Goal: Task Accomplishment & Management: Manage account settings

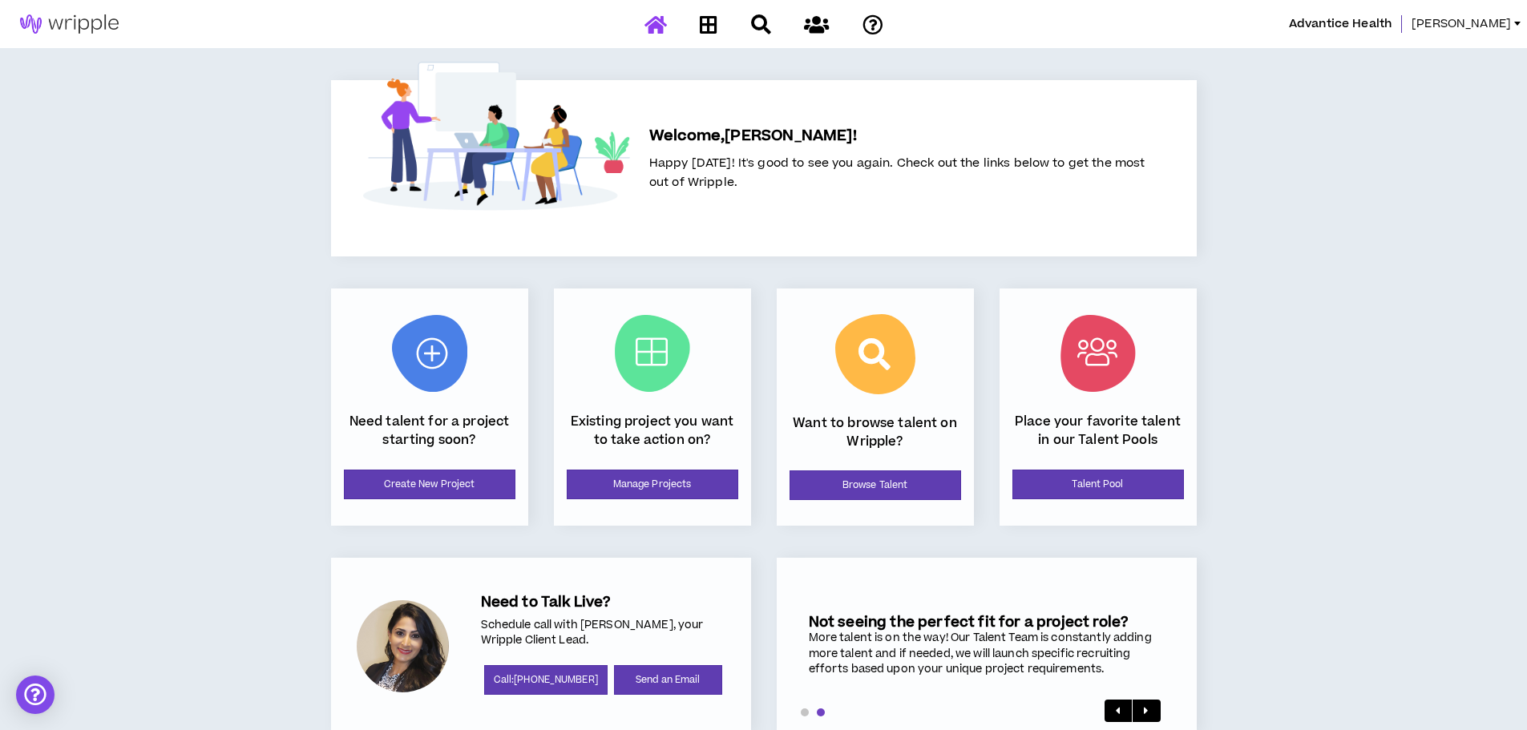
click at [1469, 30] on span "[PERSON_NAME]" at bounding box center [1461, 24] width 99 height 18
click at [709, 24] on icon at bounding box center [709, 24] width 18 height 20
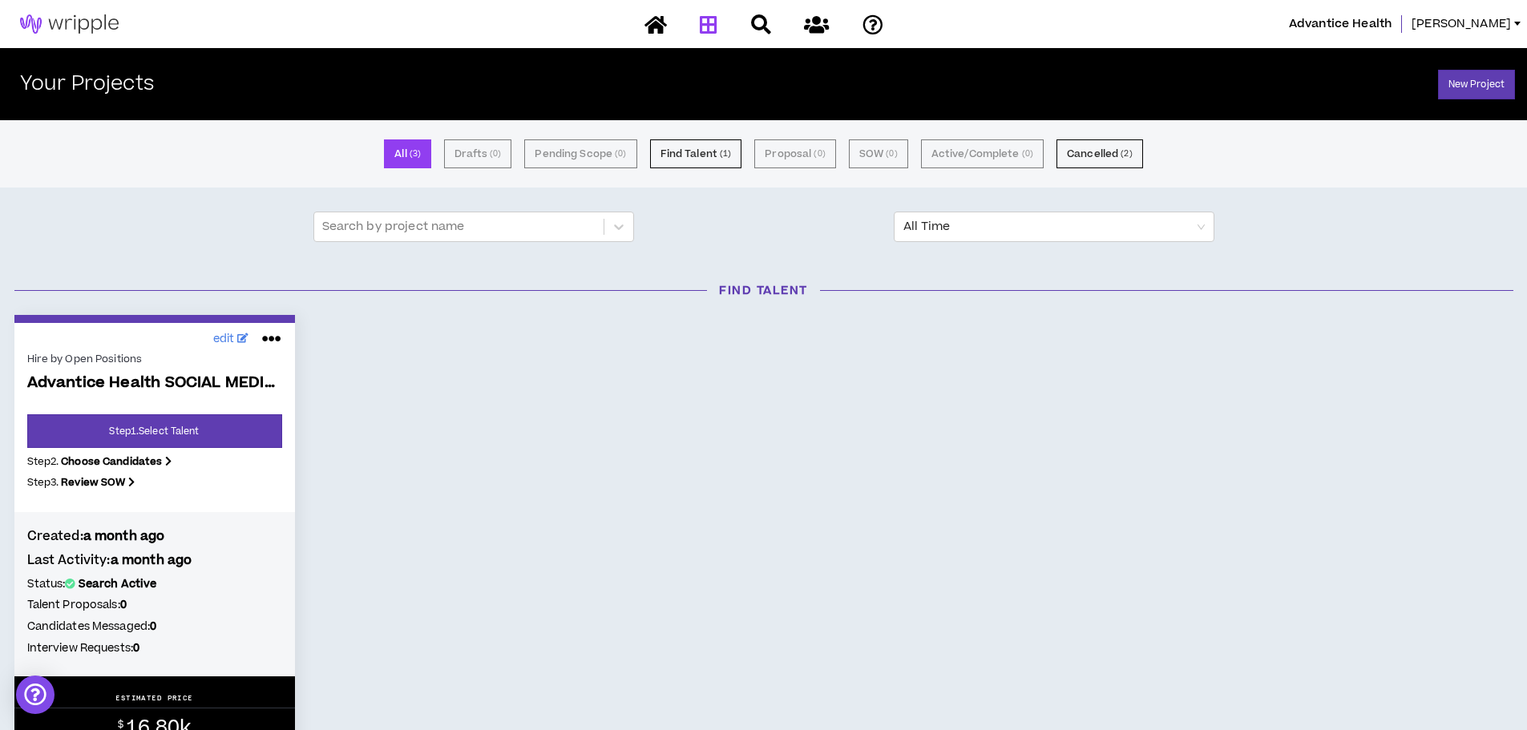
scroll to position [80, 0]
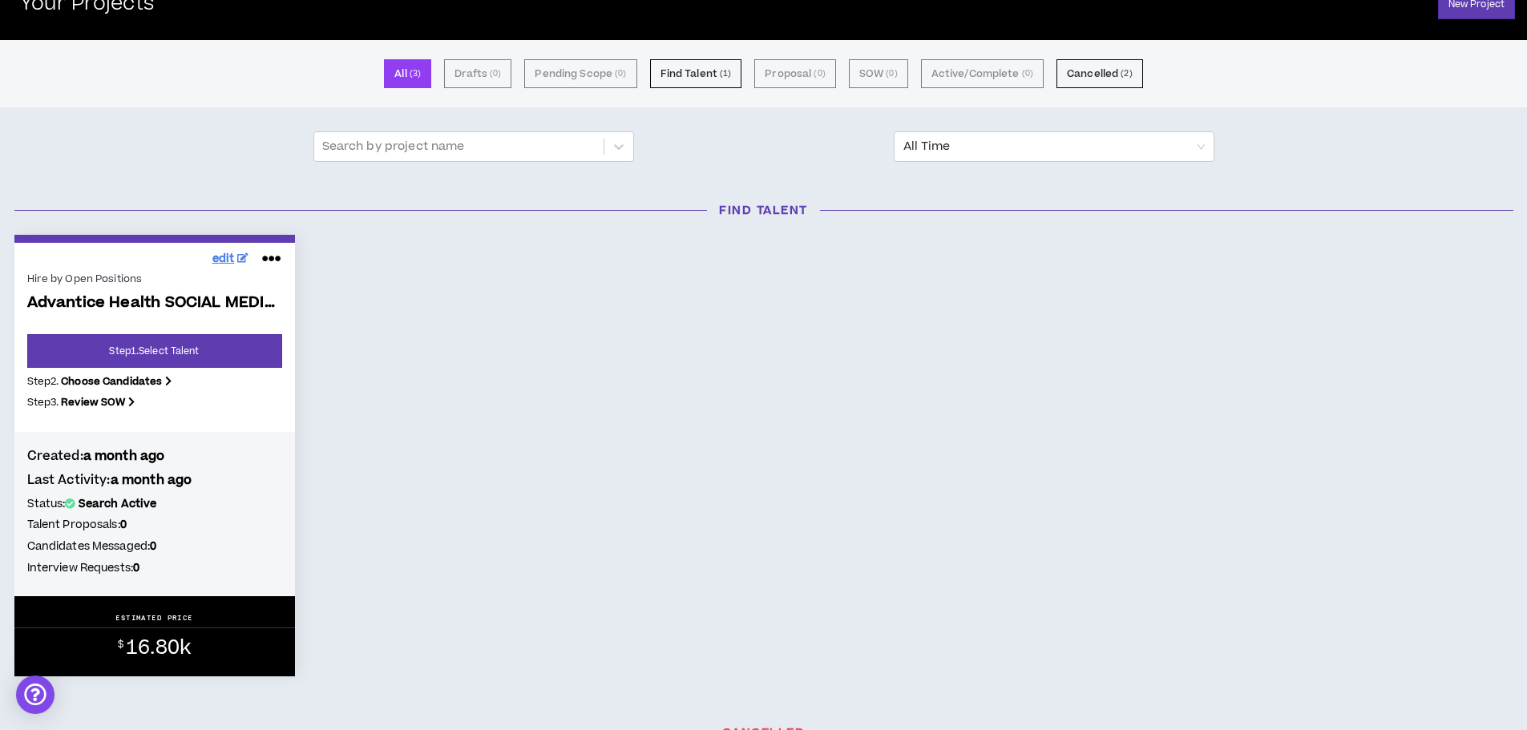
click at [230, 266] on span "edit" at bounding box center [223, 259] width 22 height 17
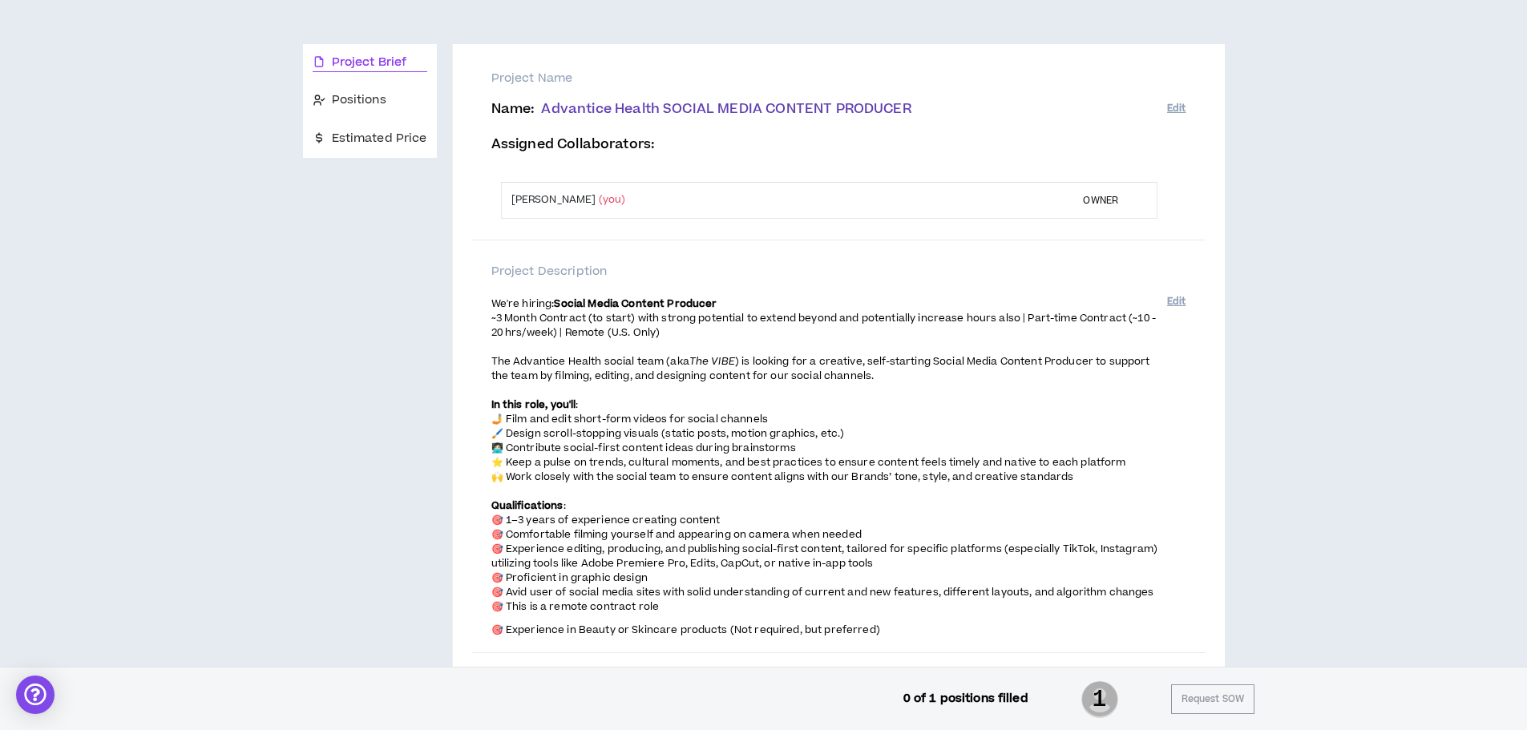
scroll to position [160, 0]
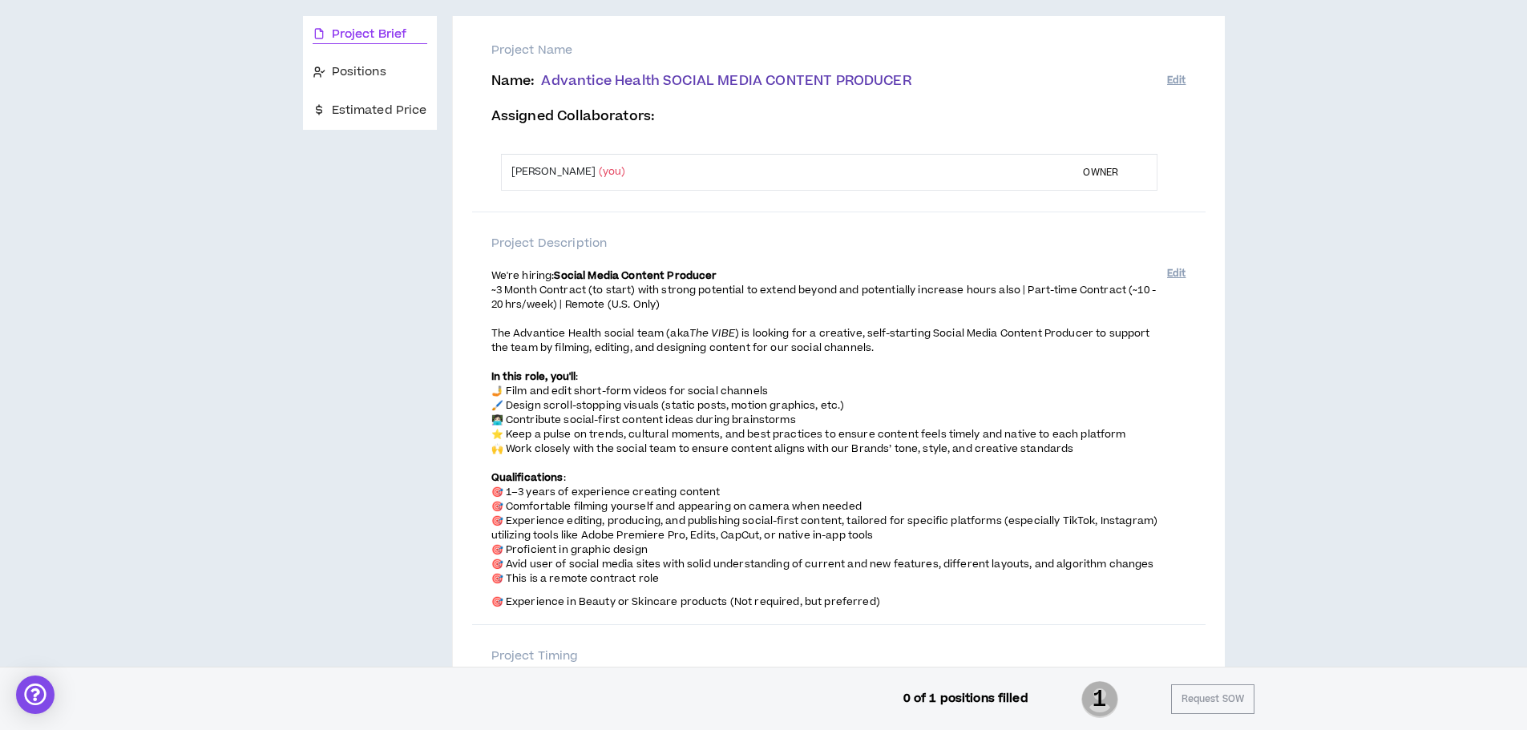
click at [521, 434] on span "⭐️ Keep a pulse on trends, cultural moments, and best practices to ensure conte…" at bounding box center [808, 434] width 635 height 14
click at [527, 432] on span "⭐️ Keep a pulse on trends, cultural moments, and best practices to ensure conte…" at bounding box center [808, 434] width 635 height 14
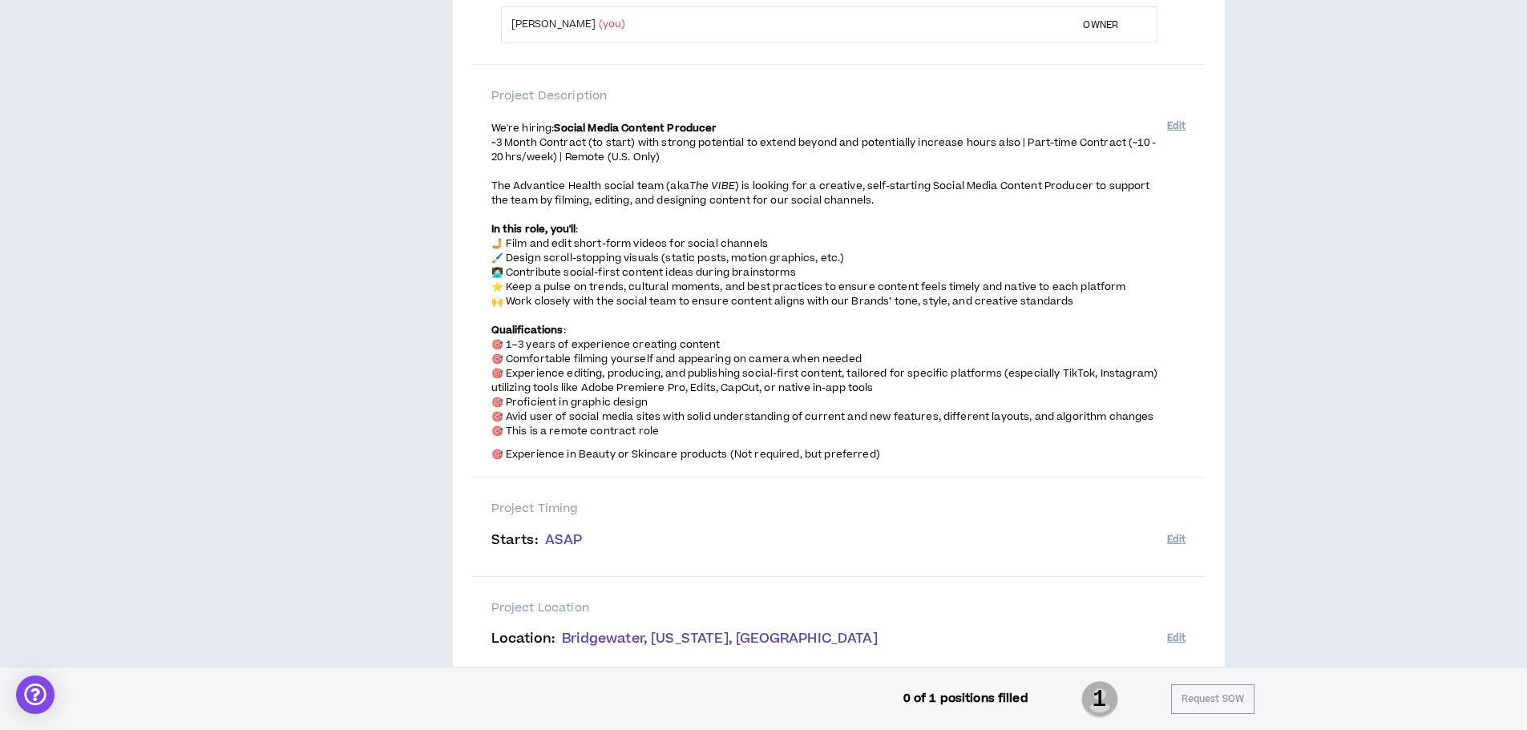
scroll to position [321, 0]
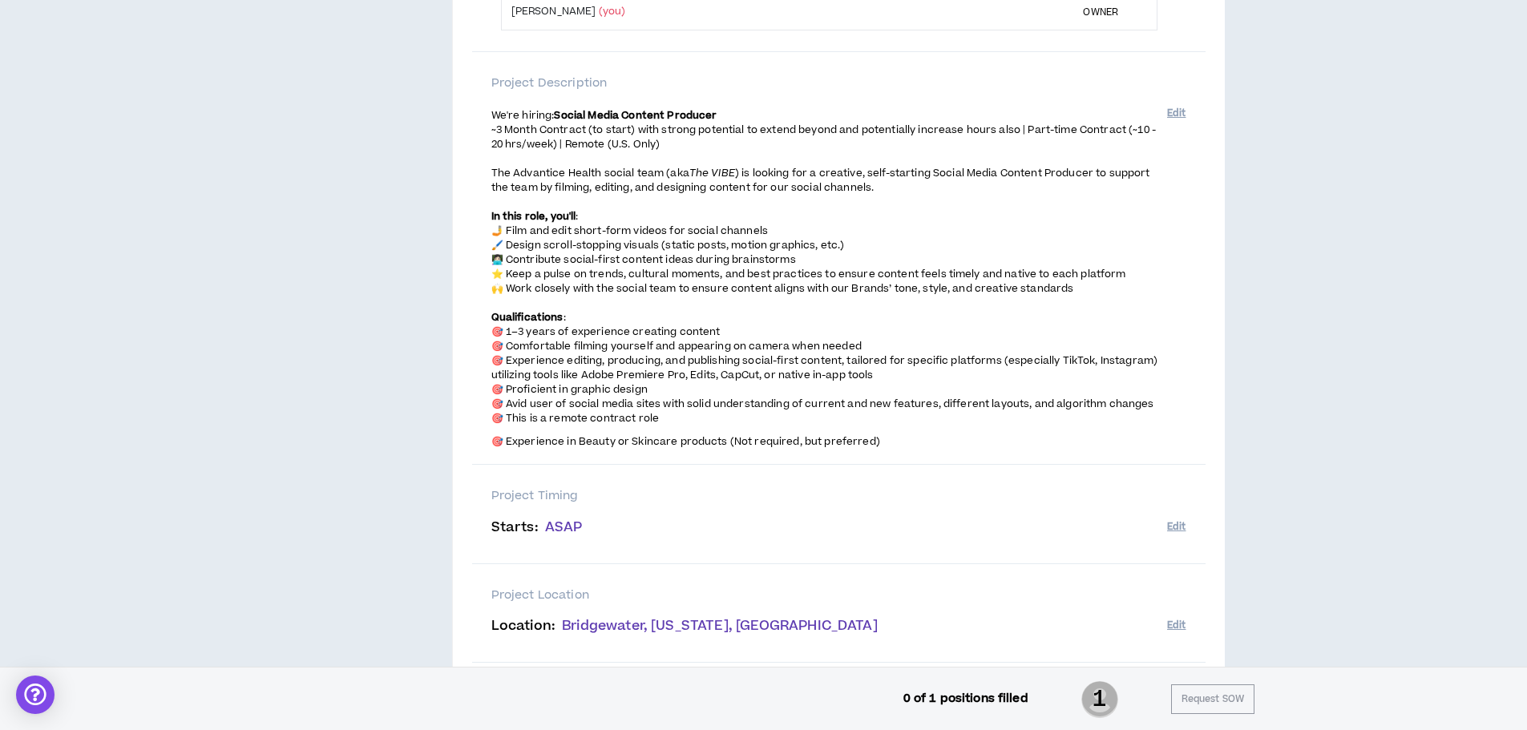
click at [551, 345] on span "🎯 Comfortable filming yourself and appearing on camera when needed" at bounding box center [676, 346] width 370 height 14
click at [558, 359] on span "🎯 Experience editing, producing, and publishing social-first content, tailored …" at bounding box center [824, 368] width 666 height 29
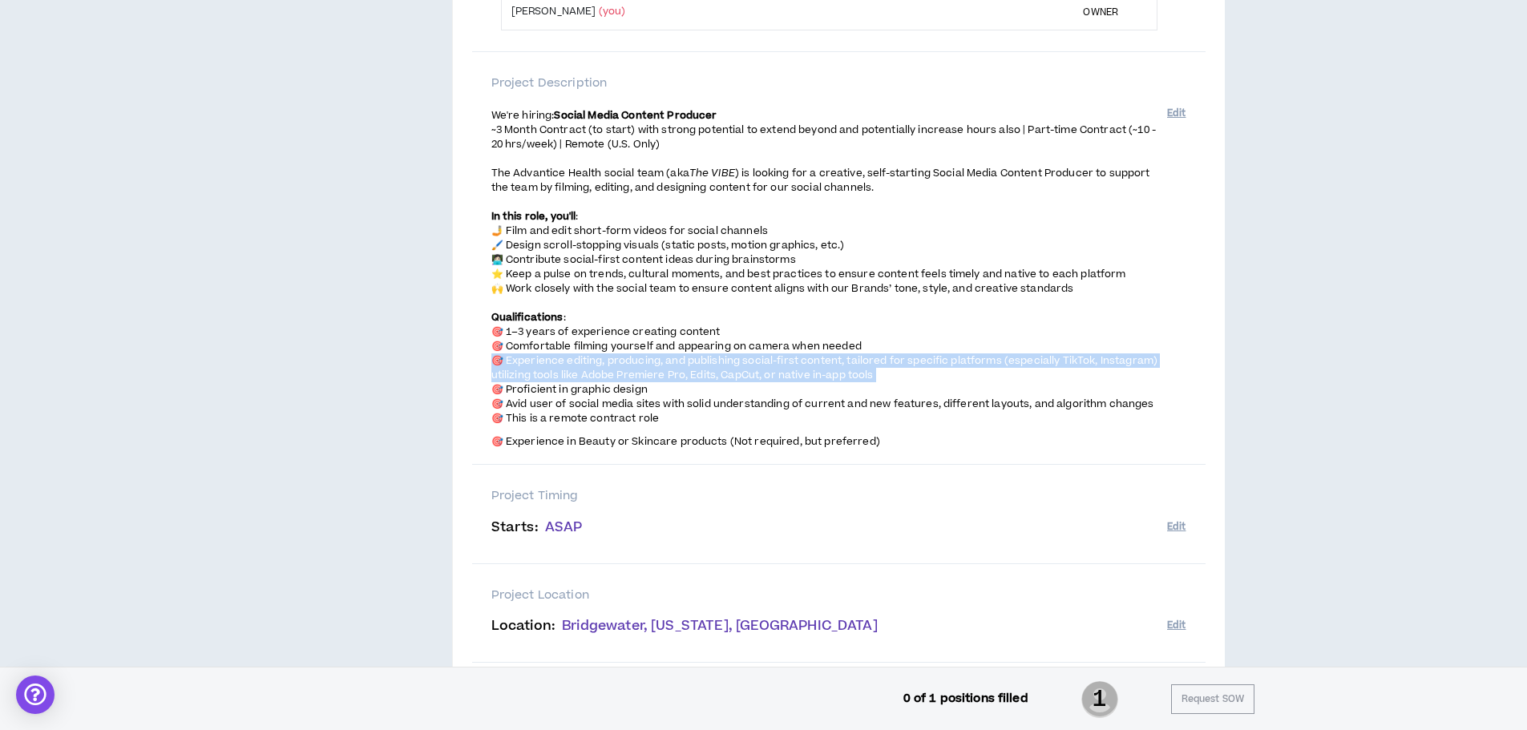
click at [558, 359] on span "🎯 Experience editing, producing, and publishing social-first content, tailored …" at bounding box center [824, 368] width 666 height 29
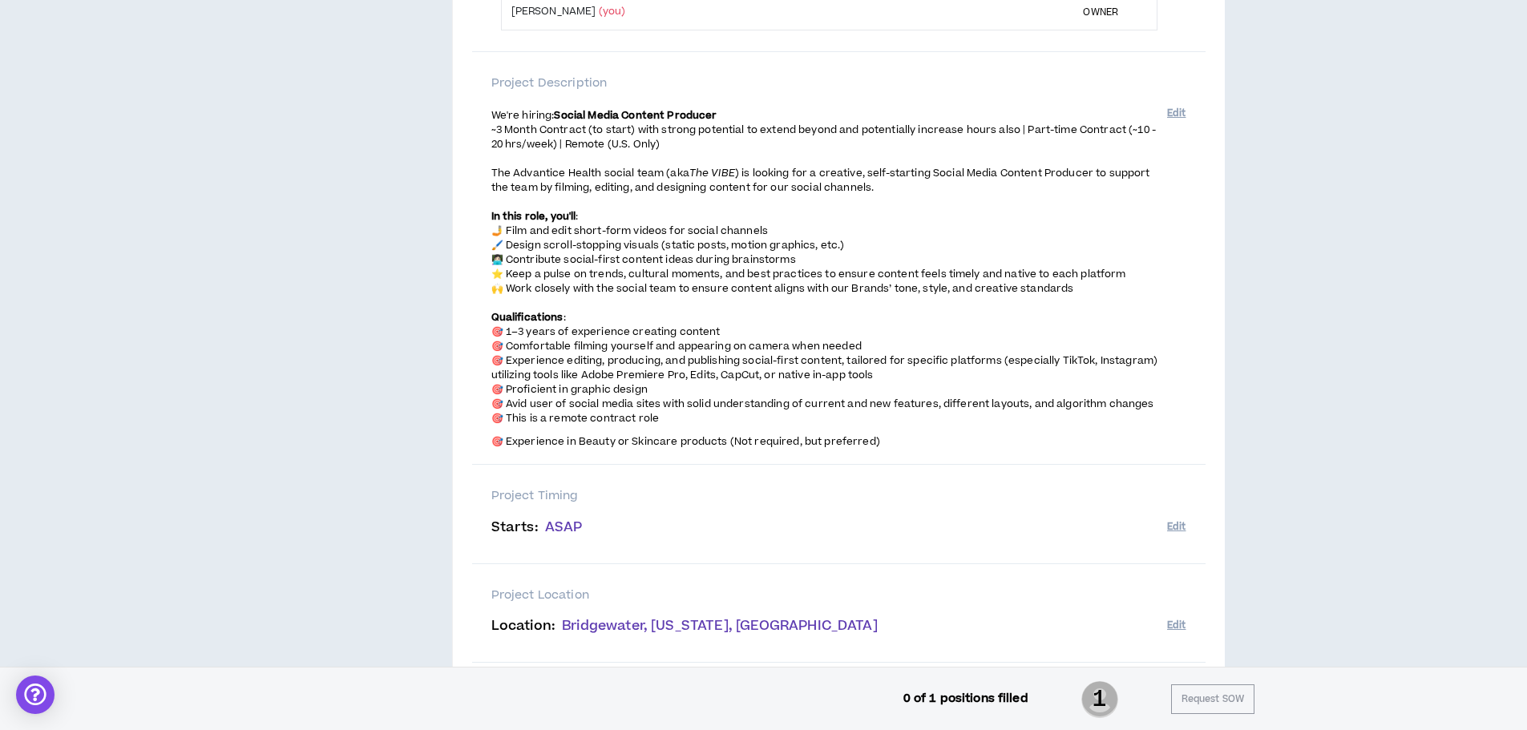
click at [555, 384] on span "🎯 Proficient in graphic design" at bounding box center [569, 389] width 156 height 14
click at [587, 401] on span "🎯 Avid user of social media sites with solid understanding of current and new f…" at bounding box center [822, 404] width 663 height 14
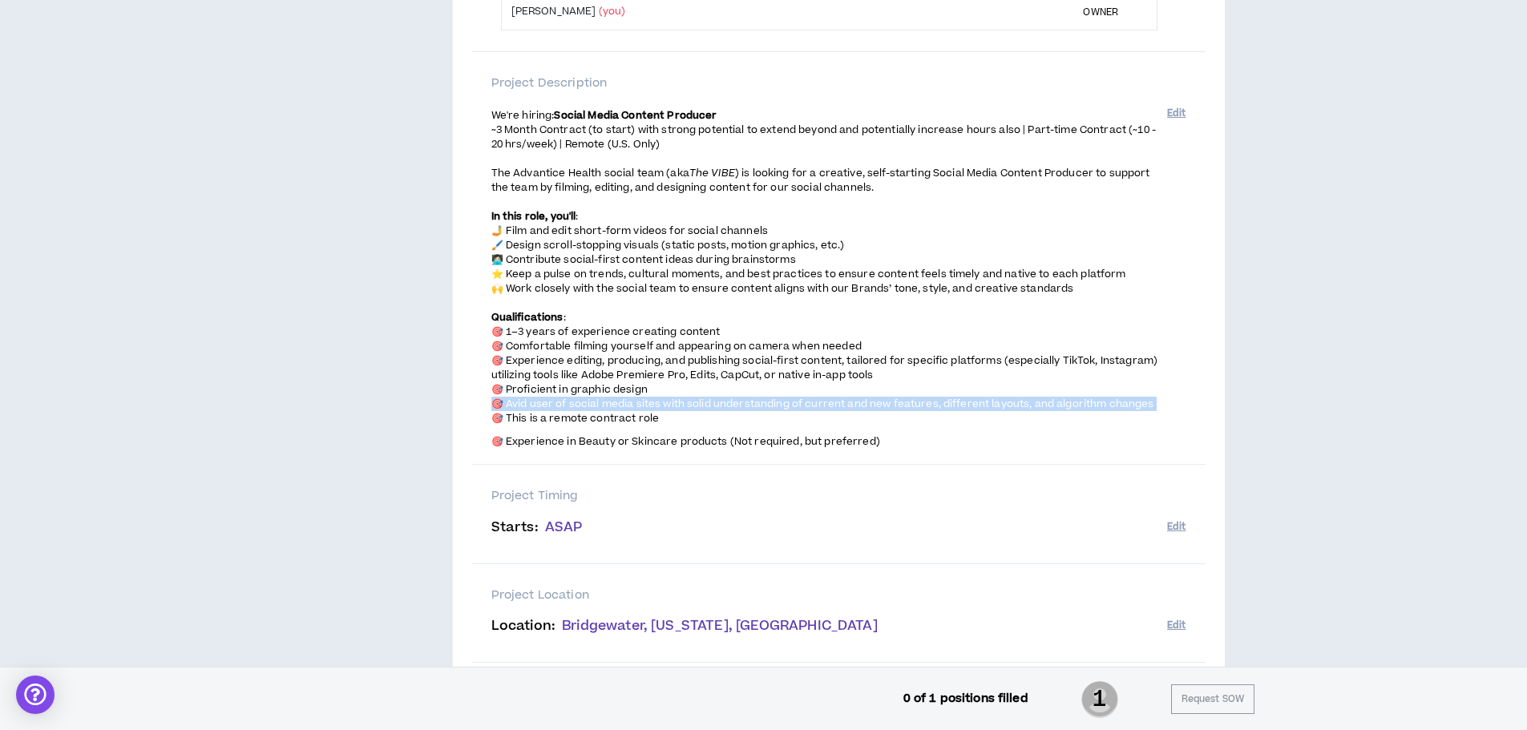
click at [587, 401] on span "🎯 Avid user of social media sites with solid understanding of current and new f…" at bounding box center [822, 404] width 663 height 14
click at [590, 418] on span "🎯 This is a remote contract role" at bounding box center [575, 418] width 168 height 14
click at [629, 437] on span "🎯 Experience in Beauty or Skincare products (Not required, but preferred)" at bounding box center [685, 441] width 389 height 14
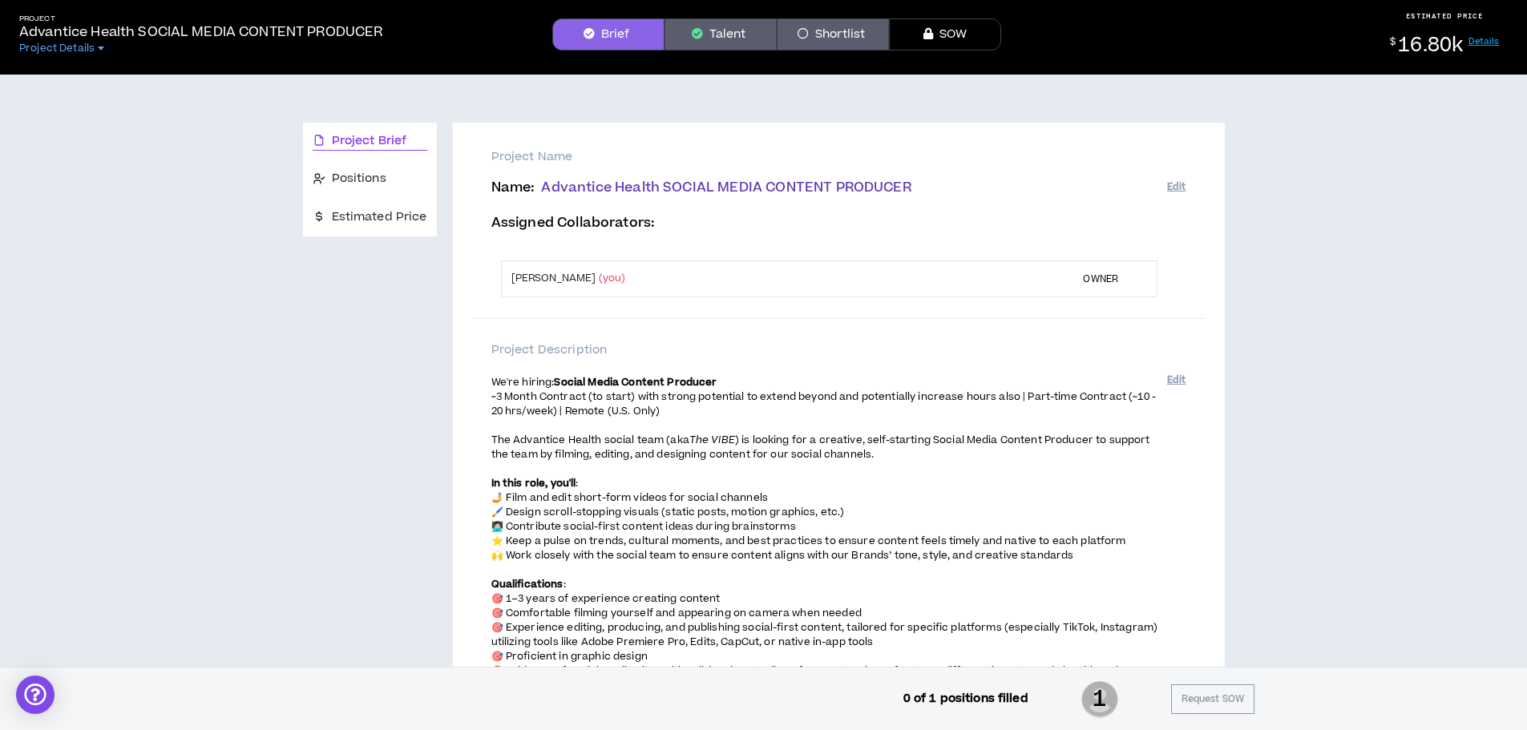
scroll to position [18, 0]
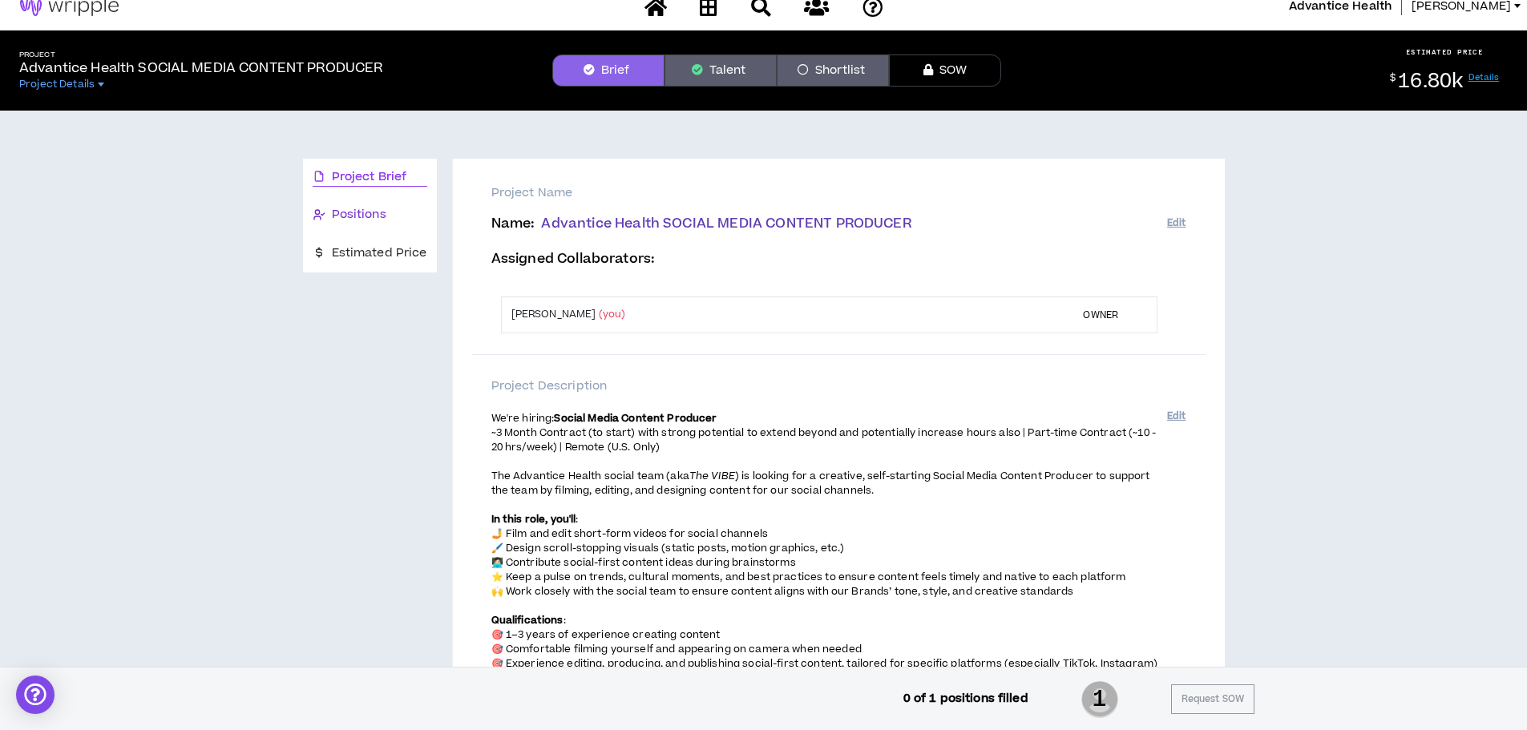
click at [374, 217] on span "Positions" at bounding box center [359, 215] width 55 height 18
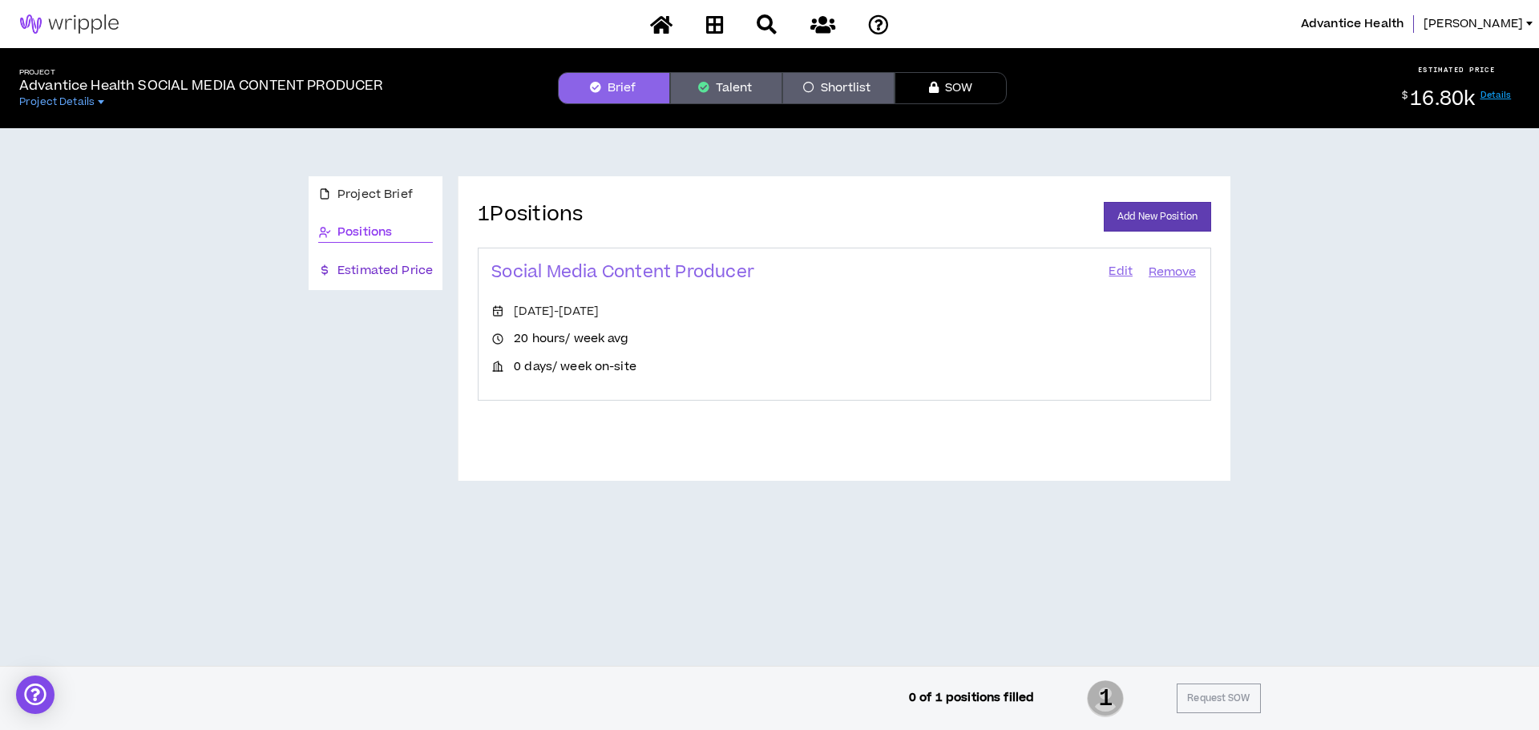
click at [378, 262] on span "Estimated Price" at bounding box center [384, 271] width 95 height 18
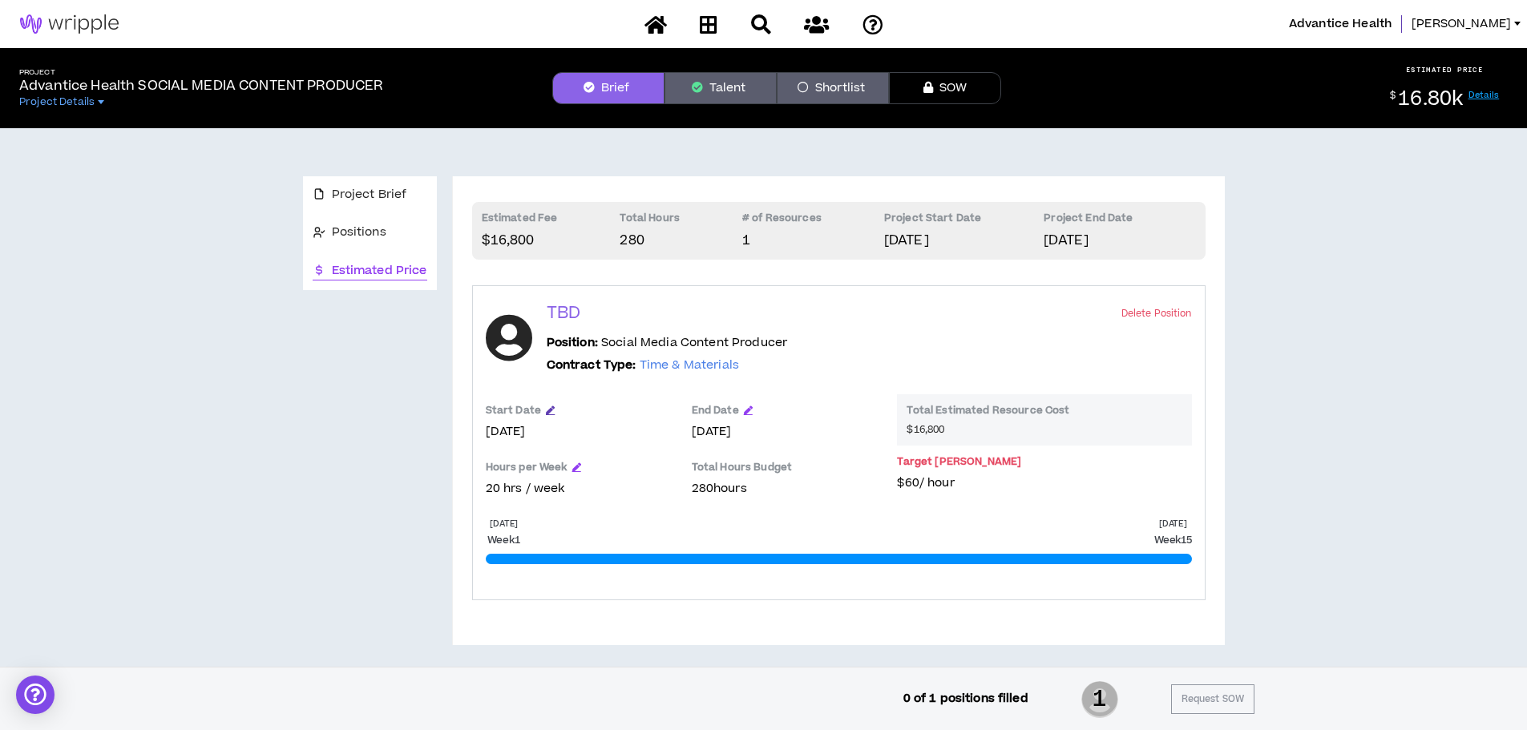
click at [546, 408] on icon "button" at bounding box center [550, 410] width 9 height 9
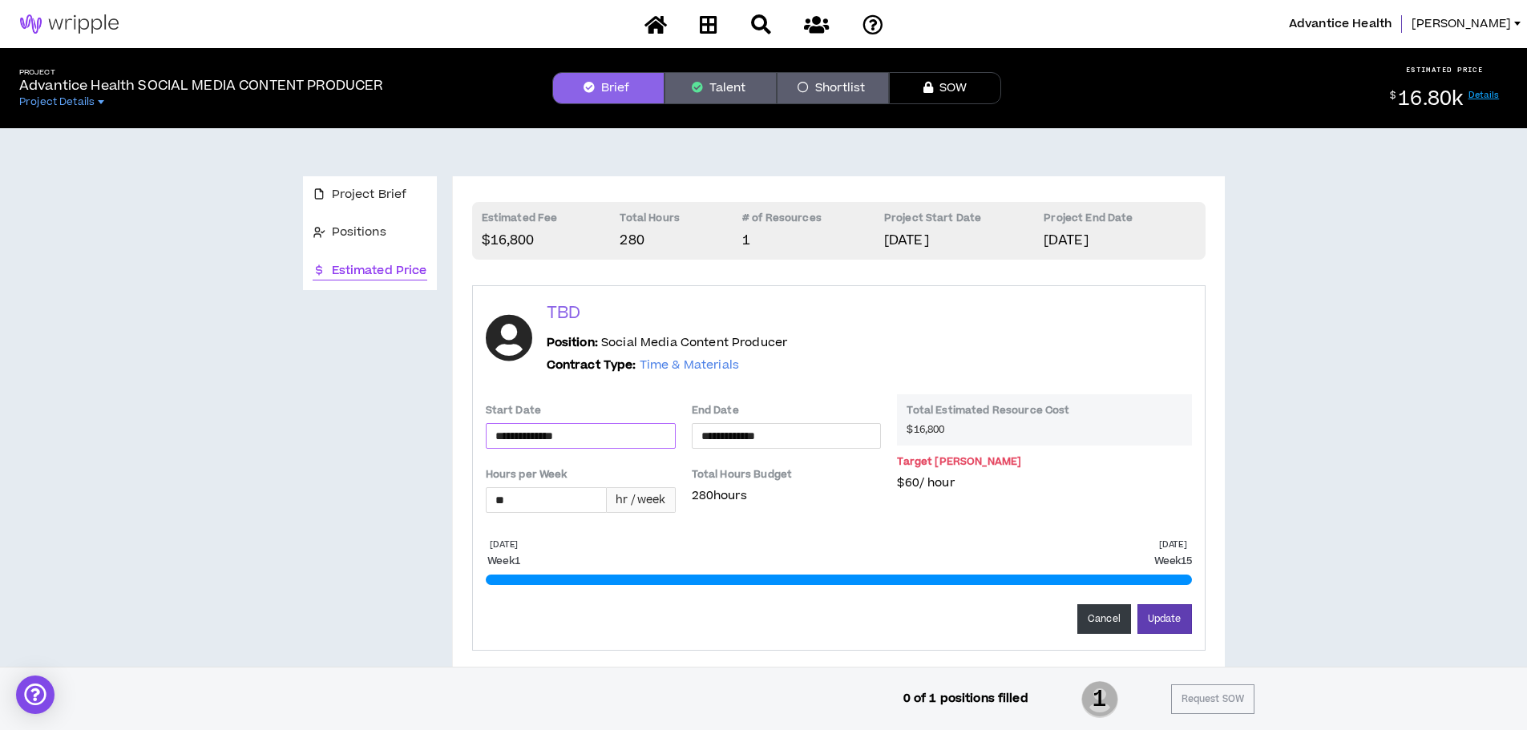
click at [569, 434] on input "**********" at bounding box center [580, 436] width 171 height 18
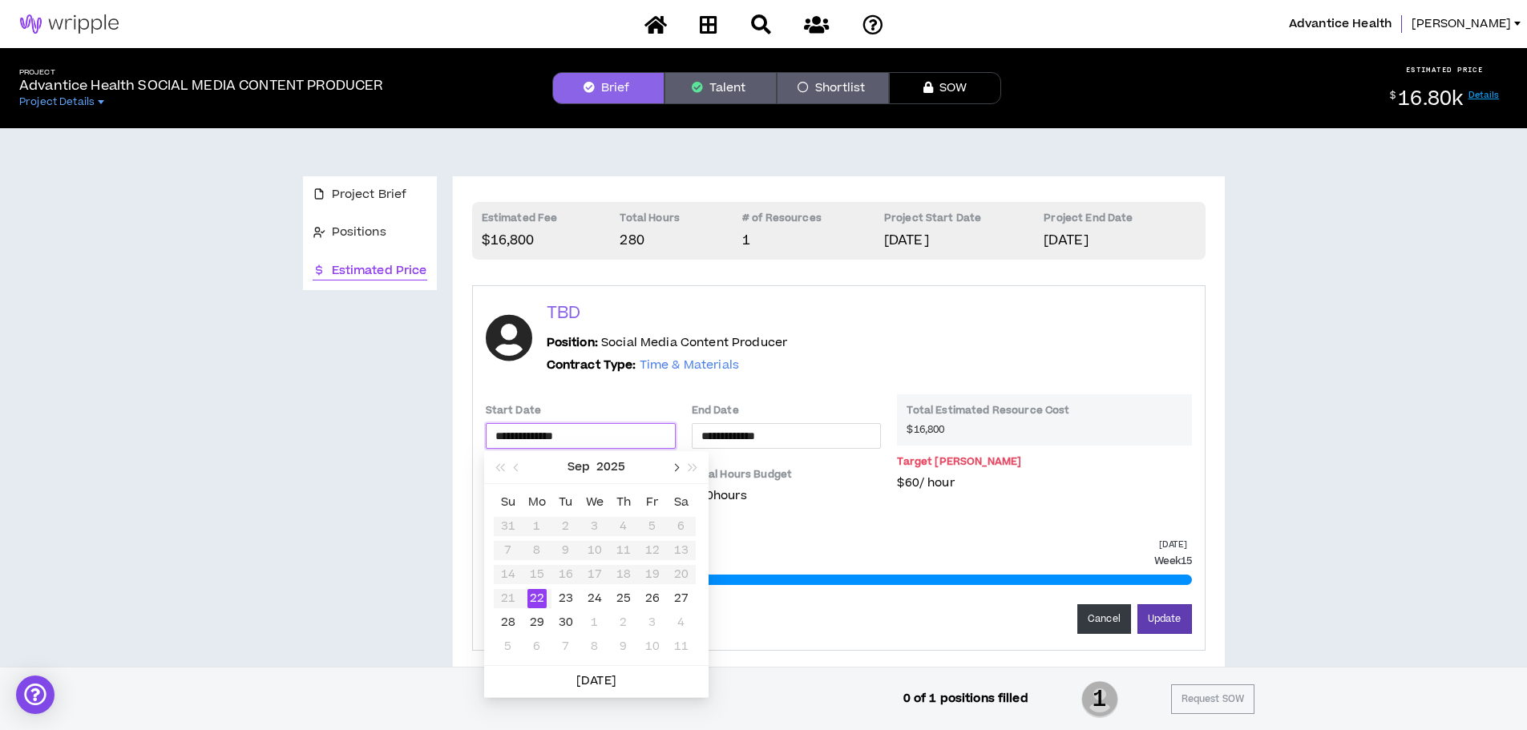
click at [676, 463] on button "button" at bounding box center [675, 467] width 18 height 32
type input "**********"
click at [533, 601] on div "20" at bounding box center [536, 598] width 19 height 19
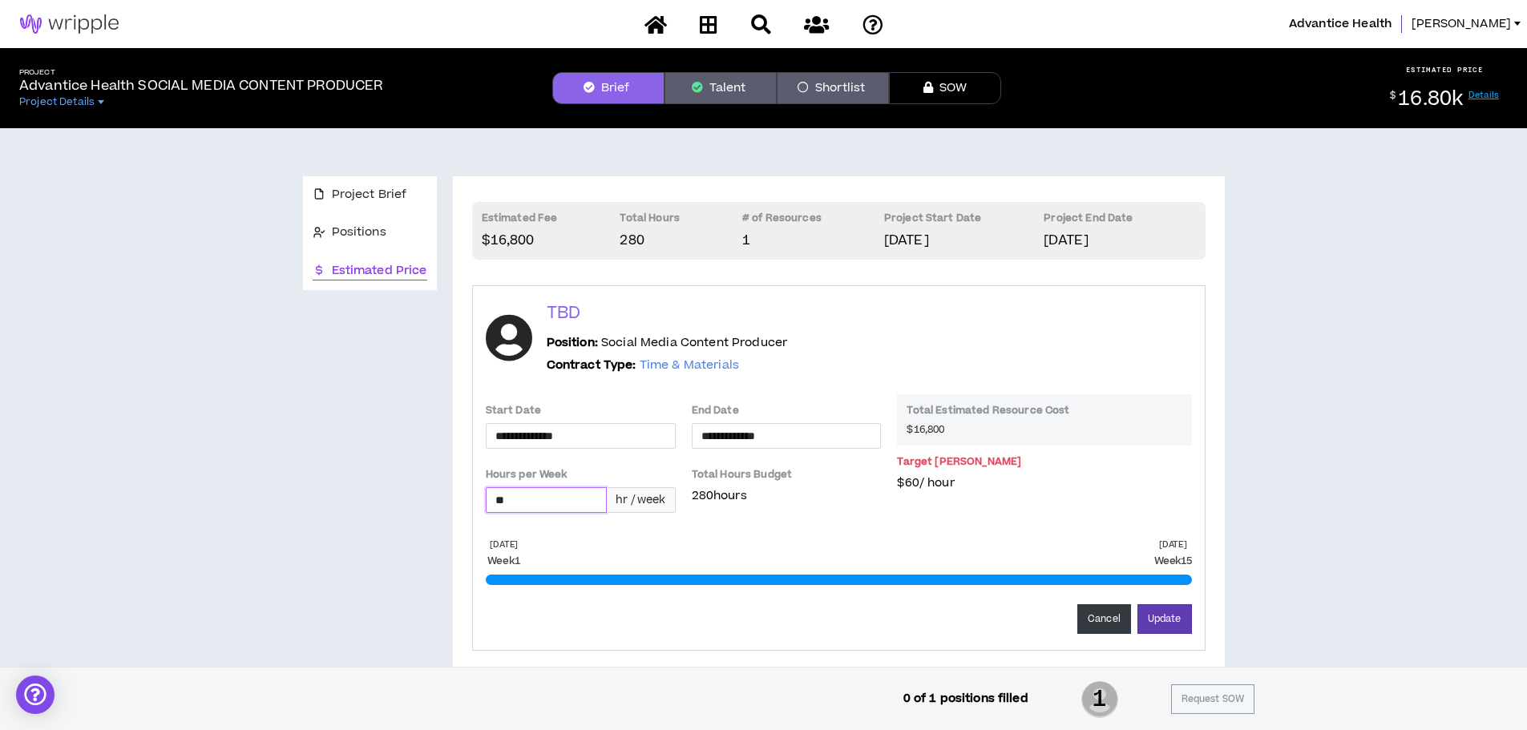
drag, startPoint x: 596, startPoint y: 500, endPoint x: 420, endPoint y: 518, distance: 177.2
click at [420, 518] on div "**********" at bounding box center [764, 435] width 922 height 519
type input "**"
click at [1164, 612] on button "Update" at bounding box center [1165, 619] width 55 height 30
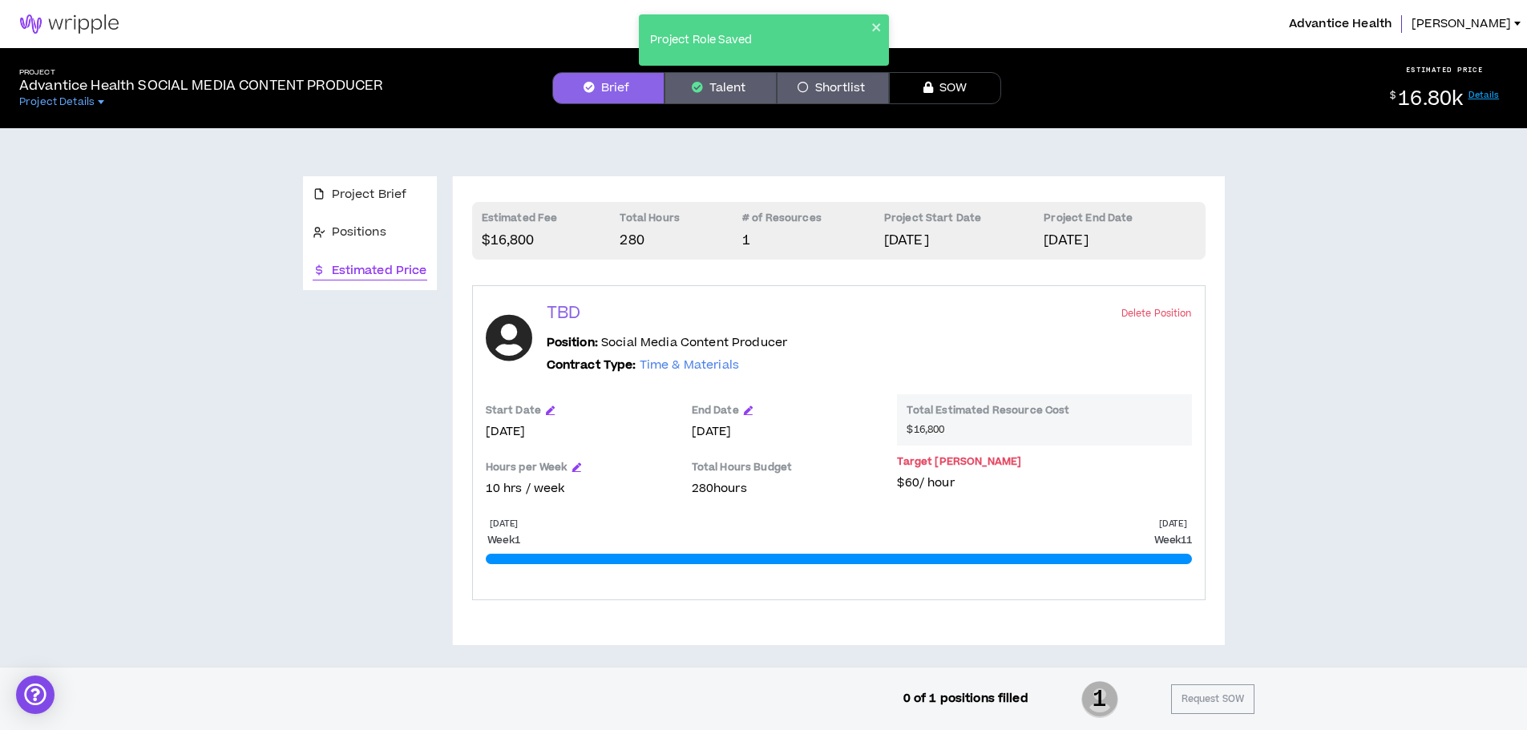
click at [940, 430] on span "$16,800" at bounding box center [926, 429] width 38 height 13
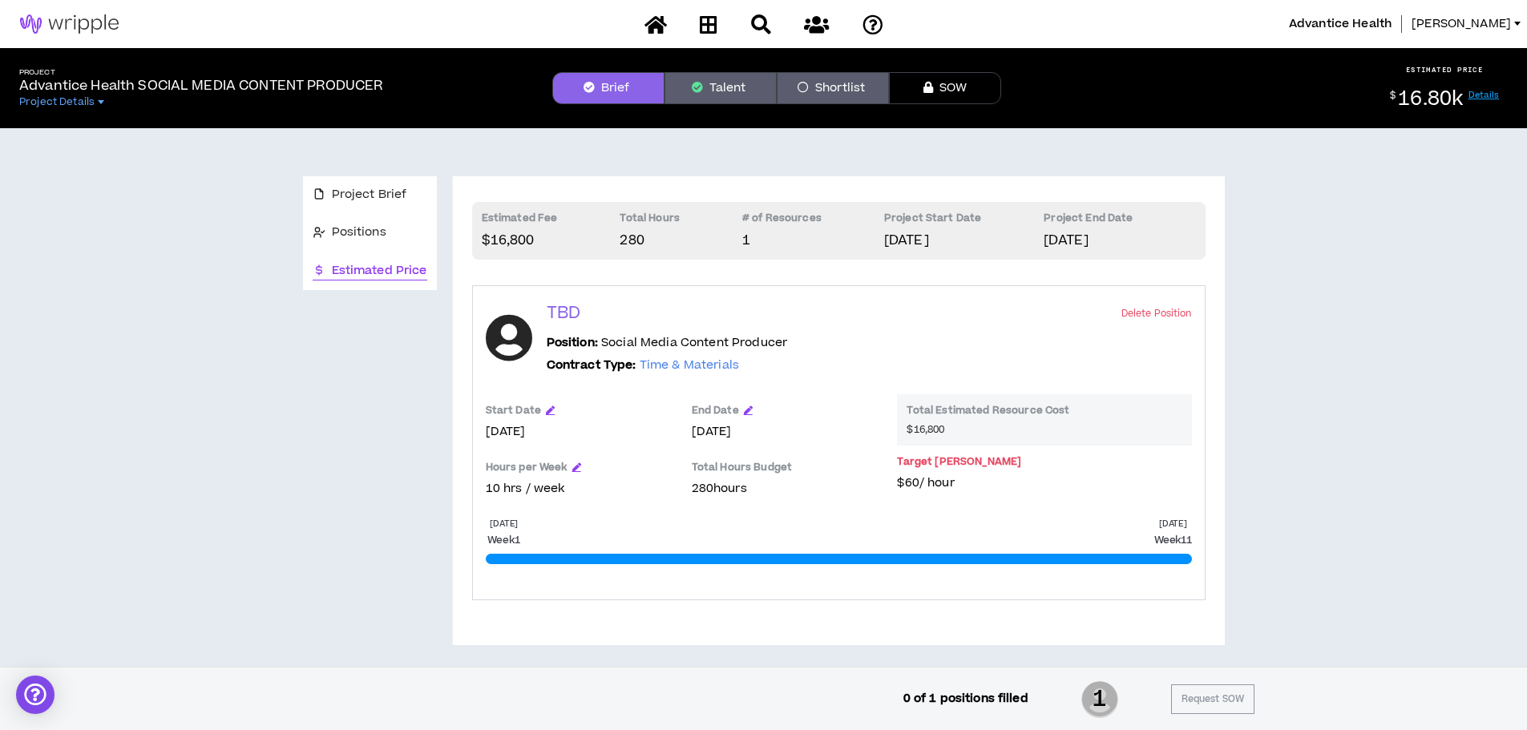
click at [728, 482] on p "280 hours" at bounding box center [787, 489] width 190 height 18
drag, startPoint x: 558, startPoint y: 305, endPoint x: 661, endPoint y: 350, distance: 112.7
click at [560, 306] on p "TBD" at bounding box center [564, 313] width 34 height 22
click at [685, 365] on span "Time & Materials" at bounding box center [689, 365] width 99 height 17
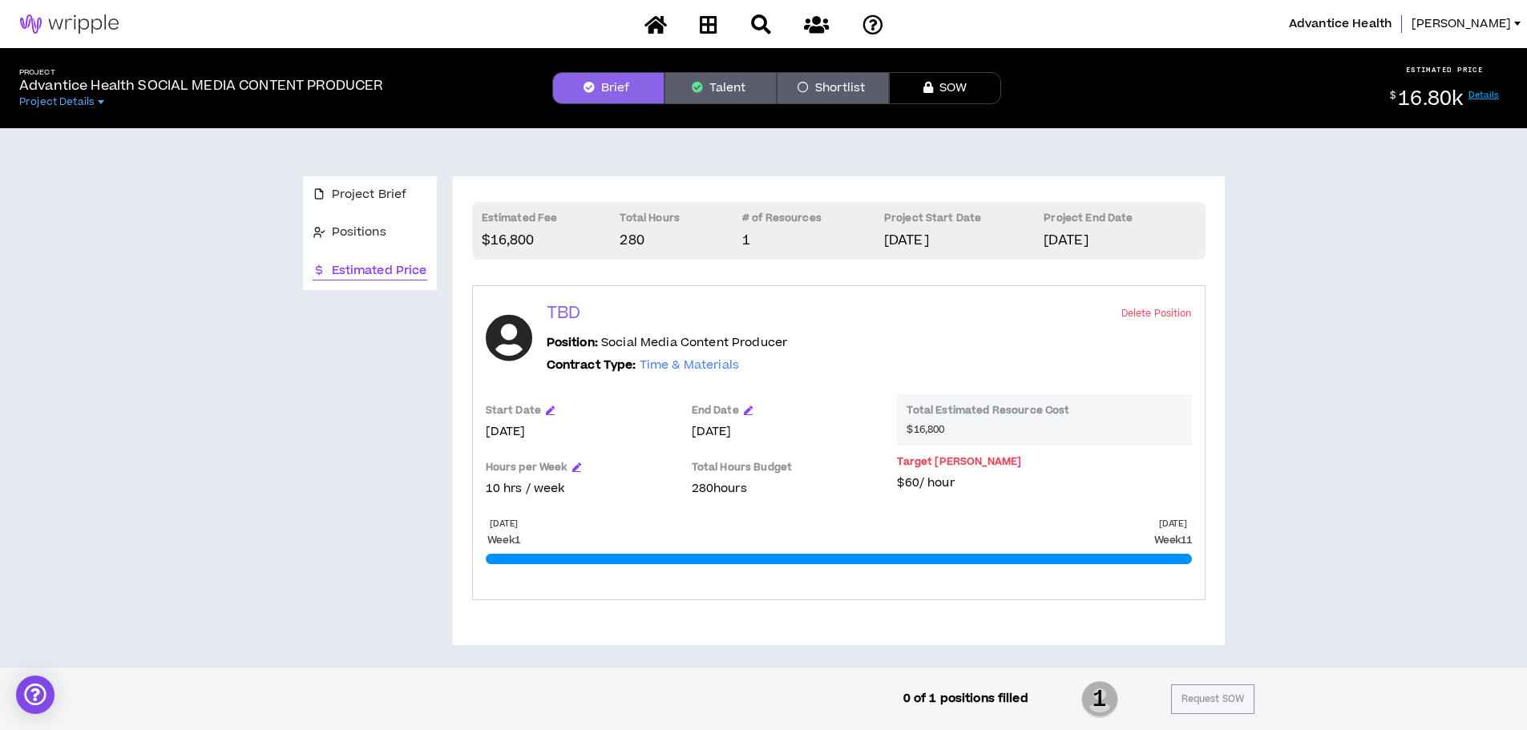
click at [634, 368] on b "Contract Type:" at bounding box center [592, 365] width 90 height 17
click at [717, 93] on button "Talent" at bounding box center [721, 88] width 112 height 32
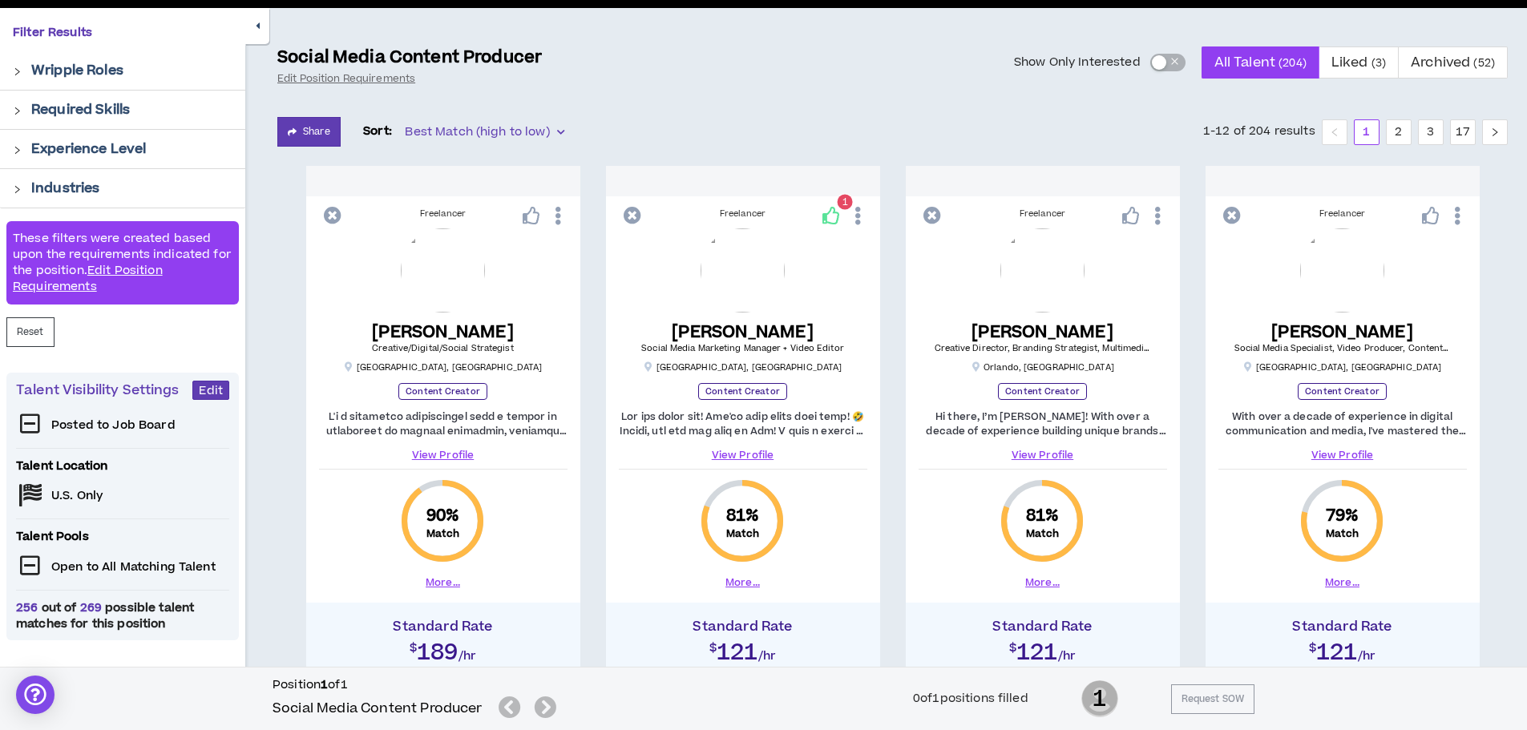
scroll to position [160, 0]
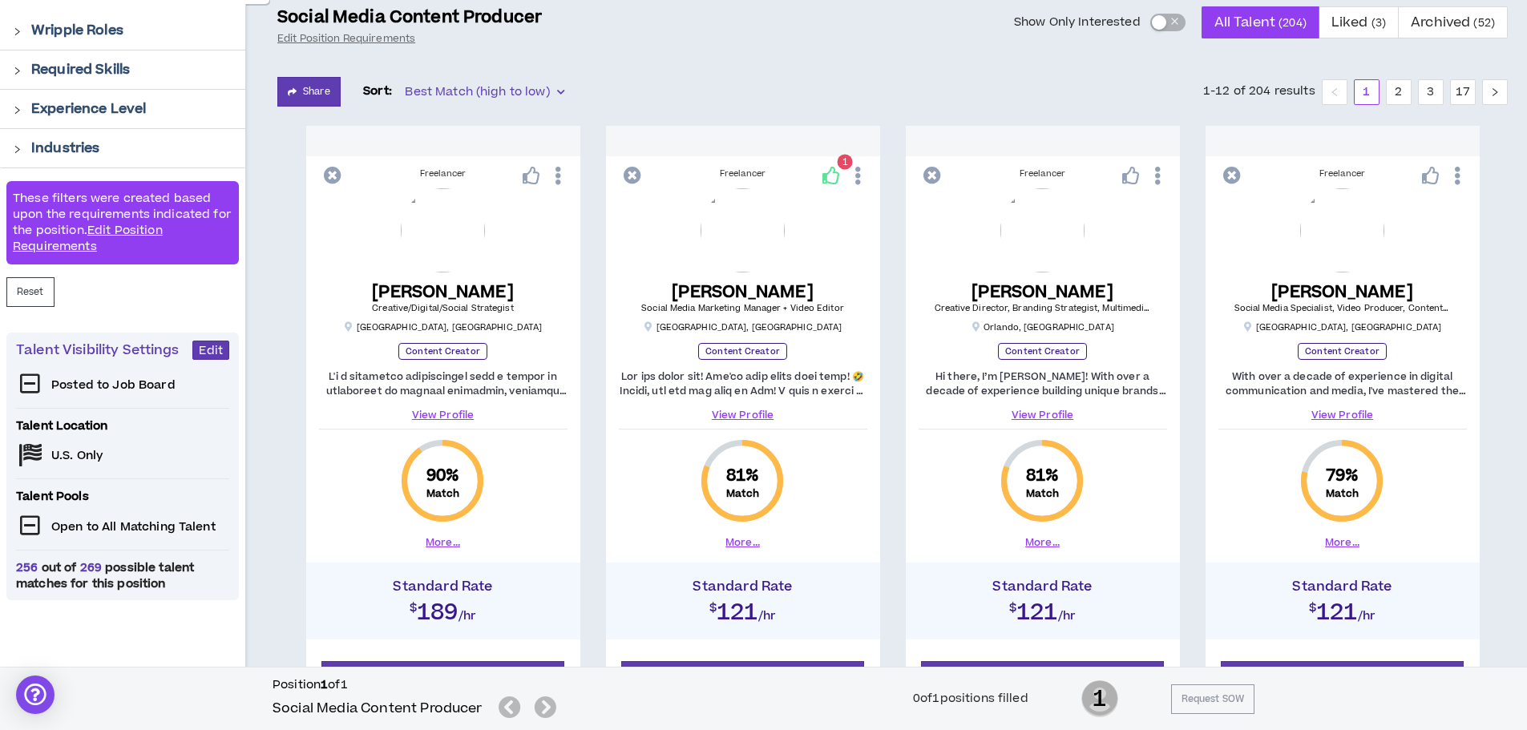
click at [752, 412] on link "View Profile" at bounding box center [743, 415] width 249 height 14
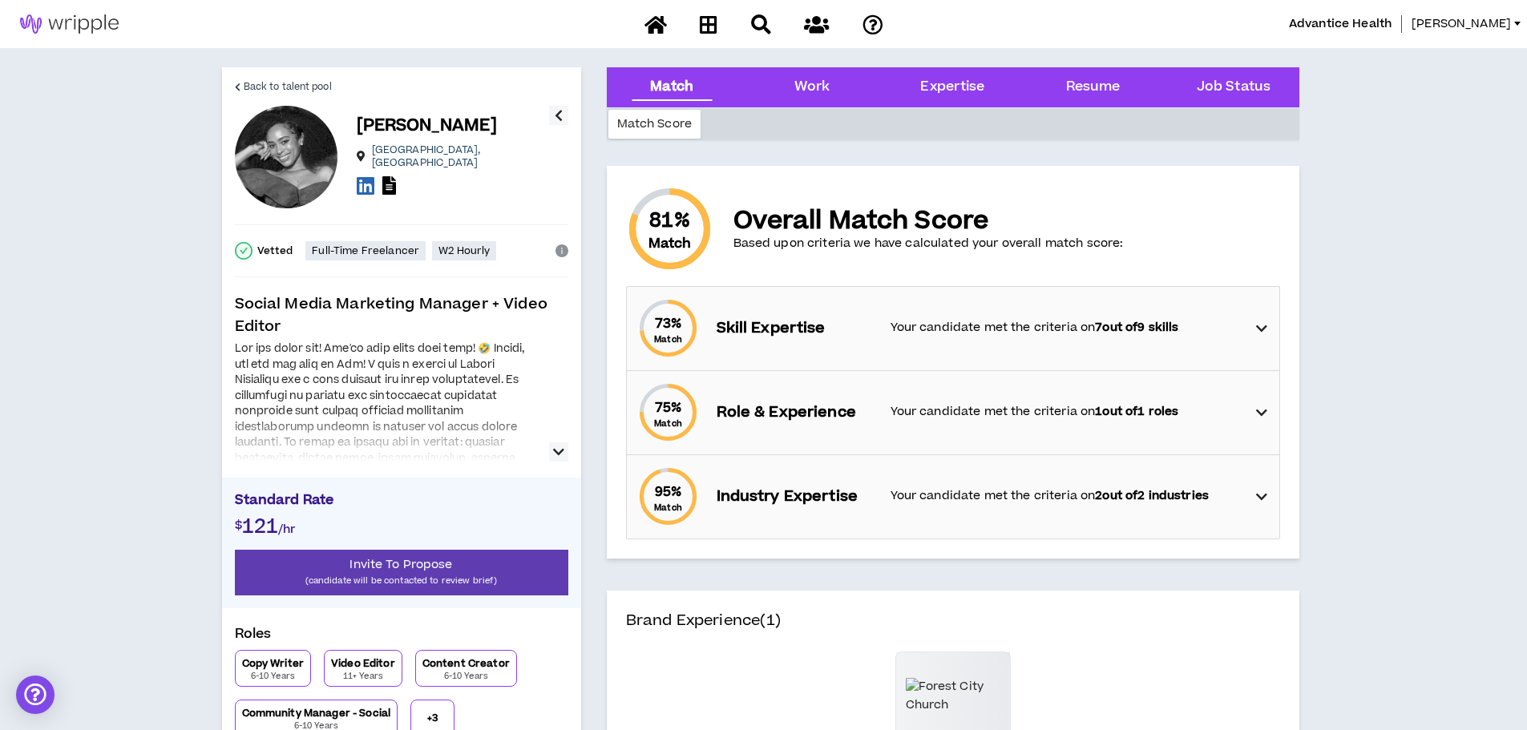
click at [556, 456] on icon "button" at bounding box center [558, 452] width 11 height 19
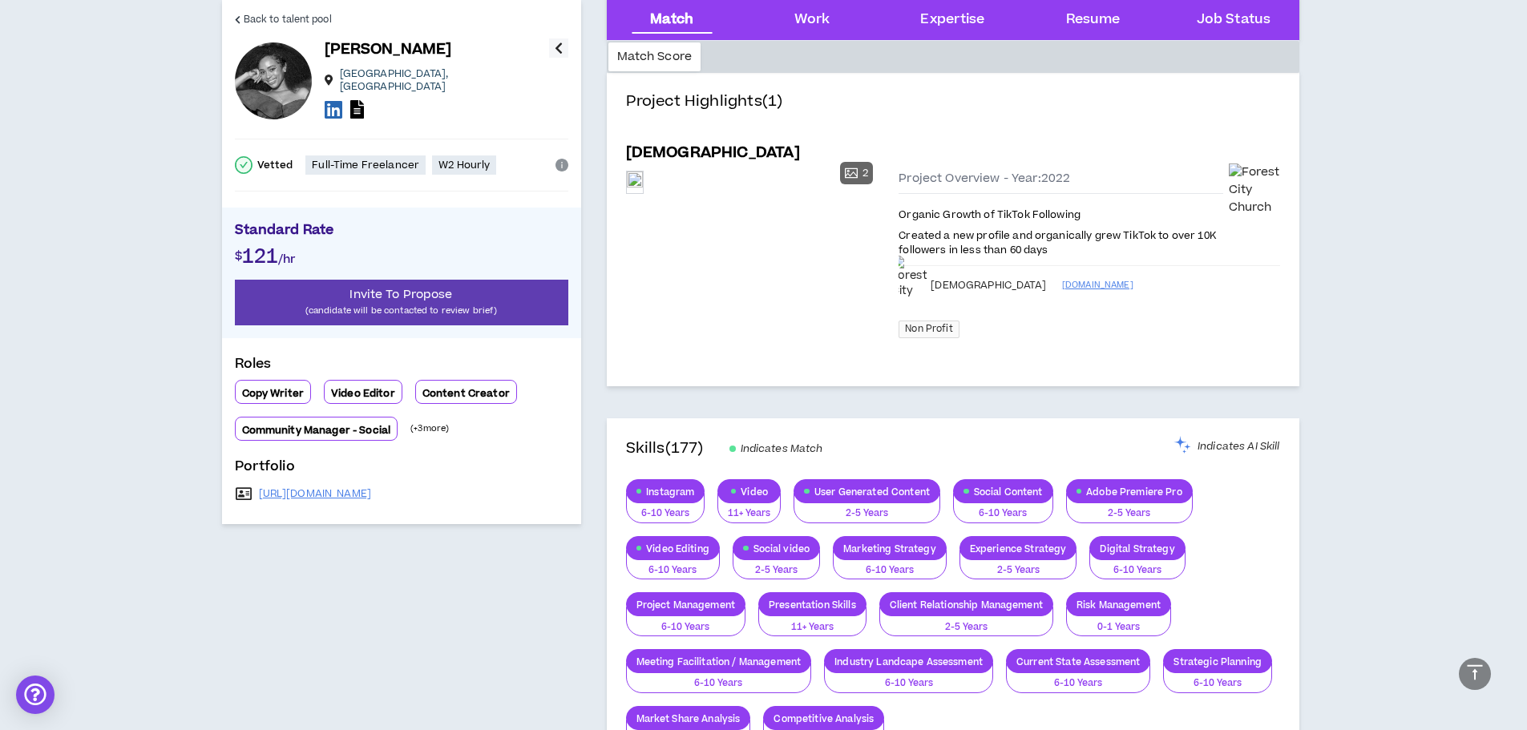
scroll to position [721, 0]
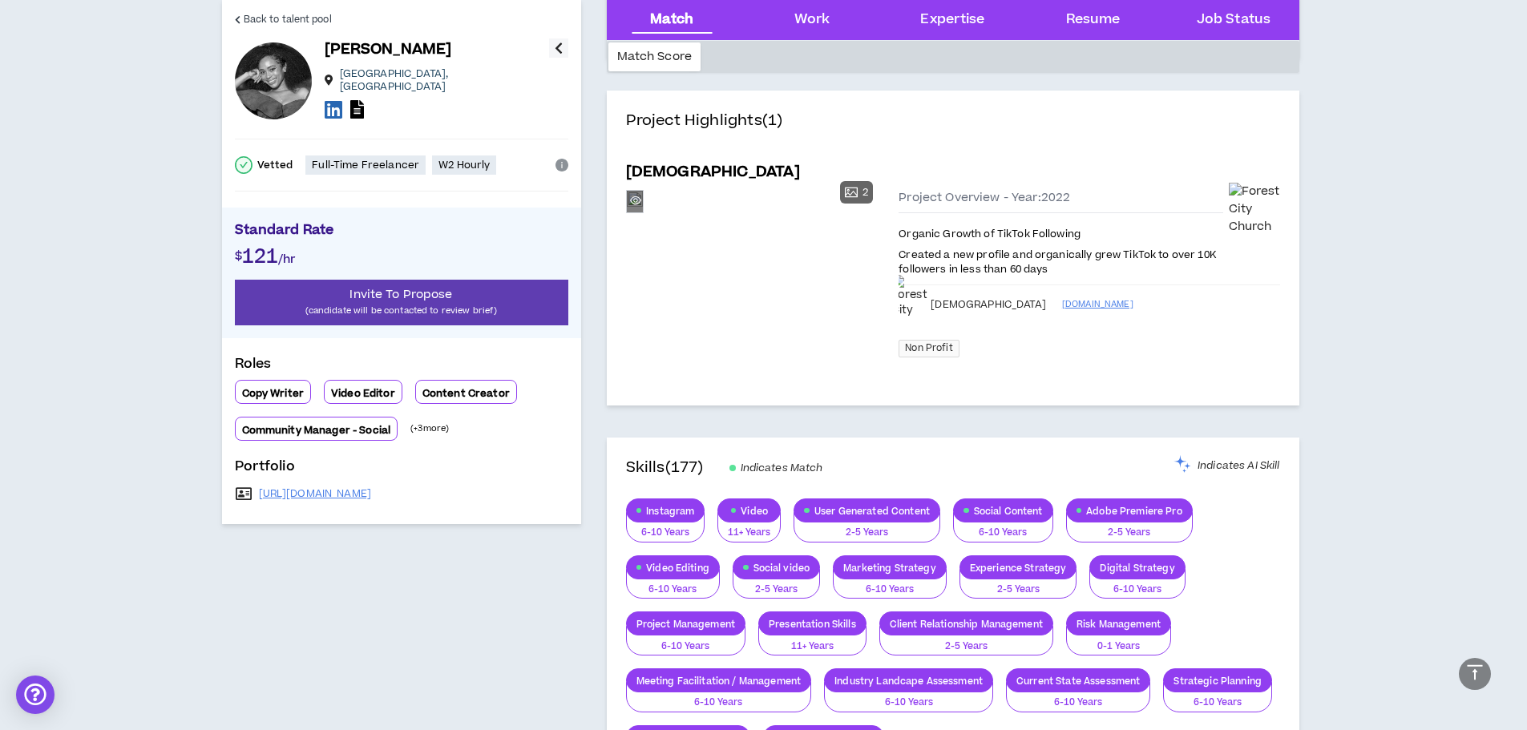
click at [643, 212] on div "Preview" at bounding box center [635, 202] width 16 height 22
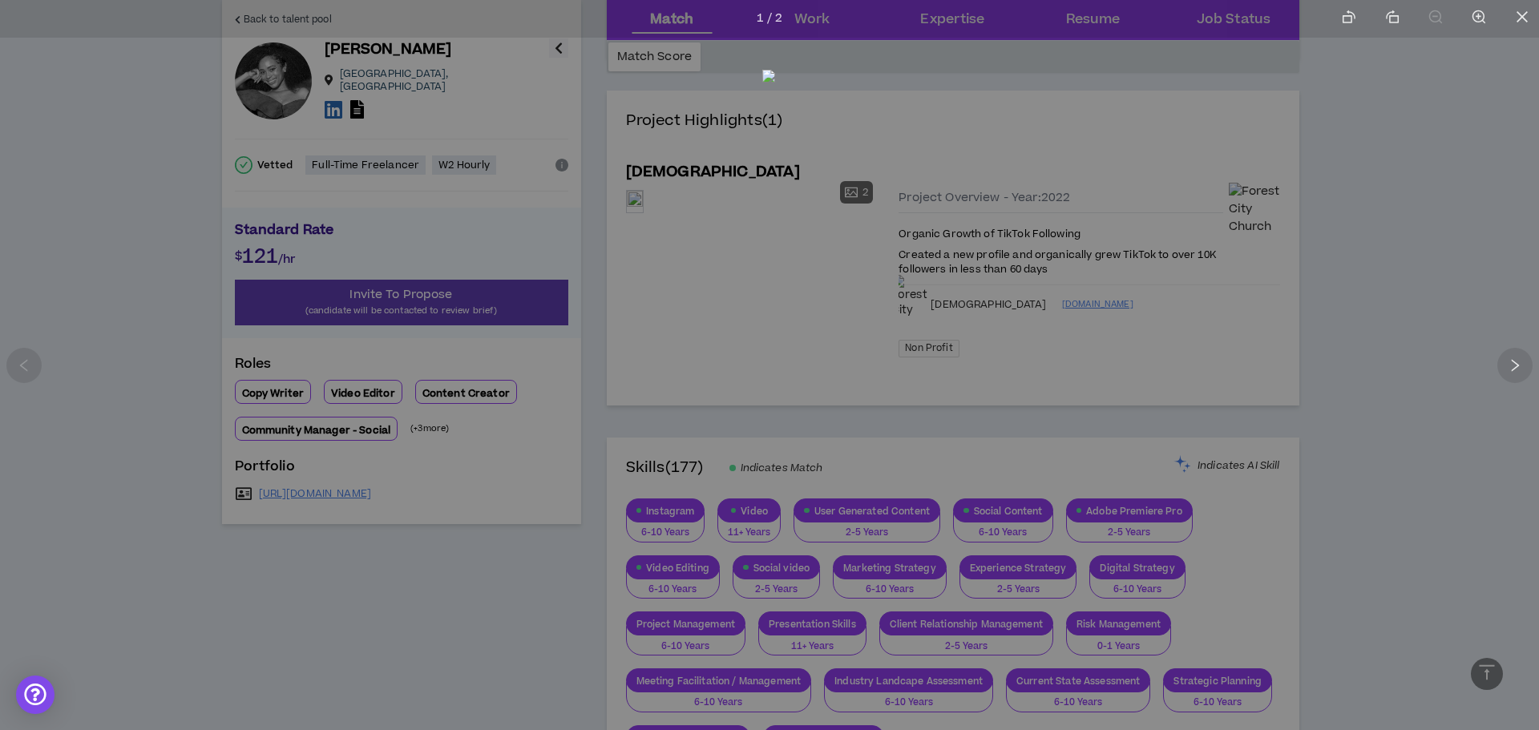
click at [775, 358] on img at bounding box center [768, 362] width 13 height 584
click at [1512, 363] on icon "right" at bounding box center [1515, 365] width 14 height 14
click at [1469, 363] on div at bounding box center [769, 365] width 1539 height 730
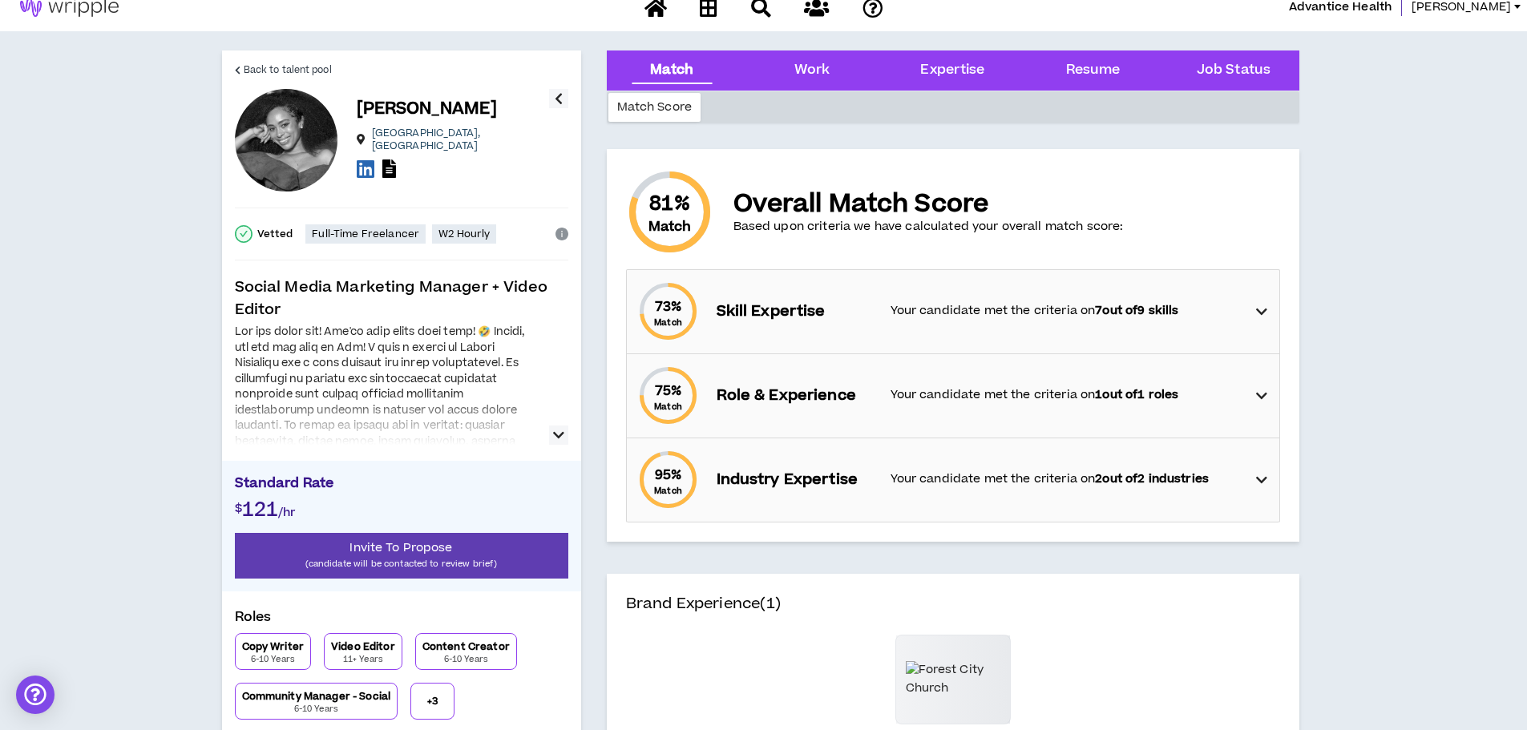
scroll to position [0, 0]
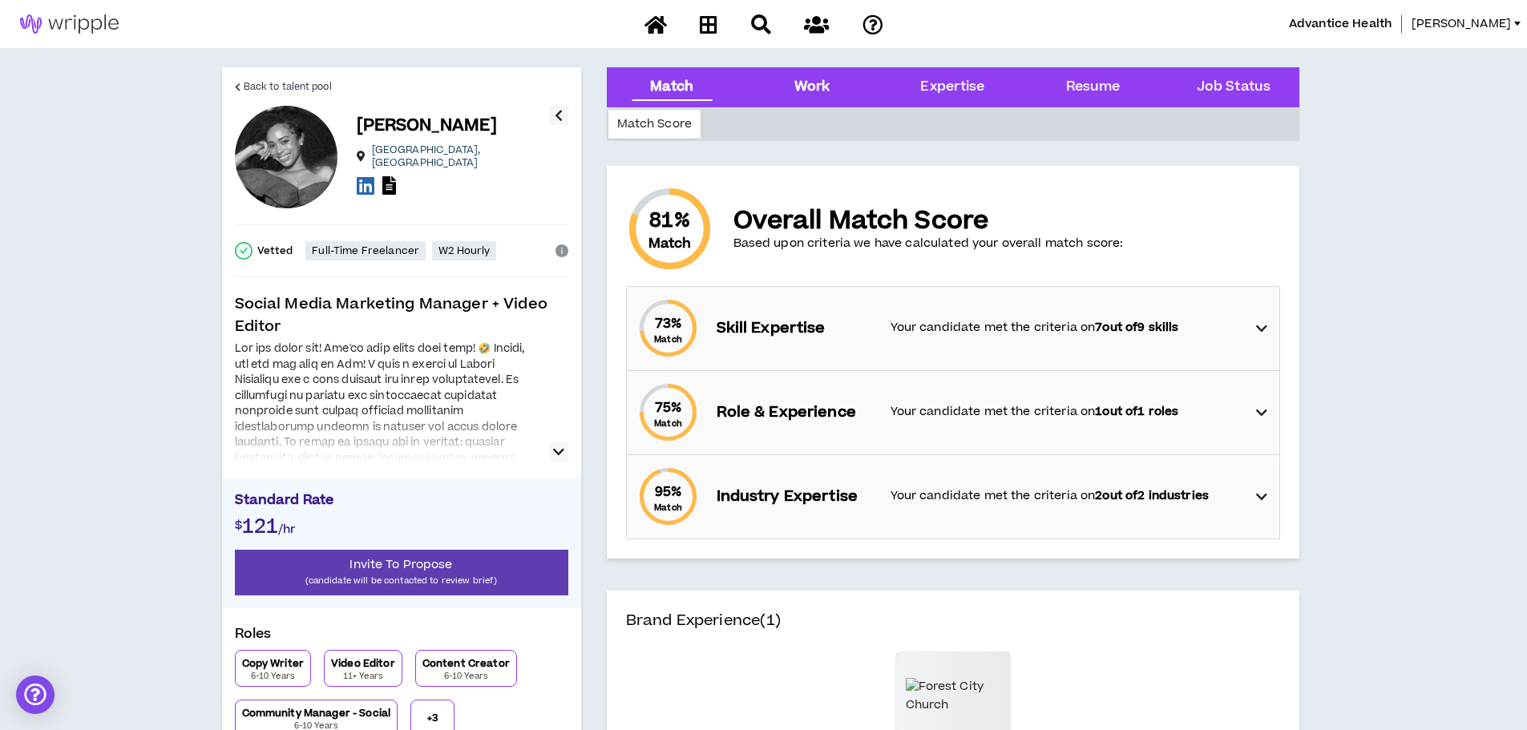
click at [811, 81] on div "Work" at bounding box center [812, 87] width 36 height 21
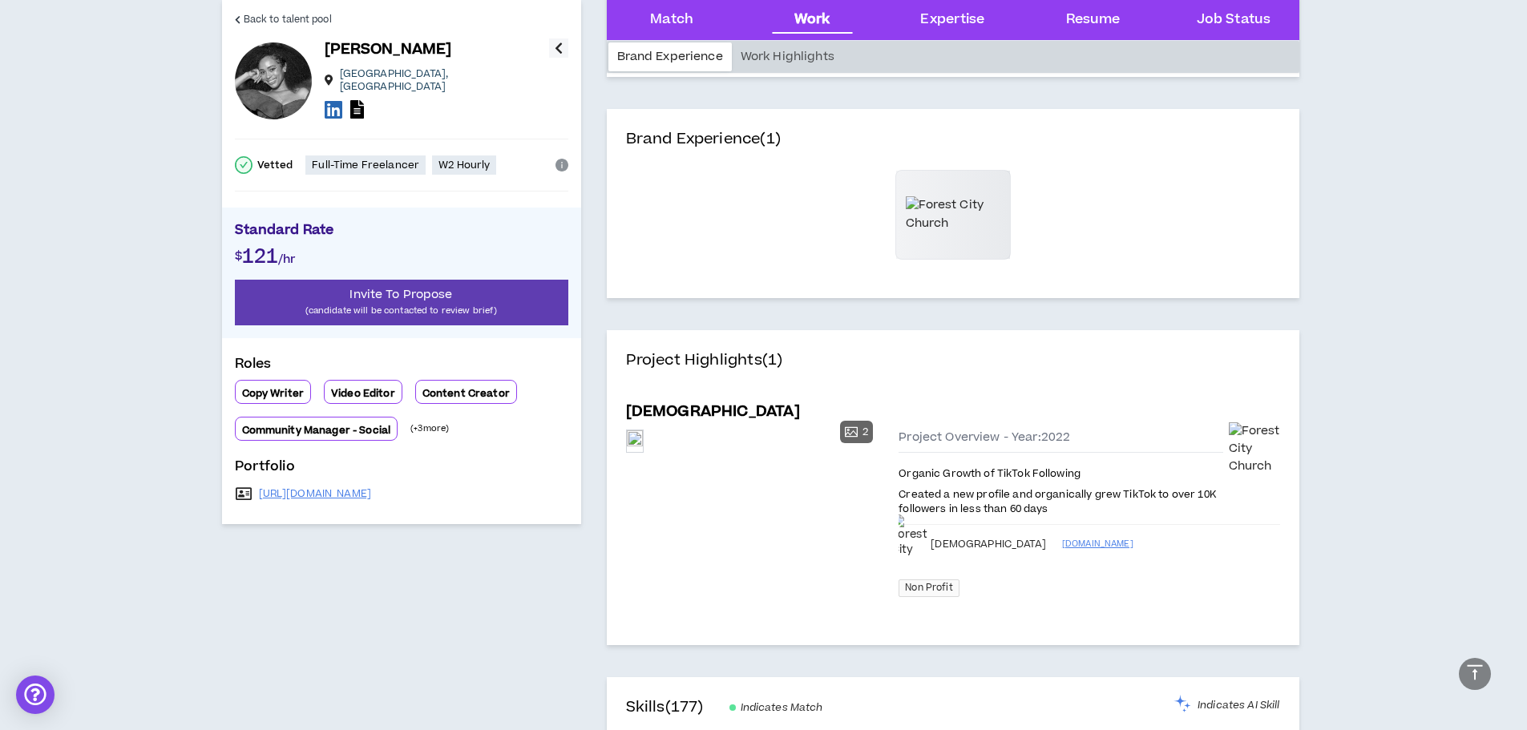
scroll to position [488, 0]
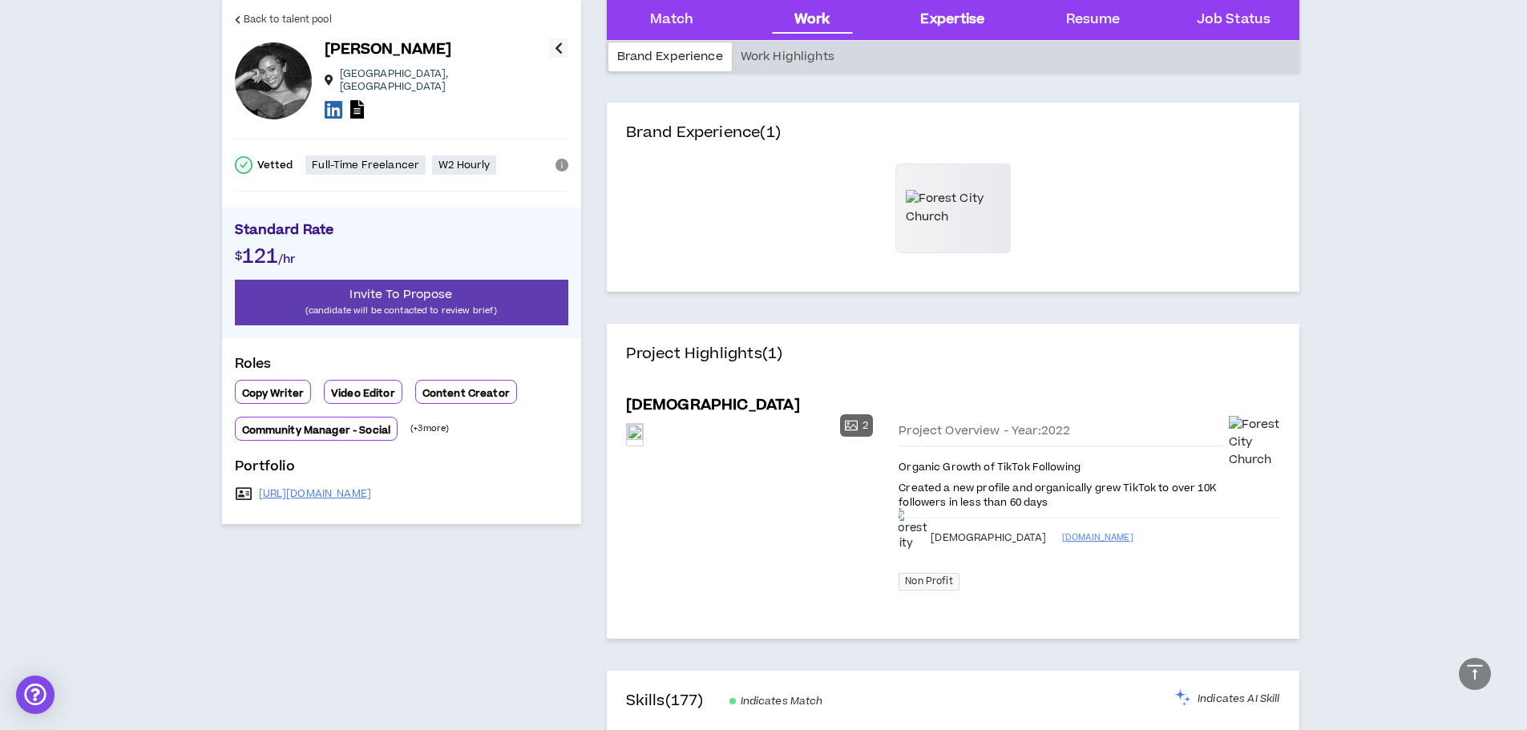
click at [956, 22] on div "Expertise" at bounding box center [952, 20] width 64 height 21
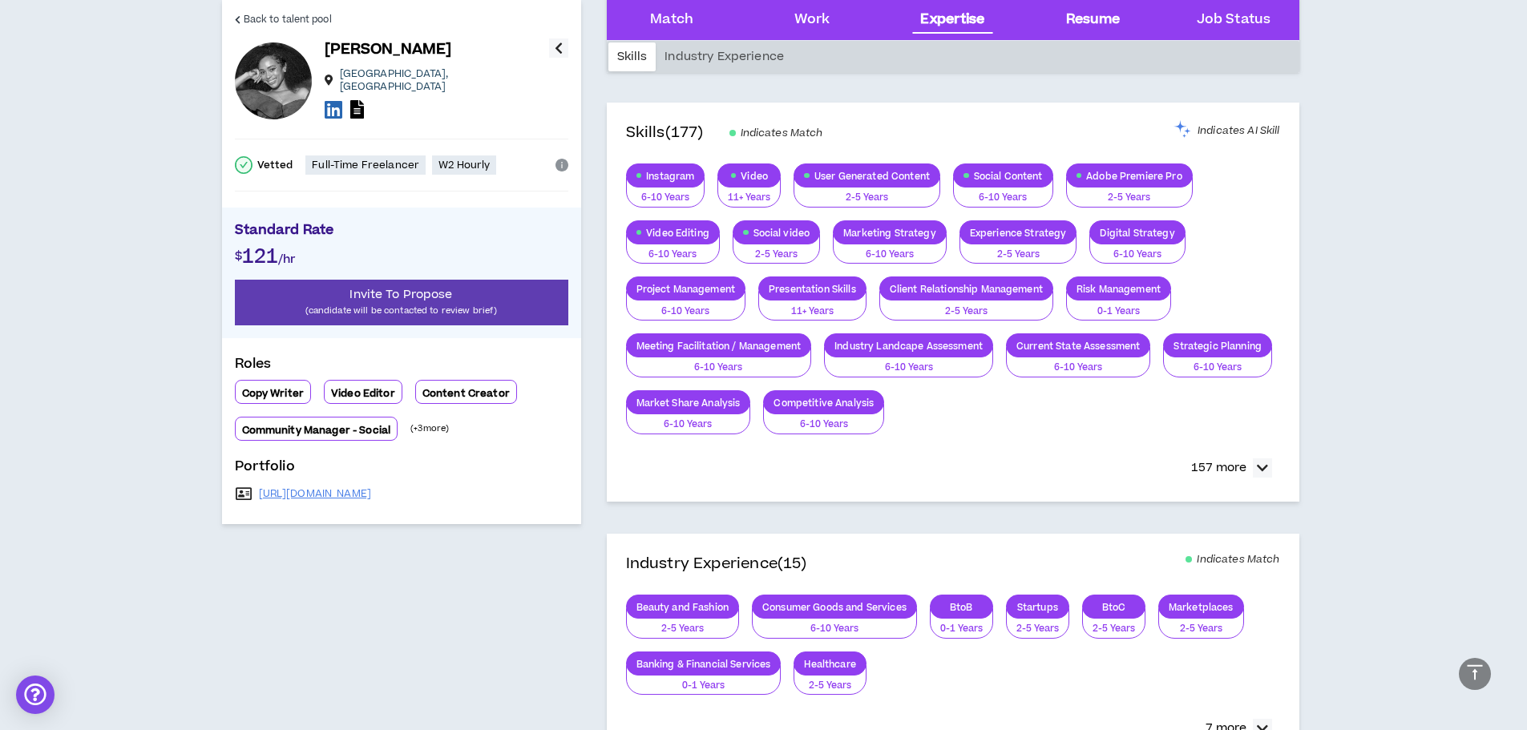
click at [1132, 16] on div "Resume" at bounding box center [1093, 20] width 115 height 40
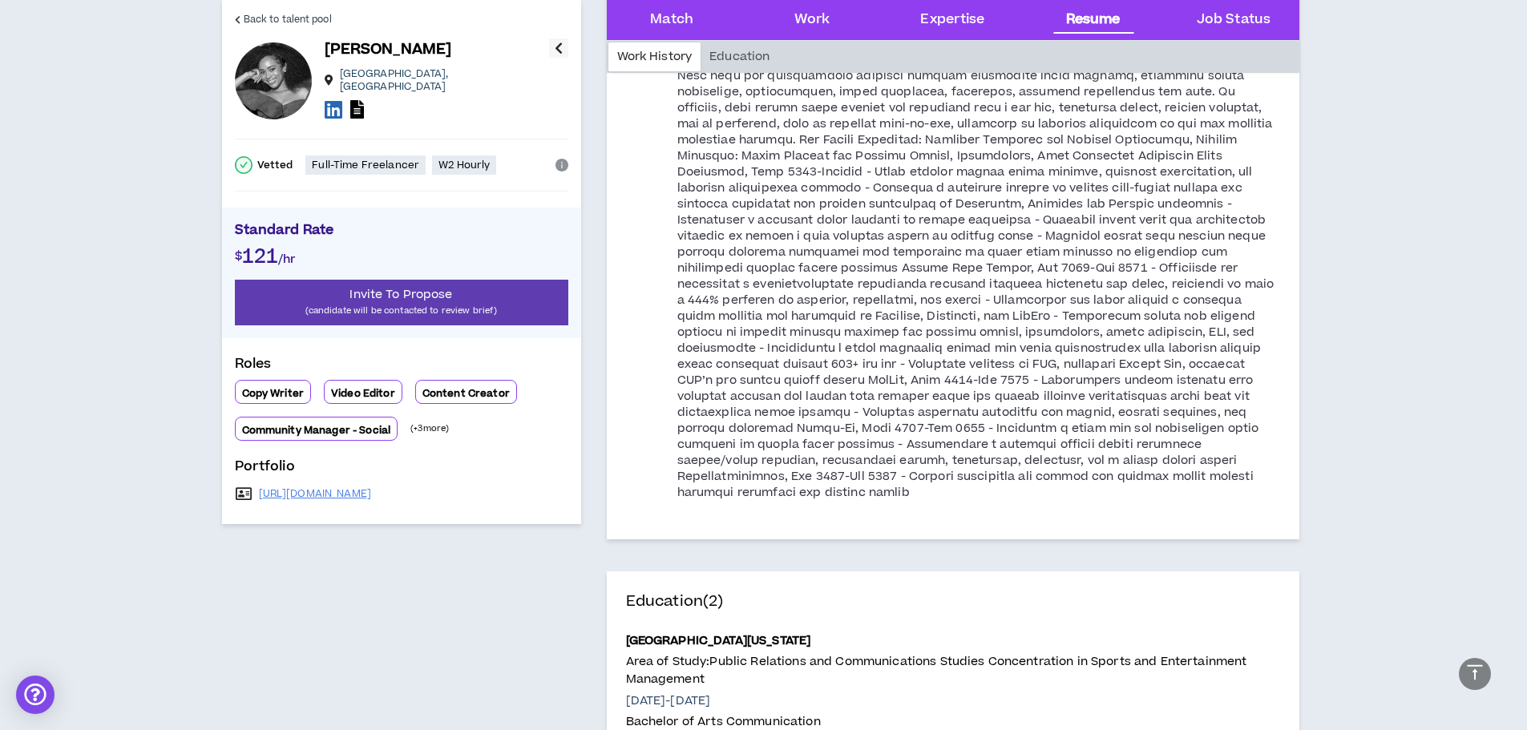
scroll to position [2149, 0]
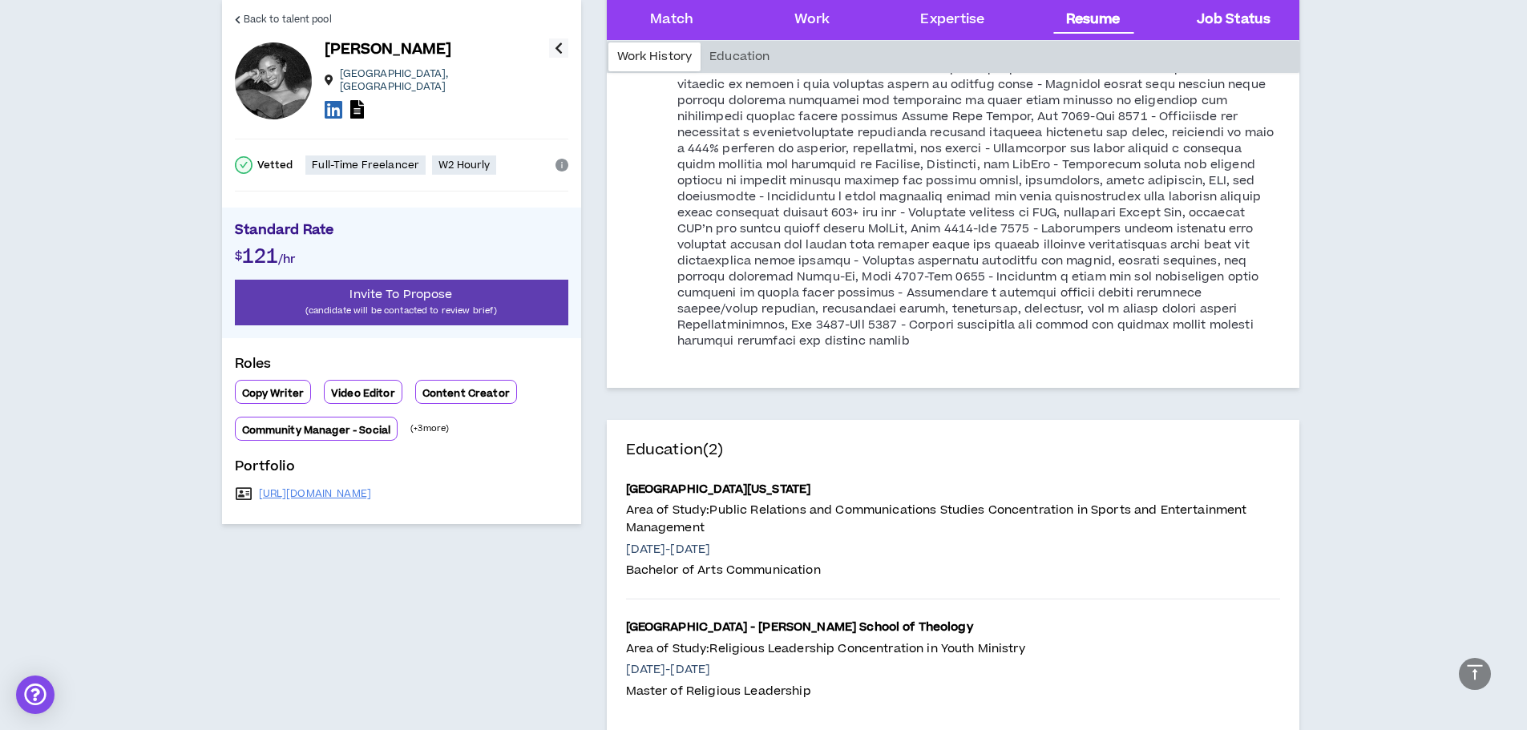
click at [1229, 10] on Status "Job Status" at bounding box center [1234, 20] width 74 height 21
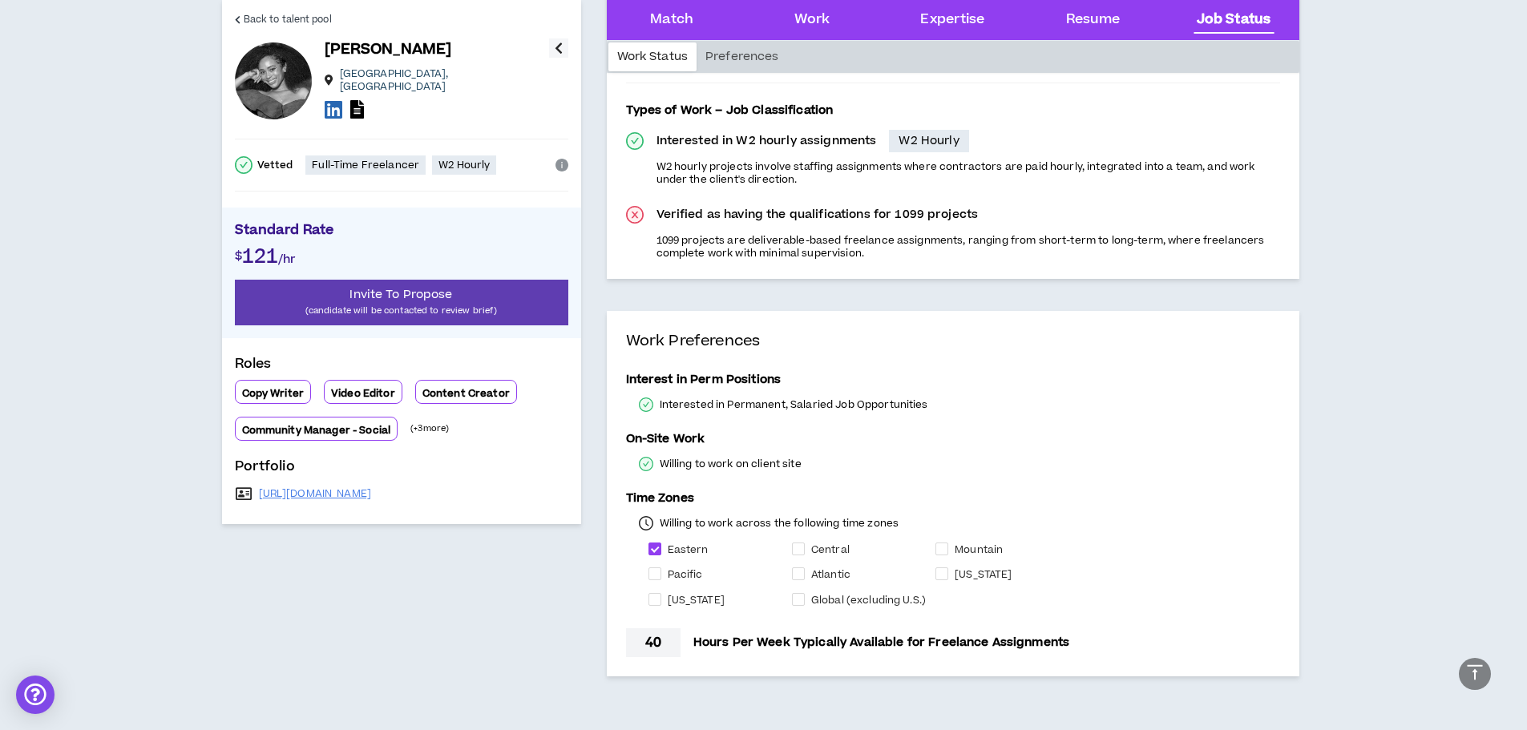
scroll to position [2996, 0]
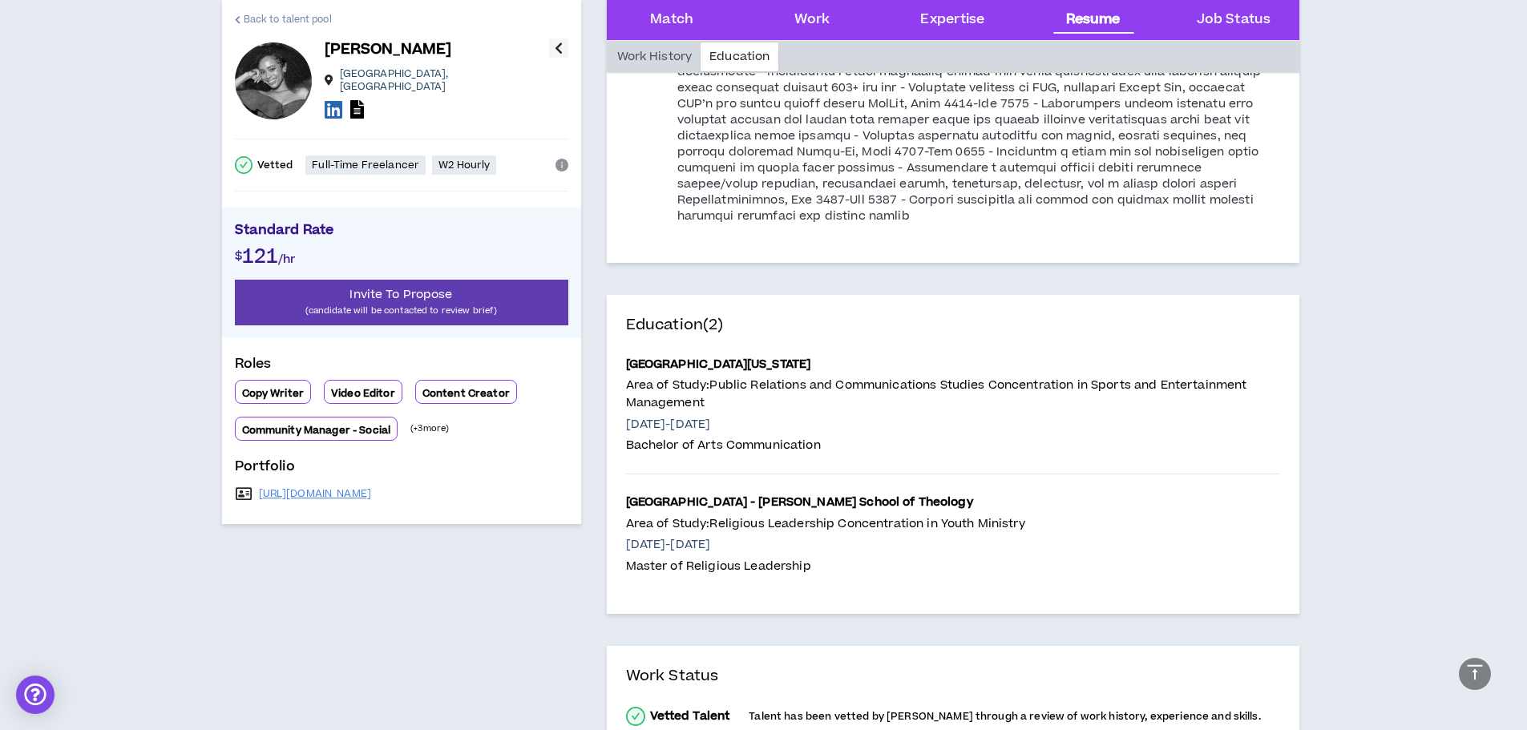
click at [267, 15] on span "Back to talent pool" at bounding box center [288, 19] width 88 height 15
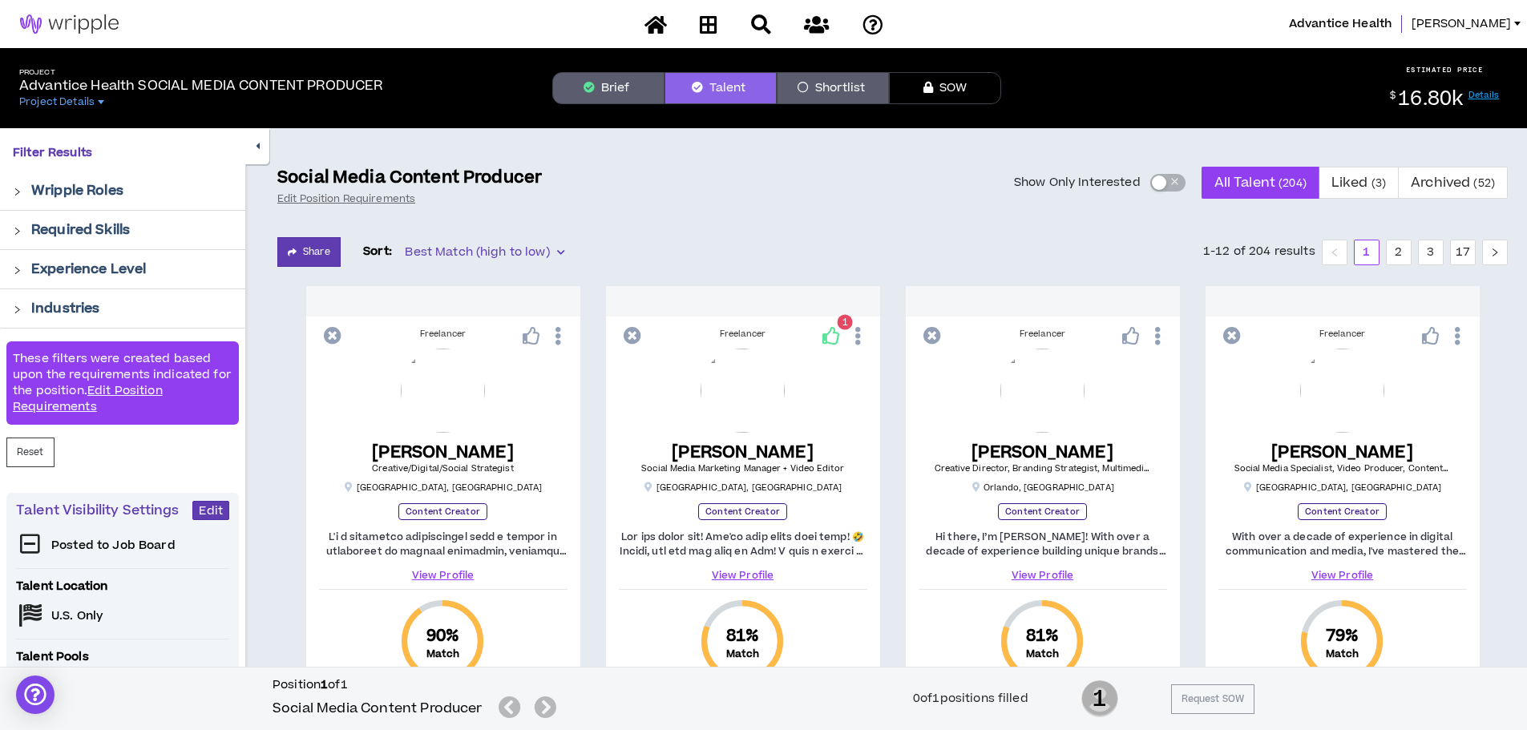
click at [1166, 184] on button "Show Only Interested" at bounding box center [1167, 183] width 35 height 18
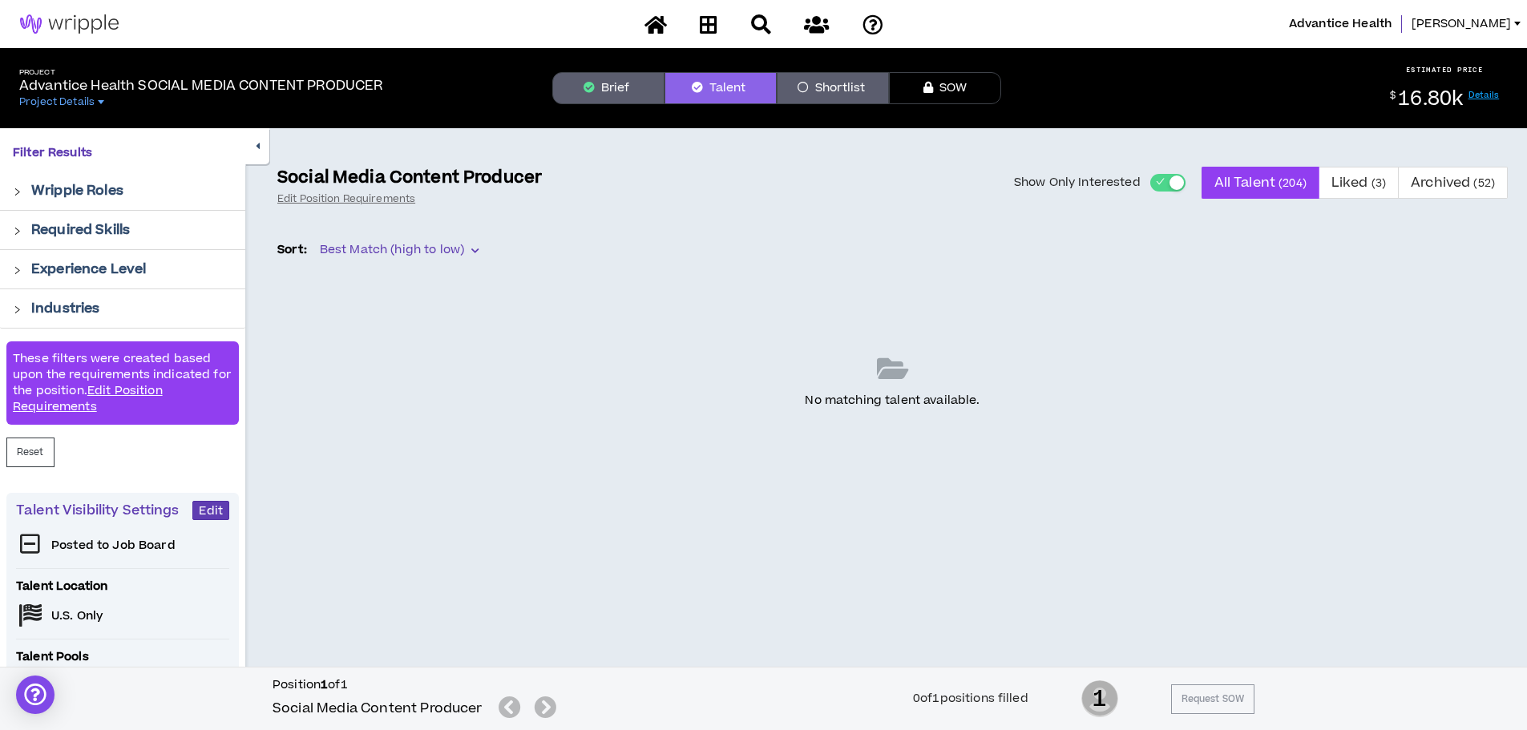
click at [1166, 184] on button "Show Only Interested" at bounding box center [1167, 183] width 35 height 18
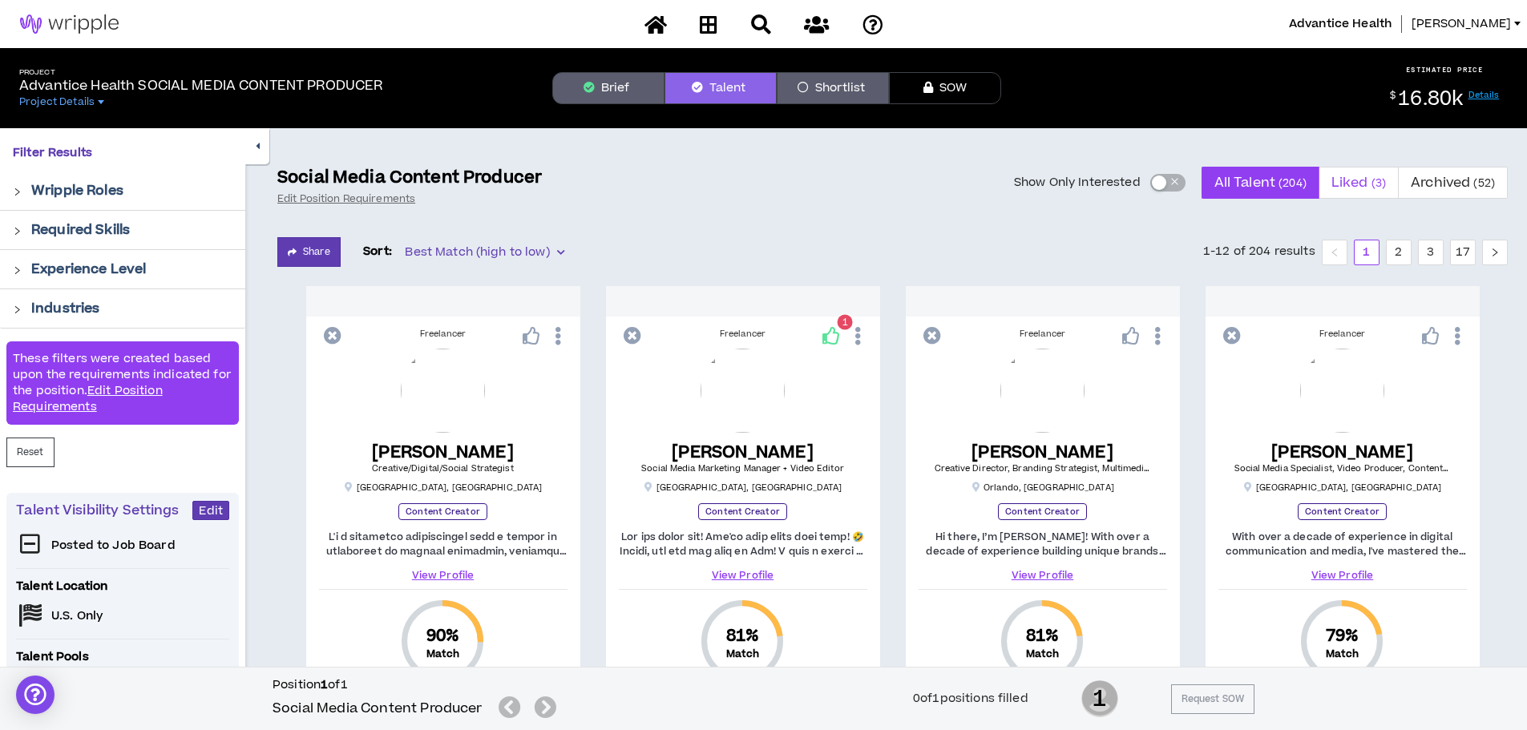
click at [1360, 188] on span "Liked ( 3 )" at bounding box center [1359, 183] width 55 height 38
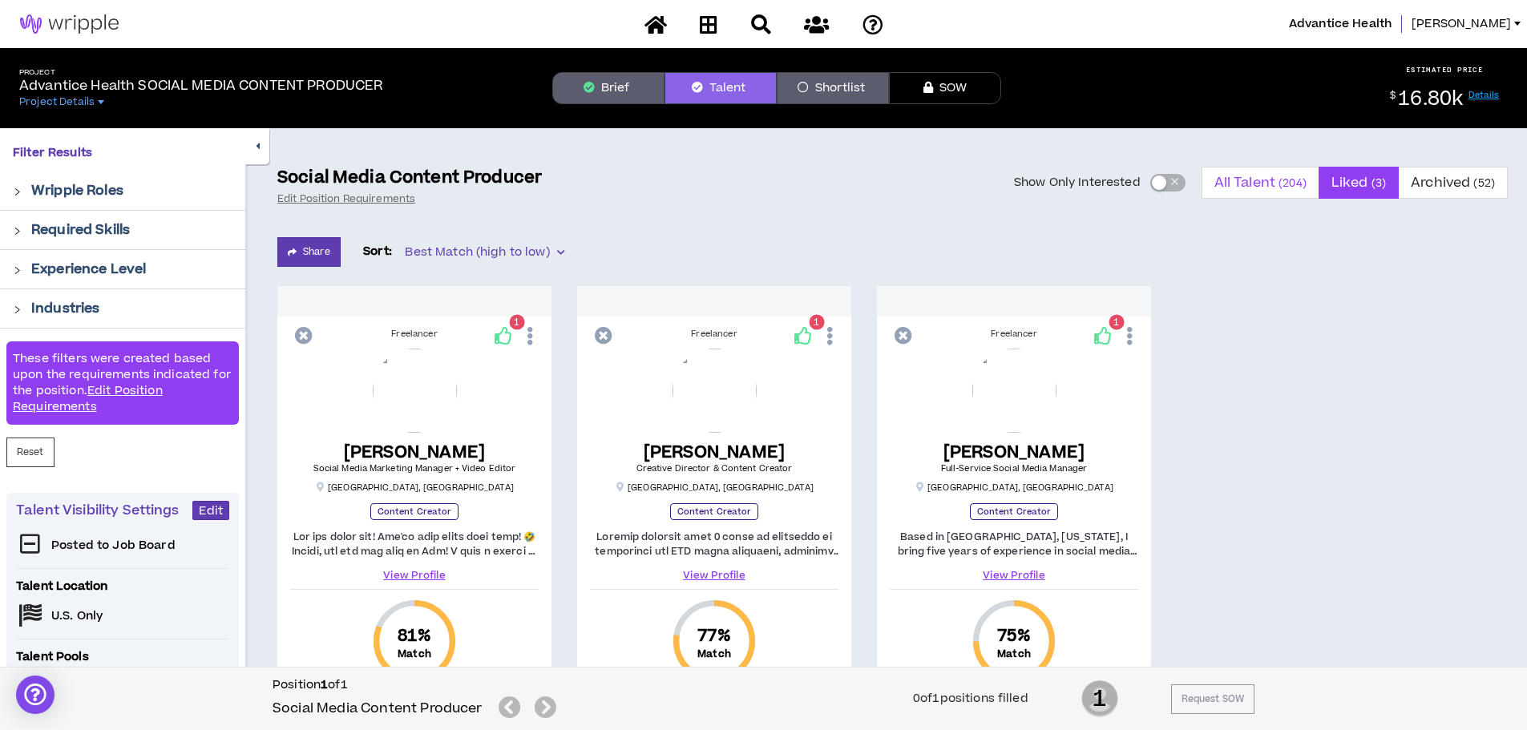
click at [1264, 188] on span "All Talent ( 204 )" at bounding box center [1260, 183] width 92 height 38
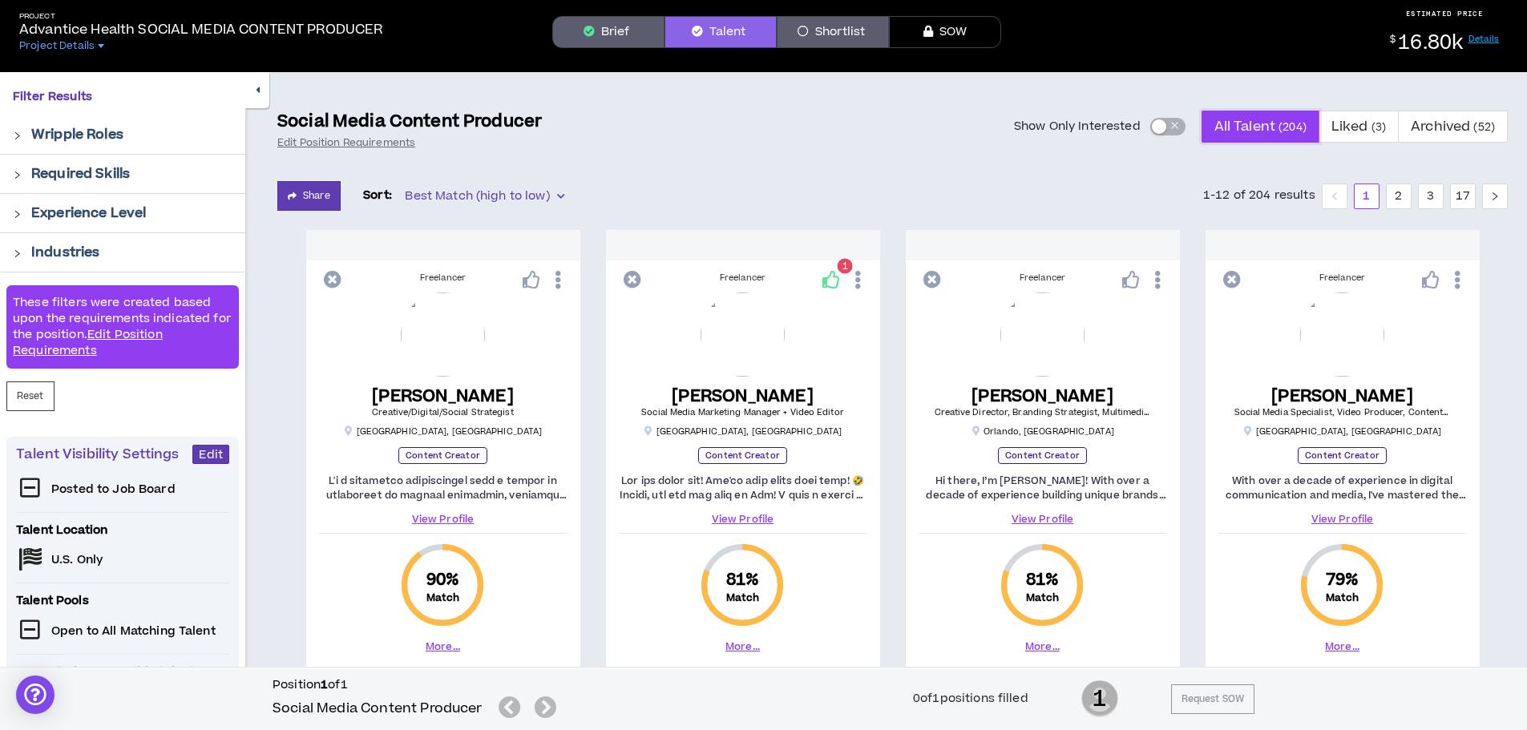
scroll to position [80, 0]
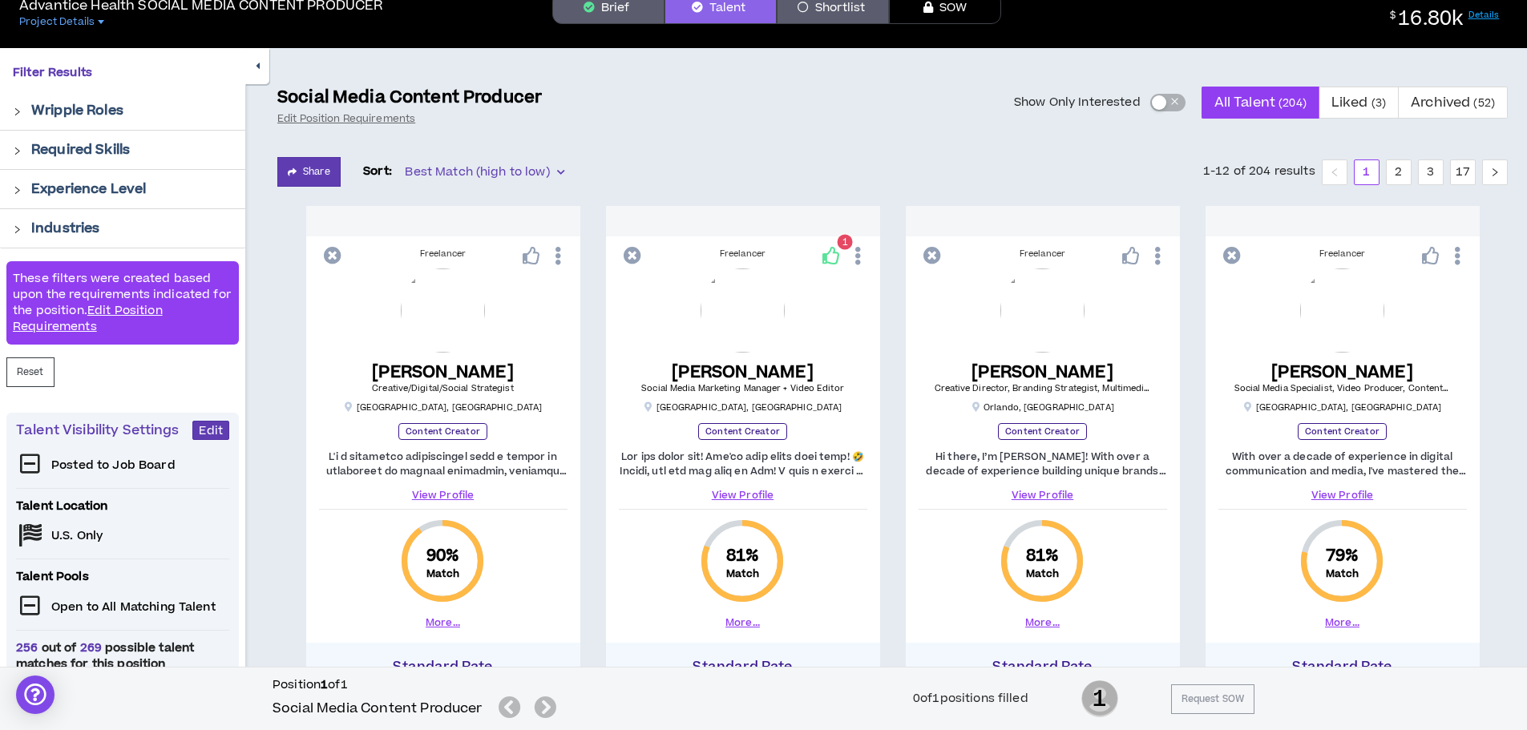
click at [38, 220] on p "Industries" at bounding box center [65, 228] width 68 height 19
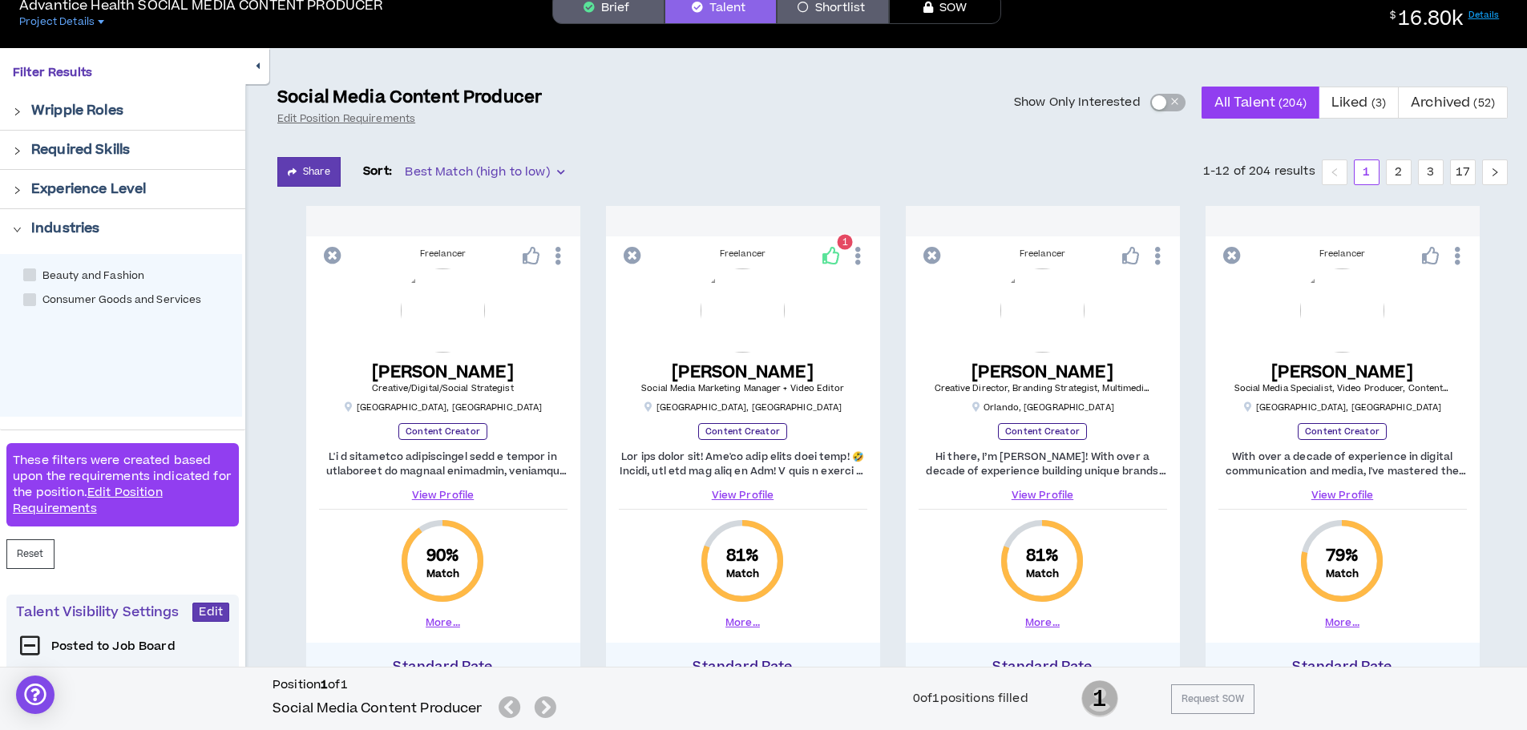
click at [61, 274] on span "Beauty and Fashion" at bounding box center [93, 276] width 115 height 15
checkbox Fashion "****"
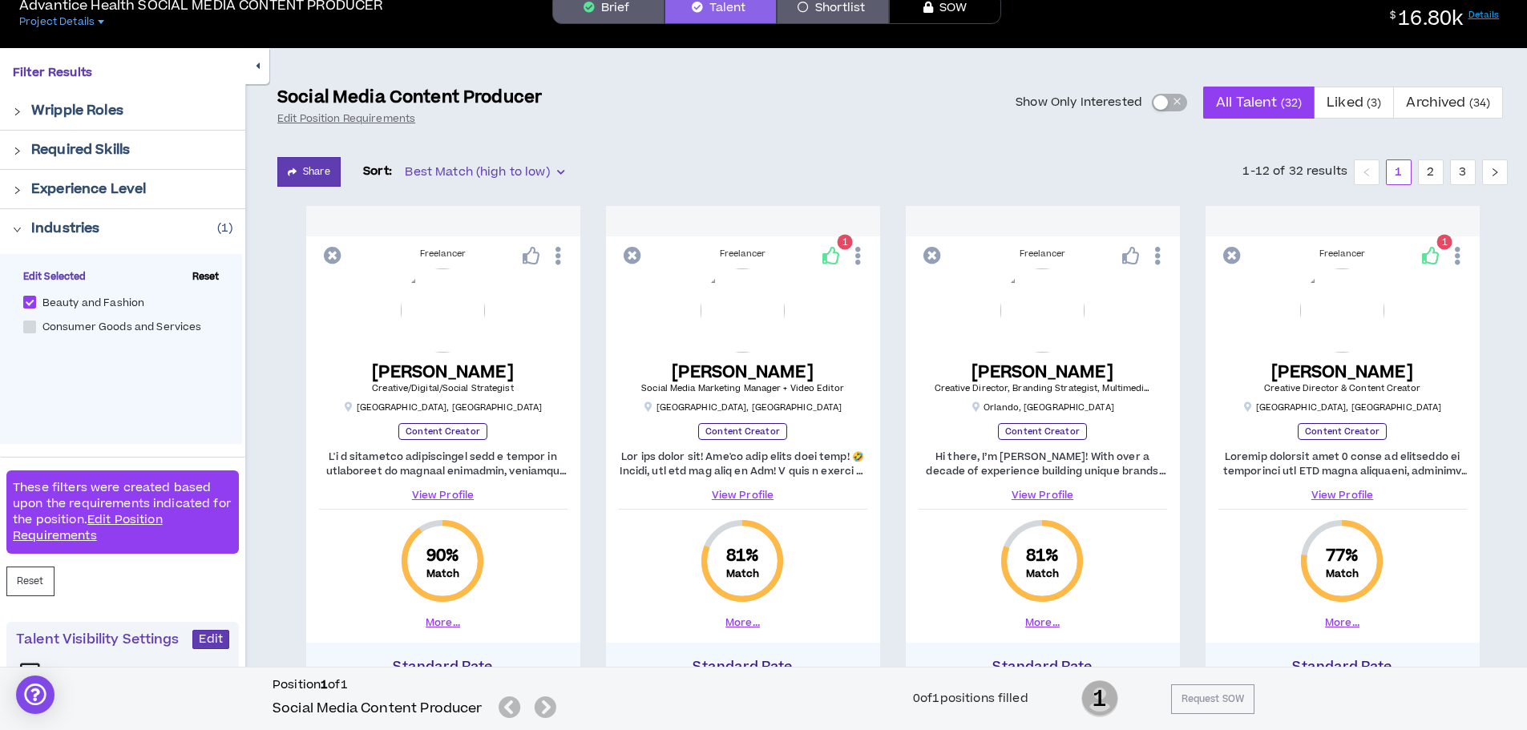
click at [106, 192] on p "Experience Level" at bounding box center [88, 189] width 115 height 19
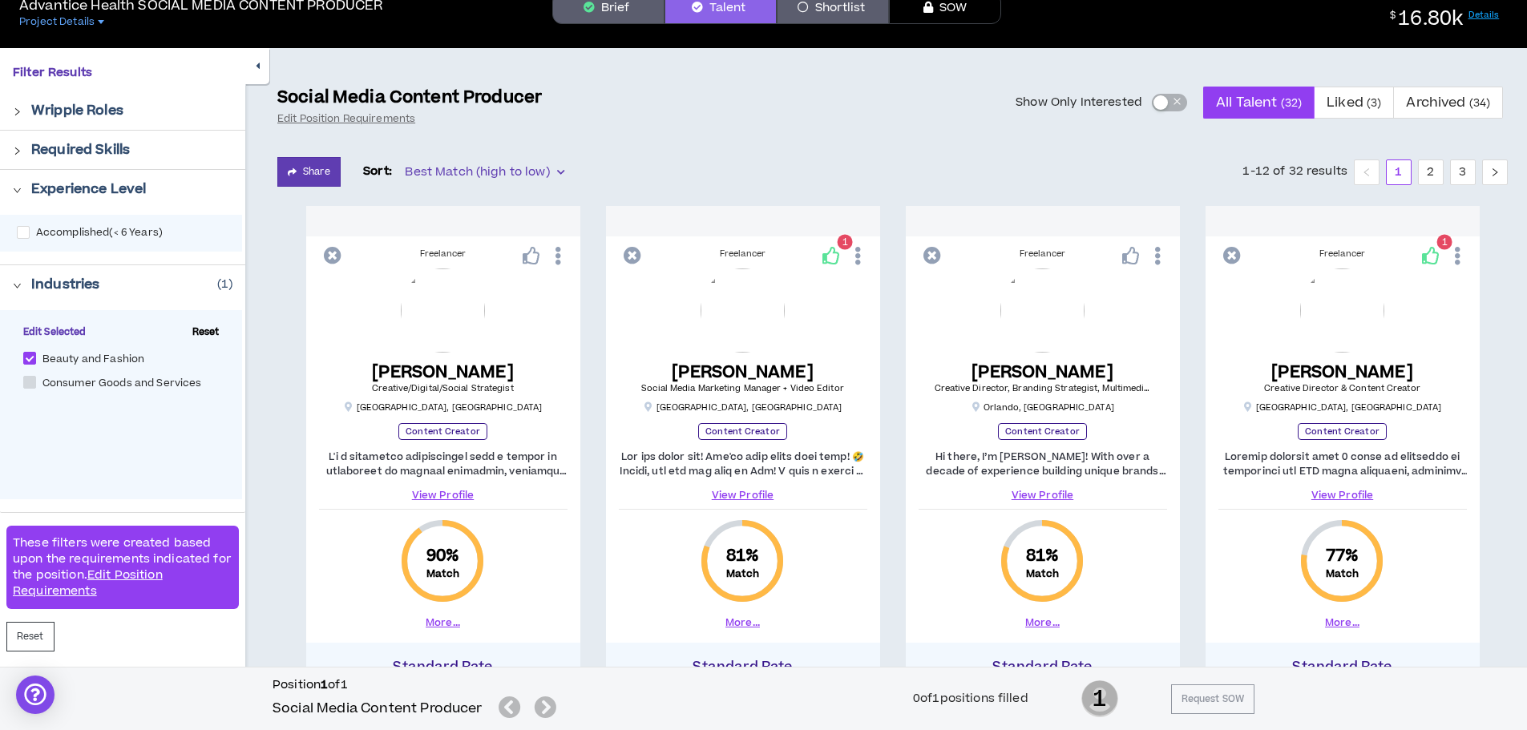
click at [111, 148] on p "Required Skills" at bounding box center [80, 149] width 99 height 19
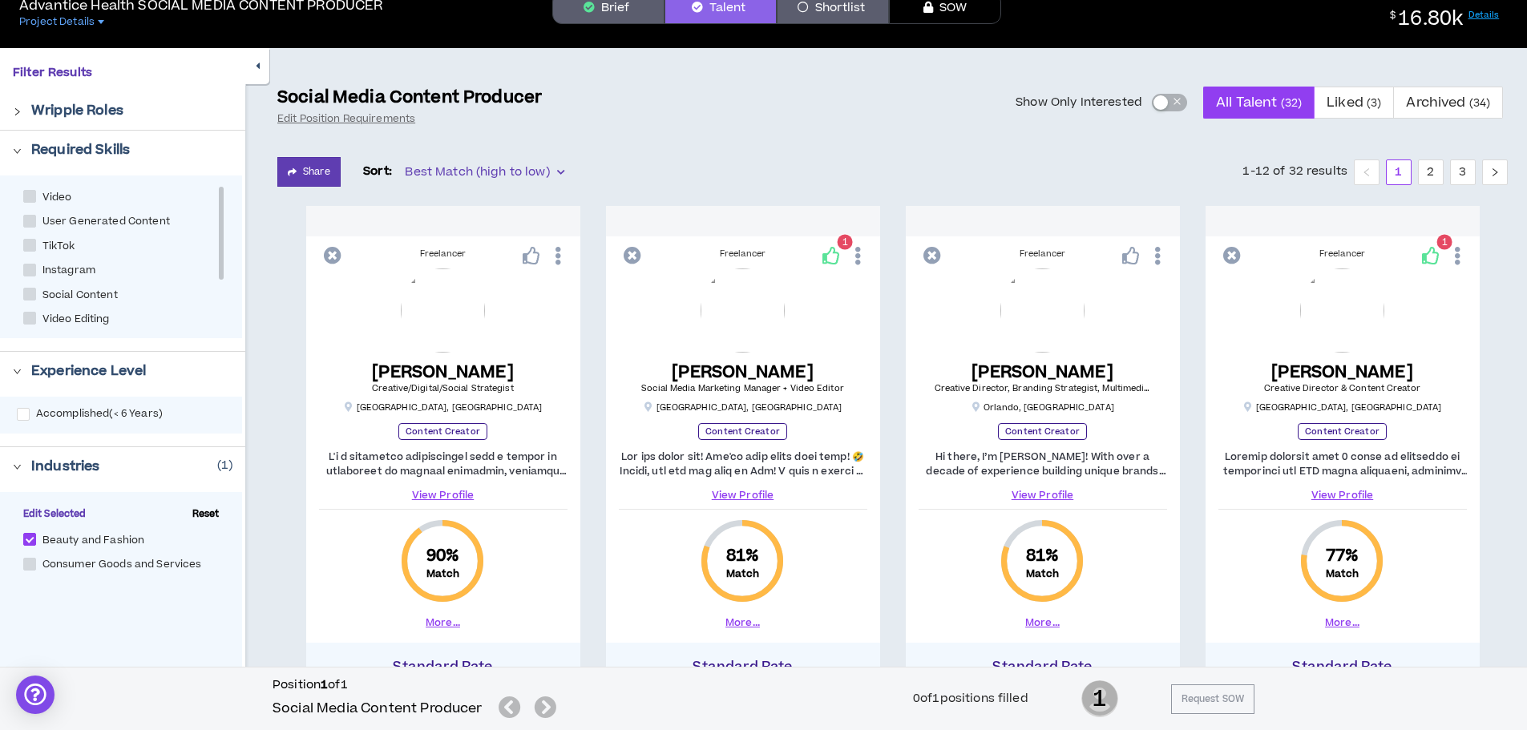
click at [28, 245] on span at bounding box center [29, 245] width 13 height 13
checkbox input "****"
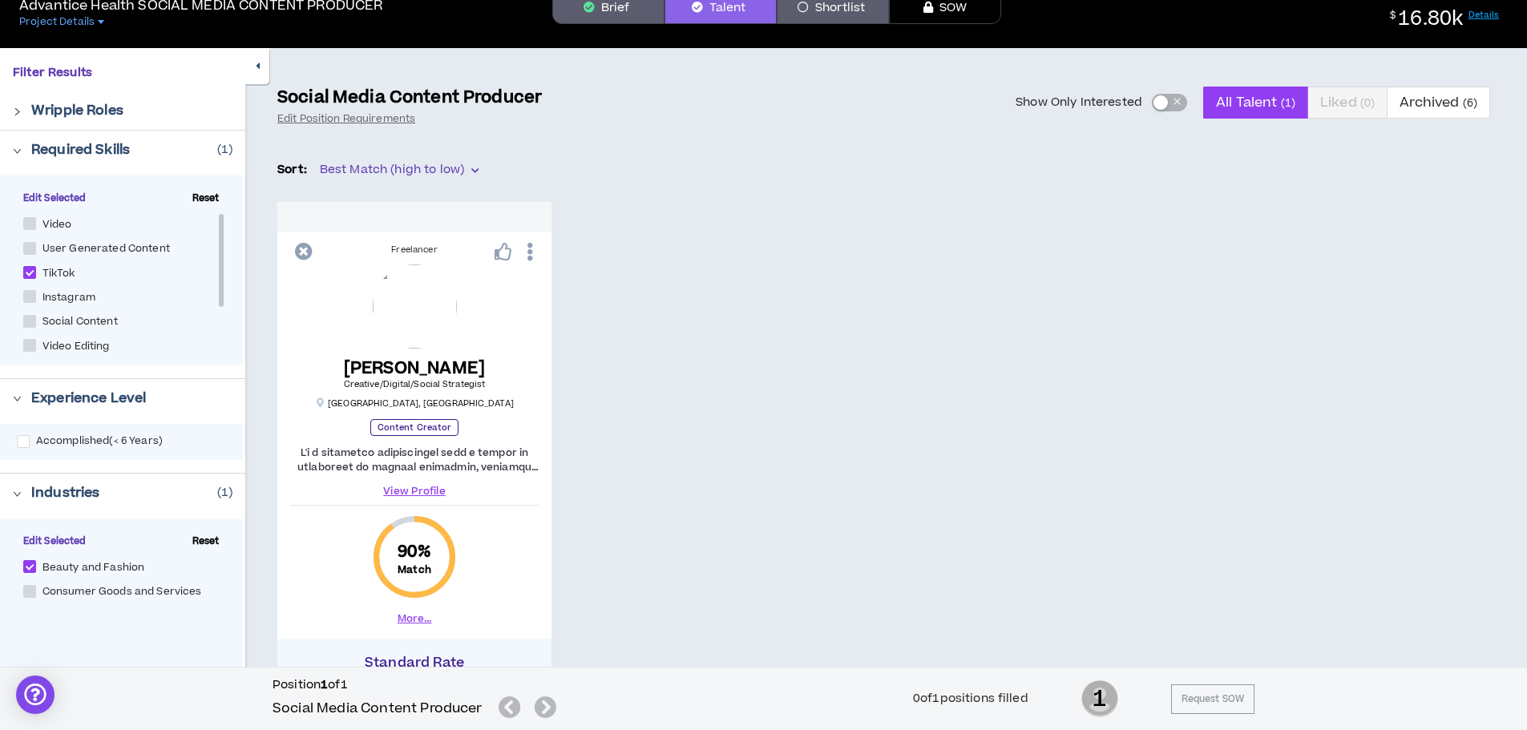
click at [416, 491] on link "View Profile" at bounding box center [414, 491] width 249 height 14
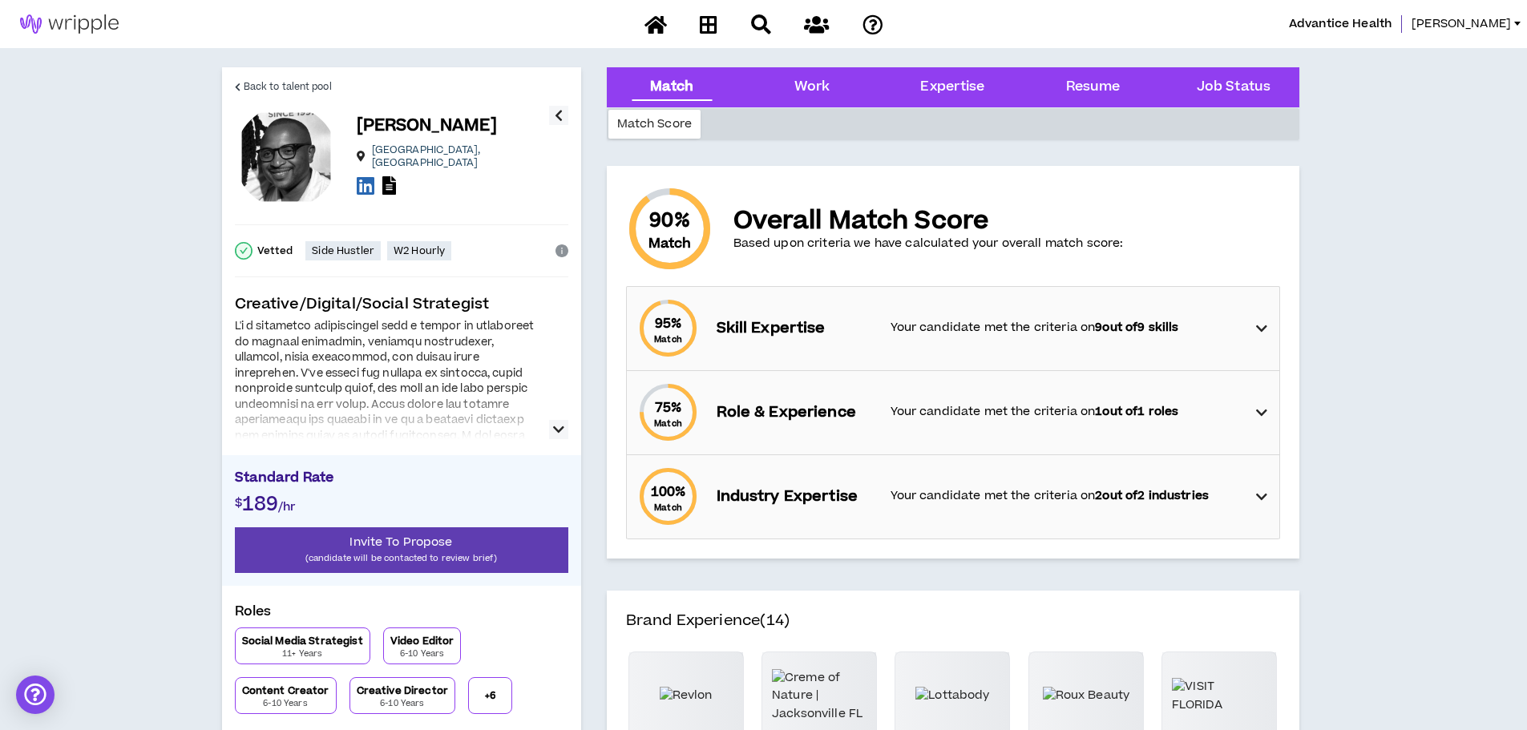
click at [552, 426] on button "button" at bounding box center [558, 429] width 19 height 19
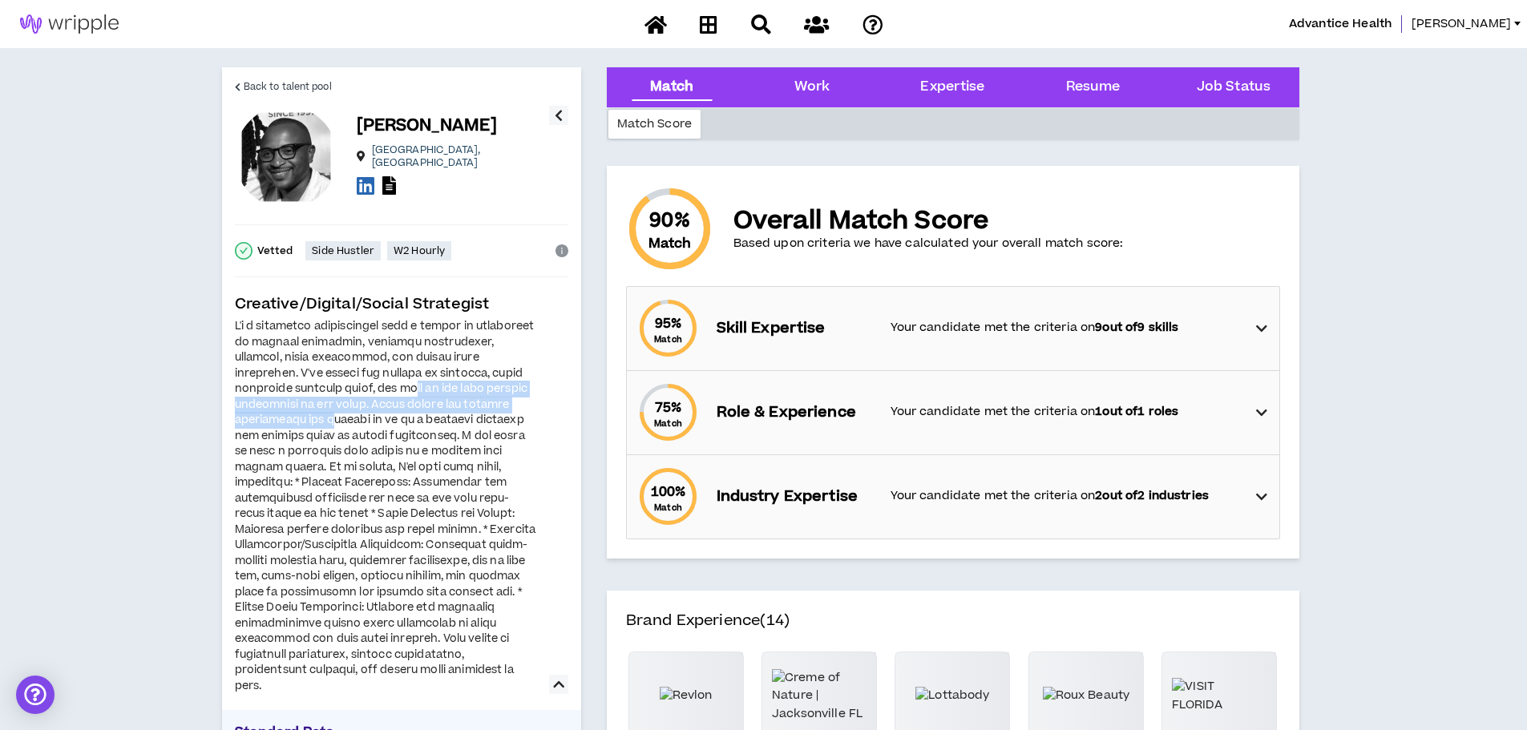
drag, startPoint x: 416, startPoint y: 394, endPoint x: 332, endPoint y: 423, distance: 89.2
click at [332, 423] on div at bounding box center [387, 506] width 305 height 375
click at [399, 420] on div at bounding box center [387, 506] width 305 height 375
click at [414, 426] on div at bounding box center [387, 506] width 305 height 375
drag, startPoint x: 288, startPoint y: 518, endPoint x: 430, endPoint y: 523, distance: 142.8
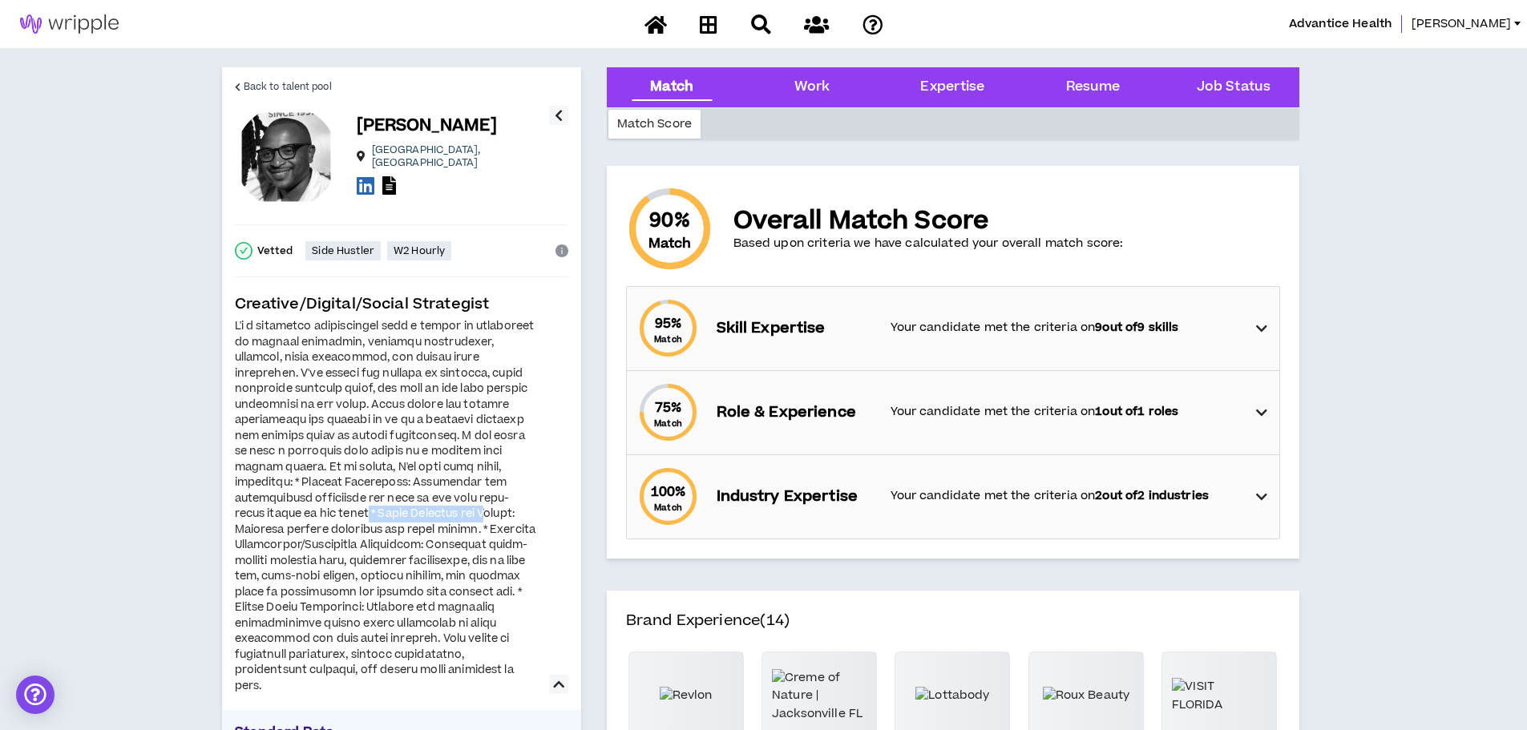
click at [429, 522] on div at bounding box center [387, 506] width 305 height 375
click at [432, 527] on div at bounding box center [387, 506] width 305 height 375
drag, startPoint x: 452, startPoint y: 553, endPoint x: 445, endPoint y: 600, distance: 47.8
click at [445, 600] on div at bounding box center [387, 506] width 305 height 375
click at [433, 607] on div at bounding box center [387, 506] width 305 height 375
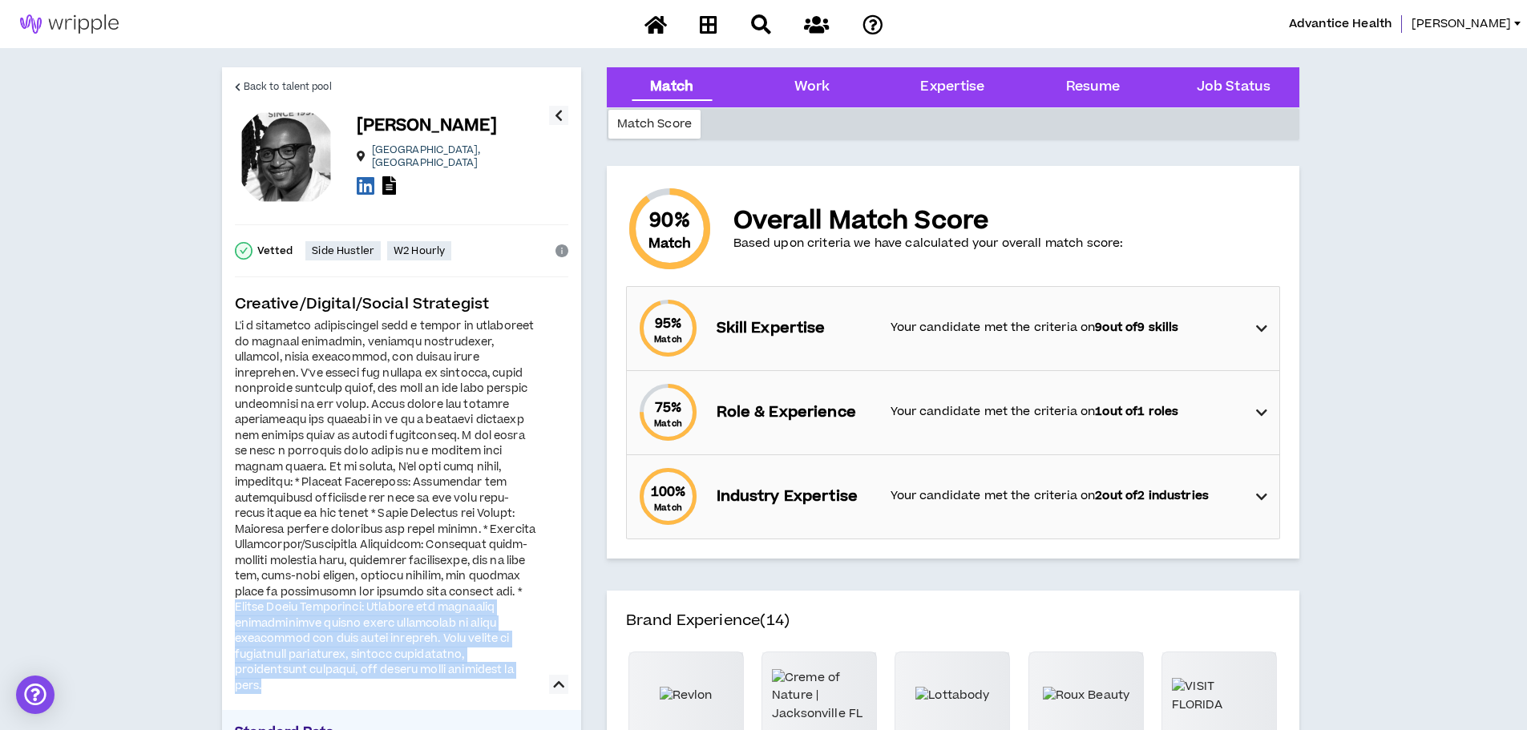
drag, startPoint x: 305, startPoint y: 606, endPoint x: 392, endPoint y: 681, distance: 114.9
click at [392, 681] on div at bounding box center [387, 506] width 305 height 375
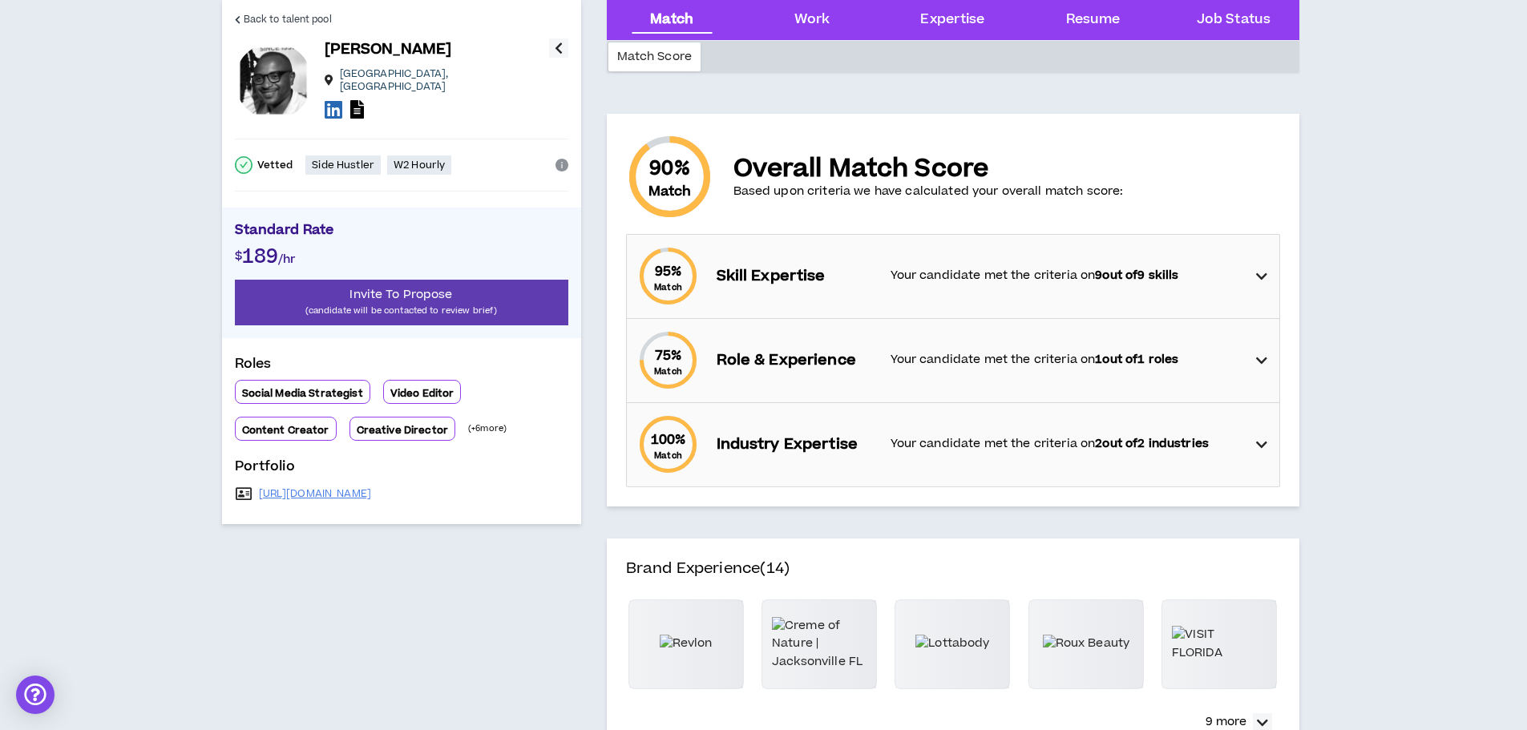
scroll to position [80, 0]
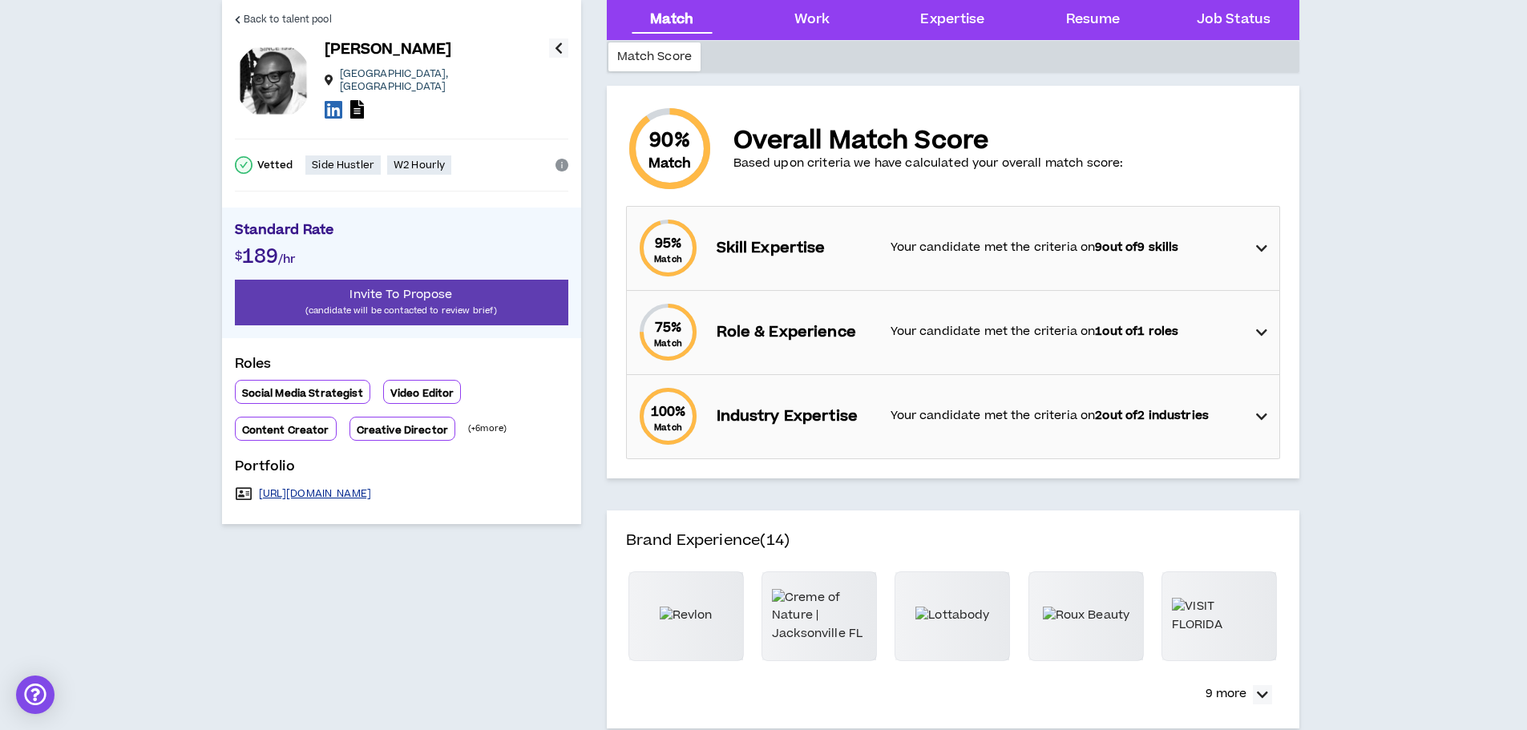
click at [372, 488] on link "https://www.canva.com/design/DAGJoj43EXE/vM5WamlJKcIIX31almY8kw/view?utm_conten…" at bounding box center [315, 493] width 113 height 13
click at [245, 26] on span "Back to talent pool" at bounding box center [288, 19] width 88 height 15
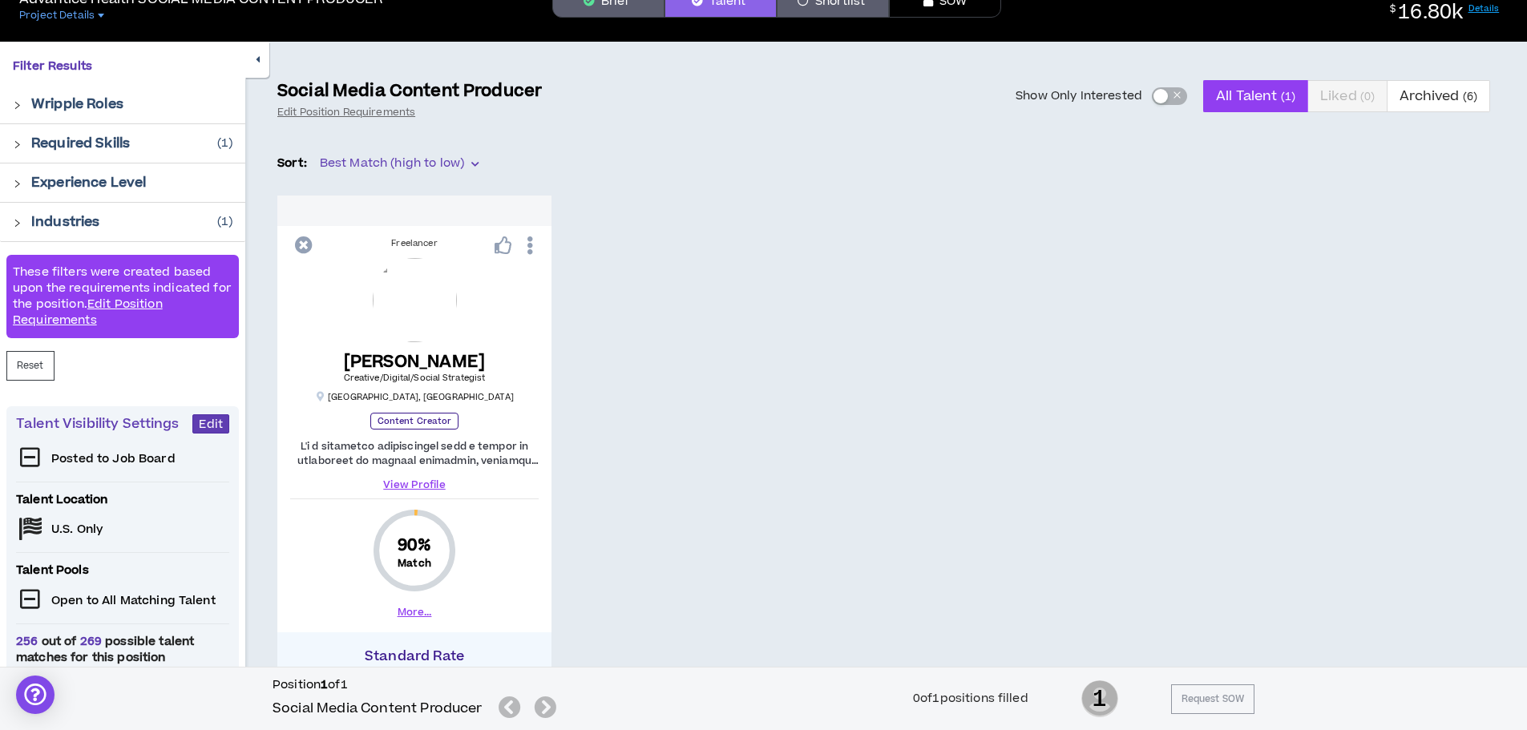
scroll to position [80, 0]
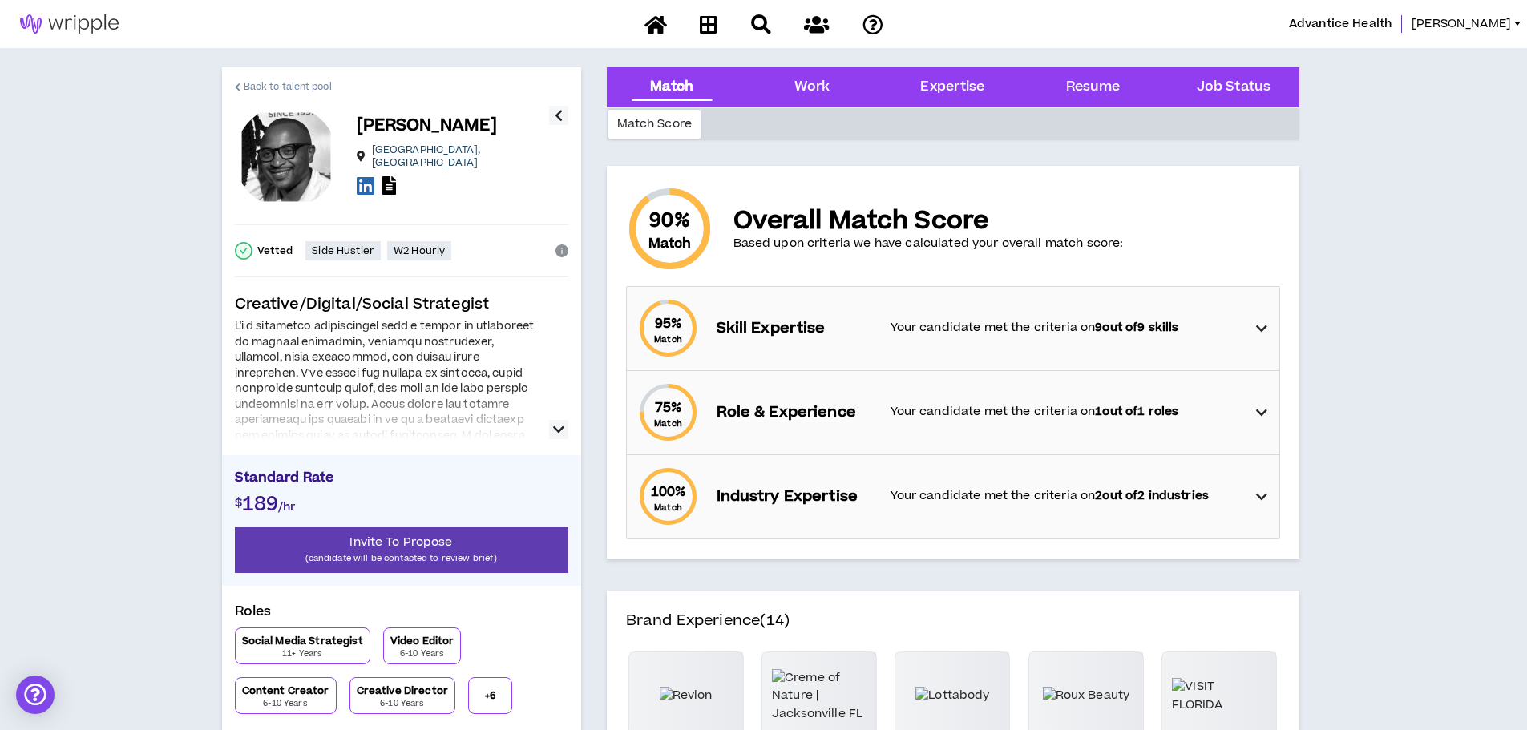
click at [277, 85] on span "Back to talent pool" at bounding box center [288, 86] width 88 height 15
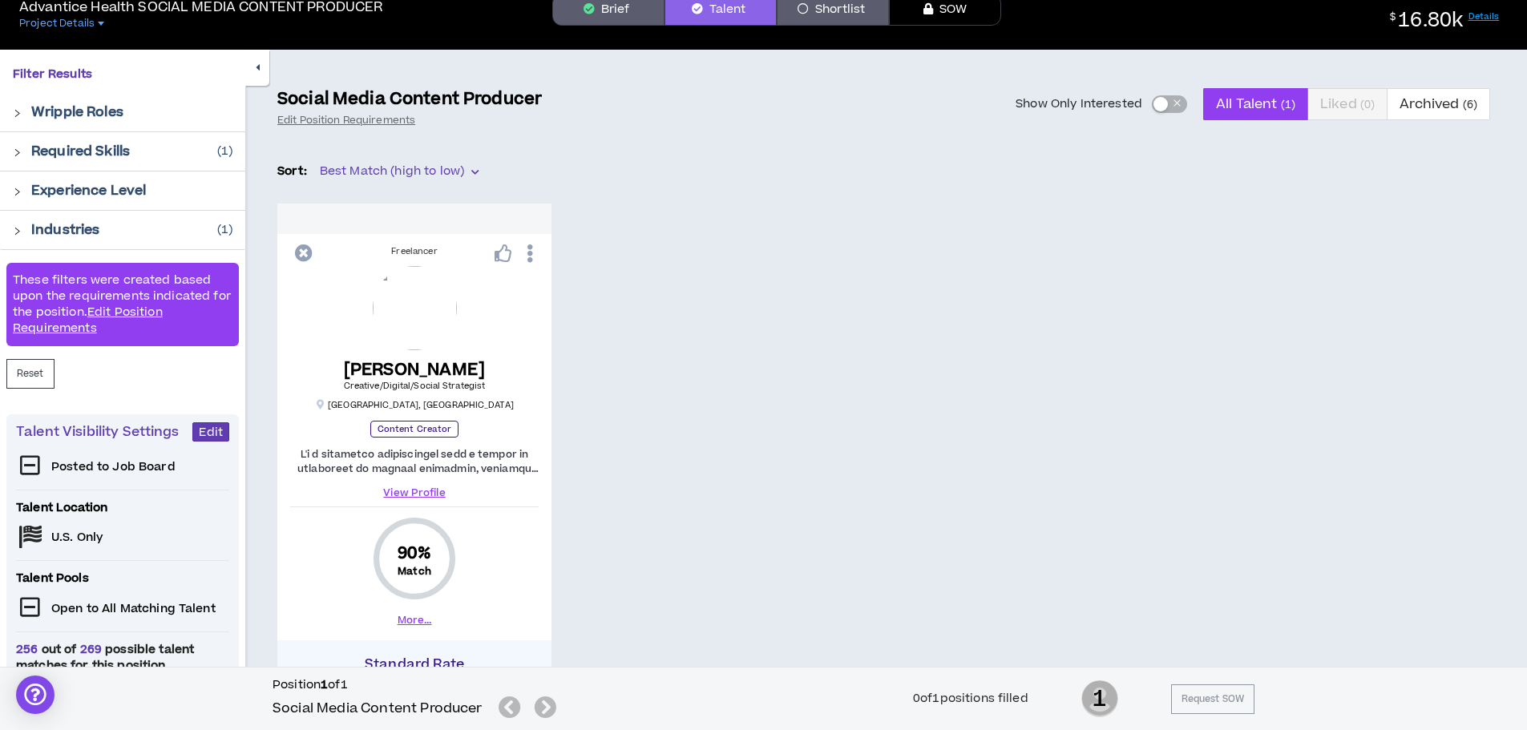
scroll to position [80, 0]
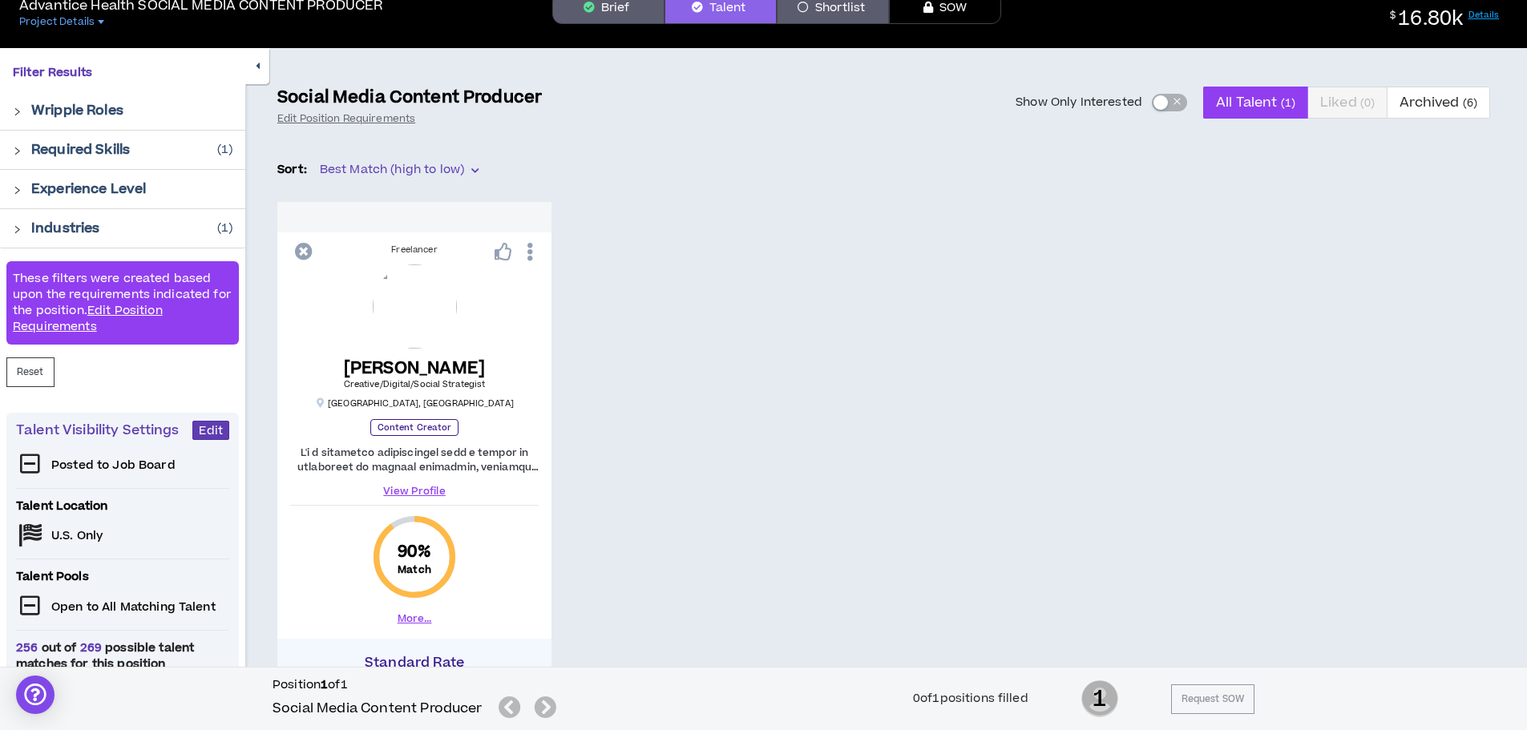
click at [63, 147] on p "Required Skills" at bounding box center [80, 149] width 99 height 19
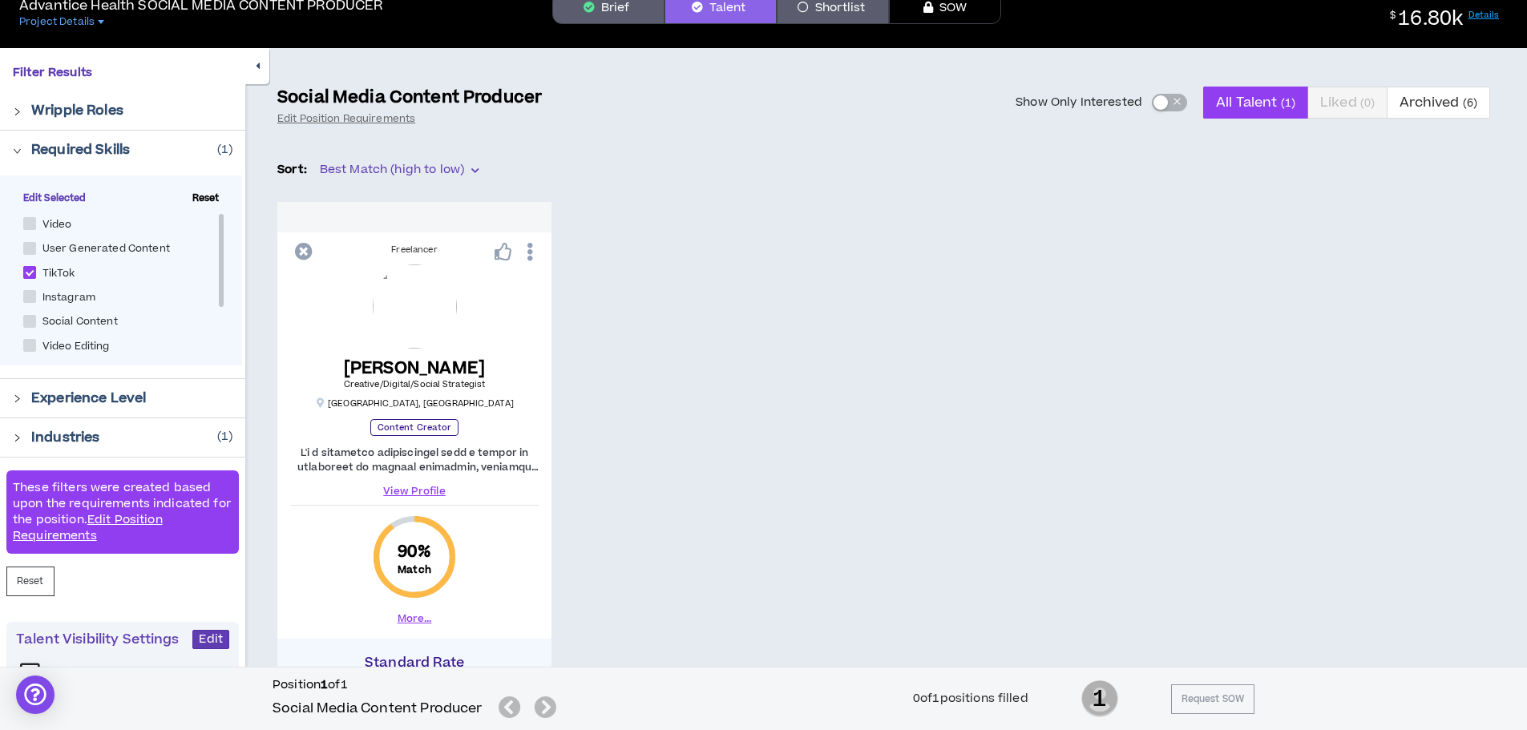
click at [31, 274] on span at bounding box center [29, 272] width 13 height 13
checkbox input "*****"
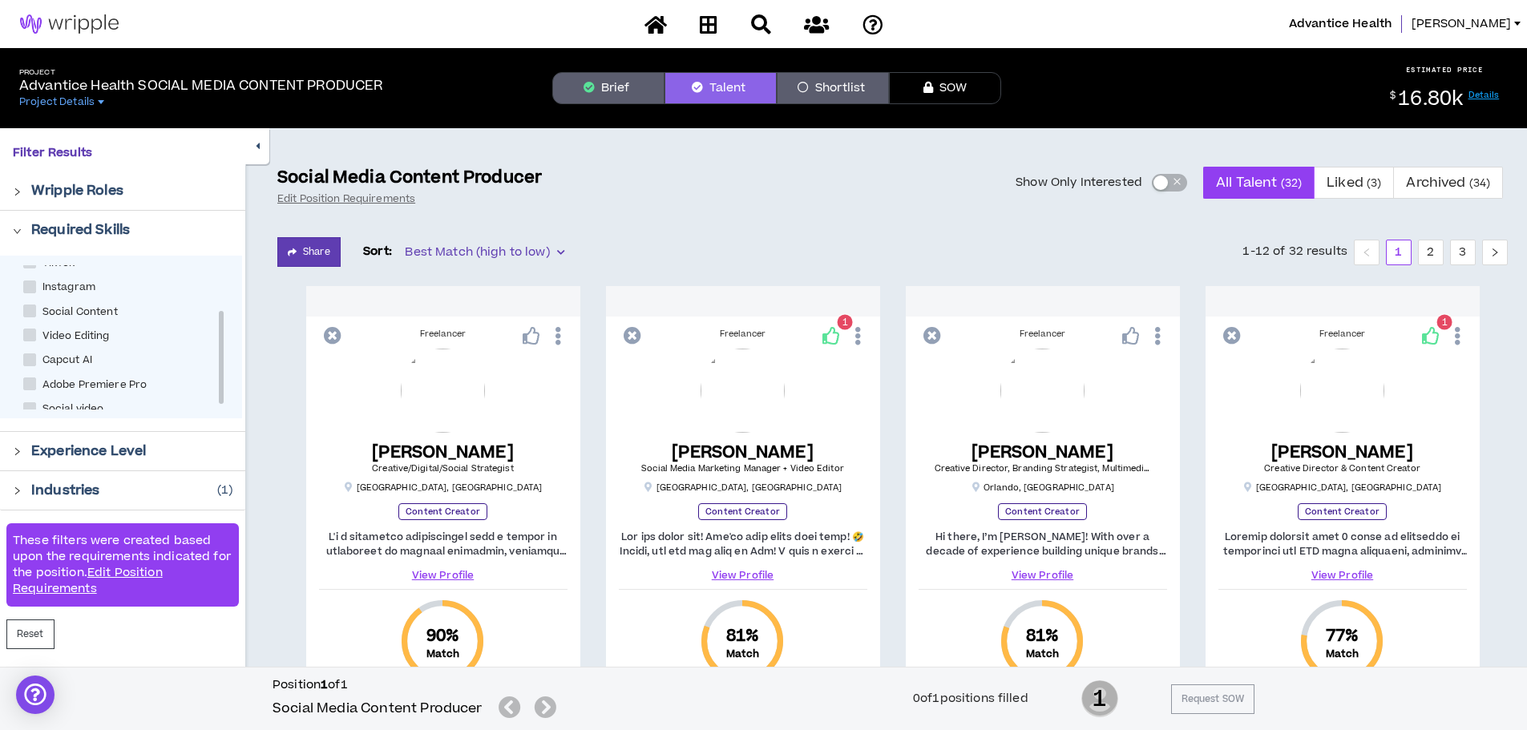
scroll to position [75, 0]
drag, startPoint x: 221, startPoint y: 339, endPoint x: 213, endPoint y: 414, distance: 75.0
click at [213, 414] on div "Video User Generated Content TikTok Instagram Social Content Video Editing Capc…" at bounding box center [121, 337] width 242 height 162
click at [30, 305] on span at bounding box center [29, 311] width 13 height 13
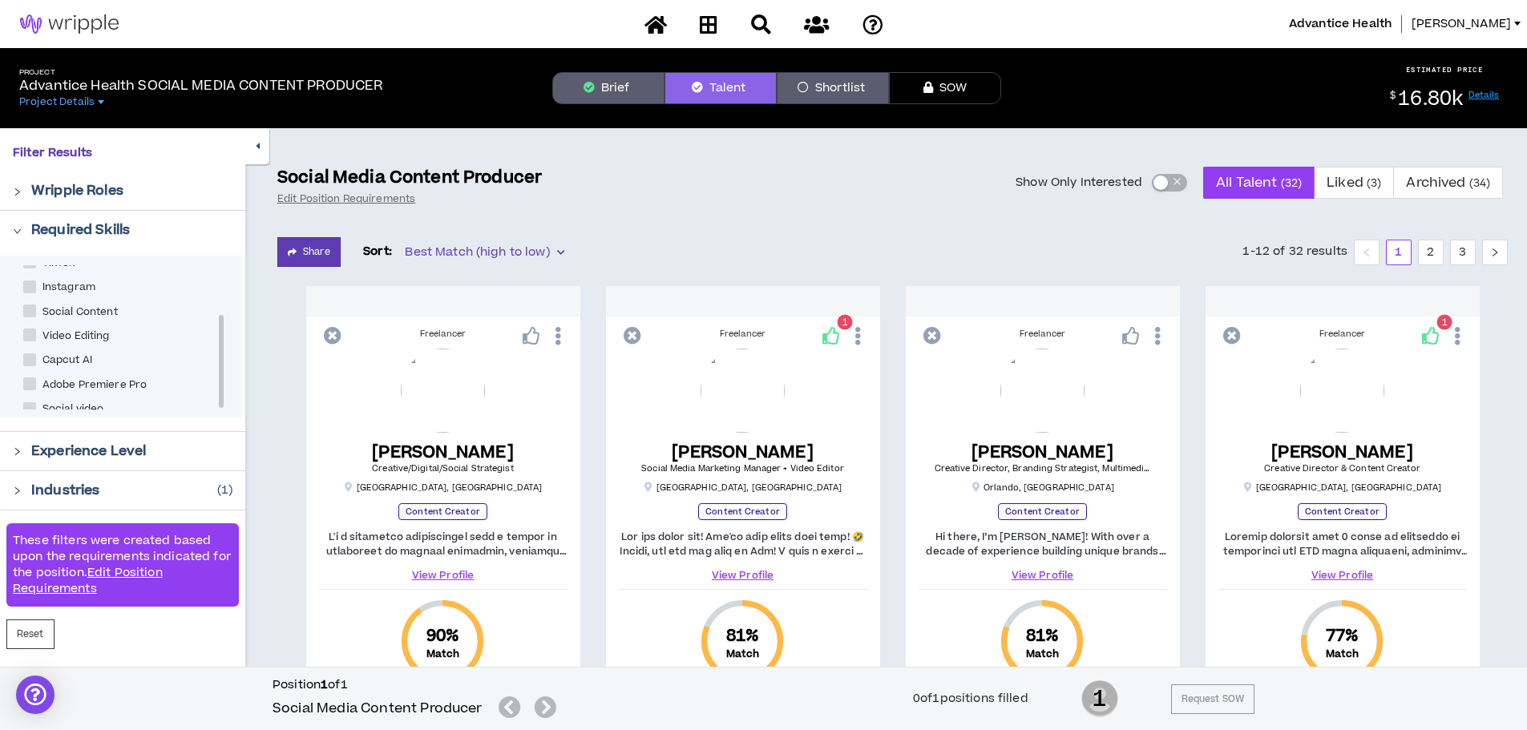
checkbox Content "****"
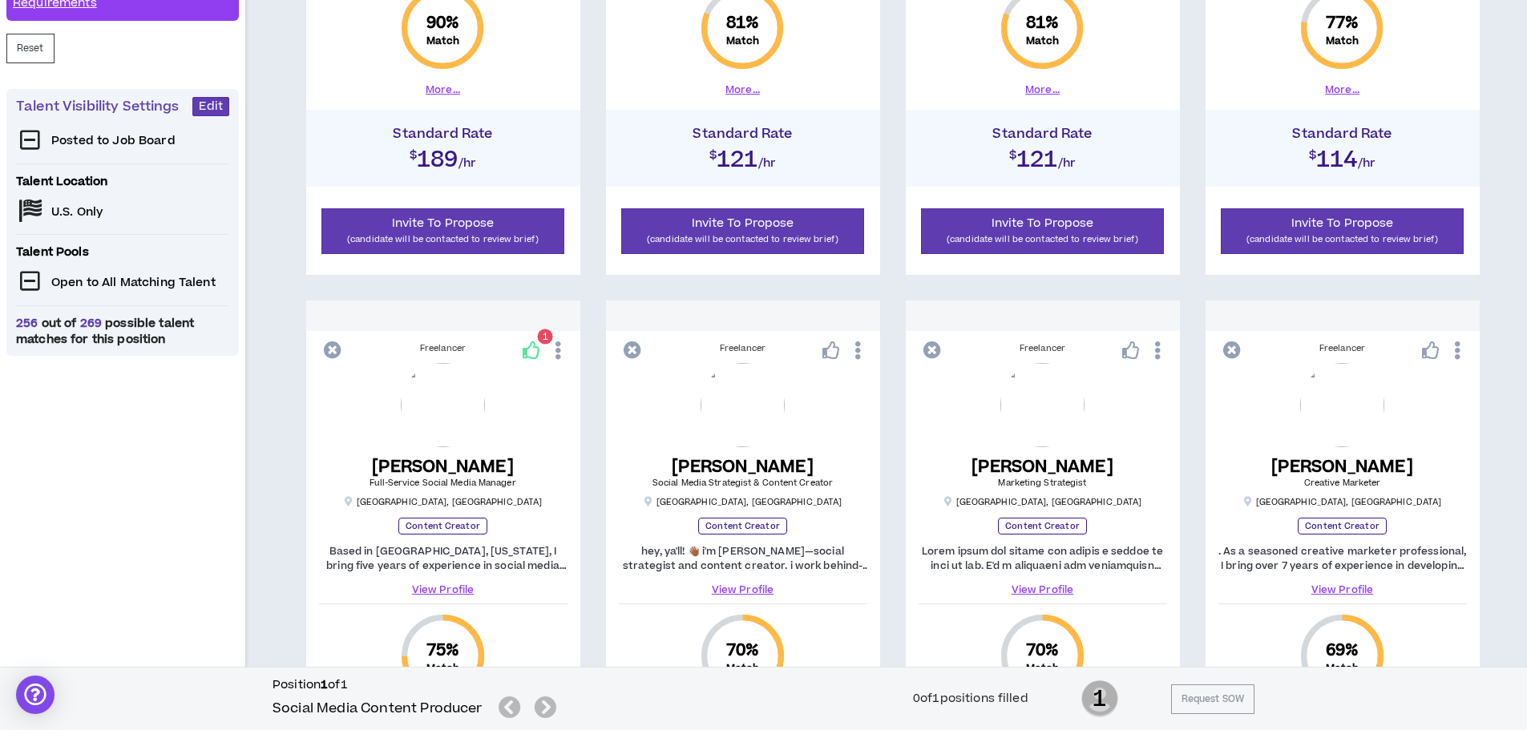
scroll to position [641, 0]
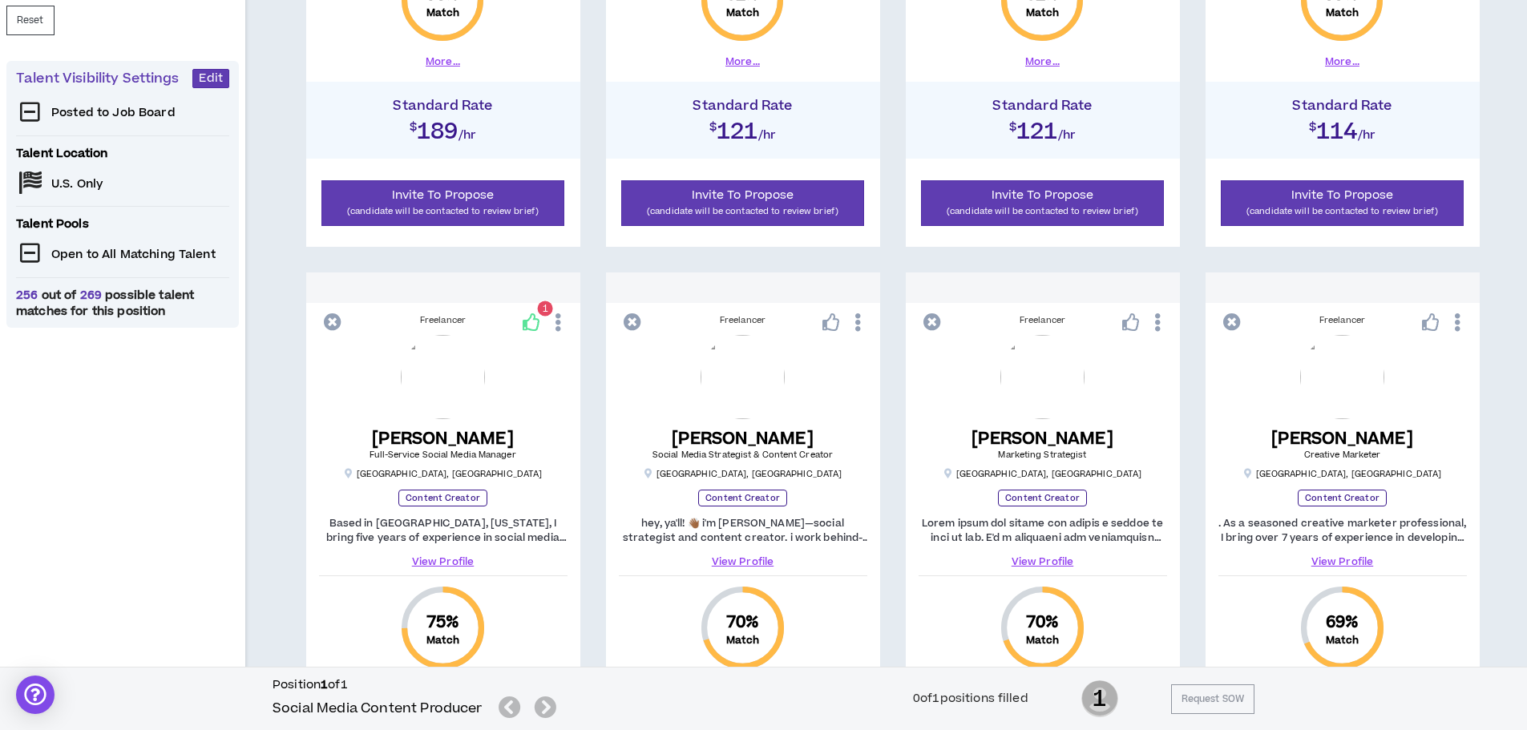
click at [1059, 560] on link "View Profile" at bounding box center [1043, 562] width 249 height 14
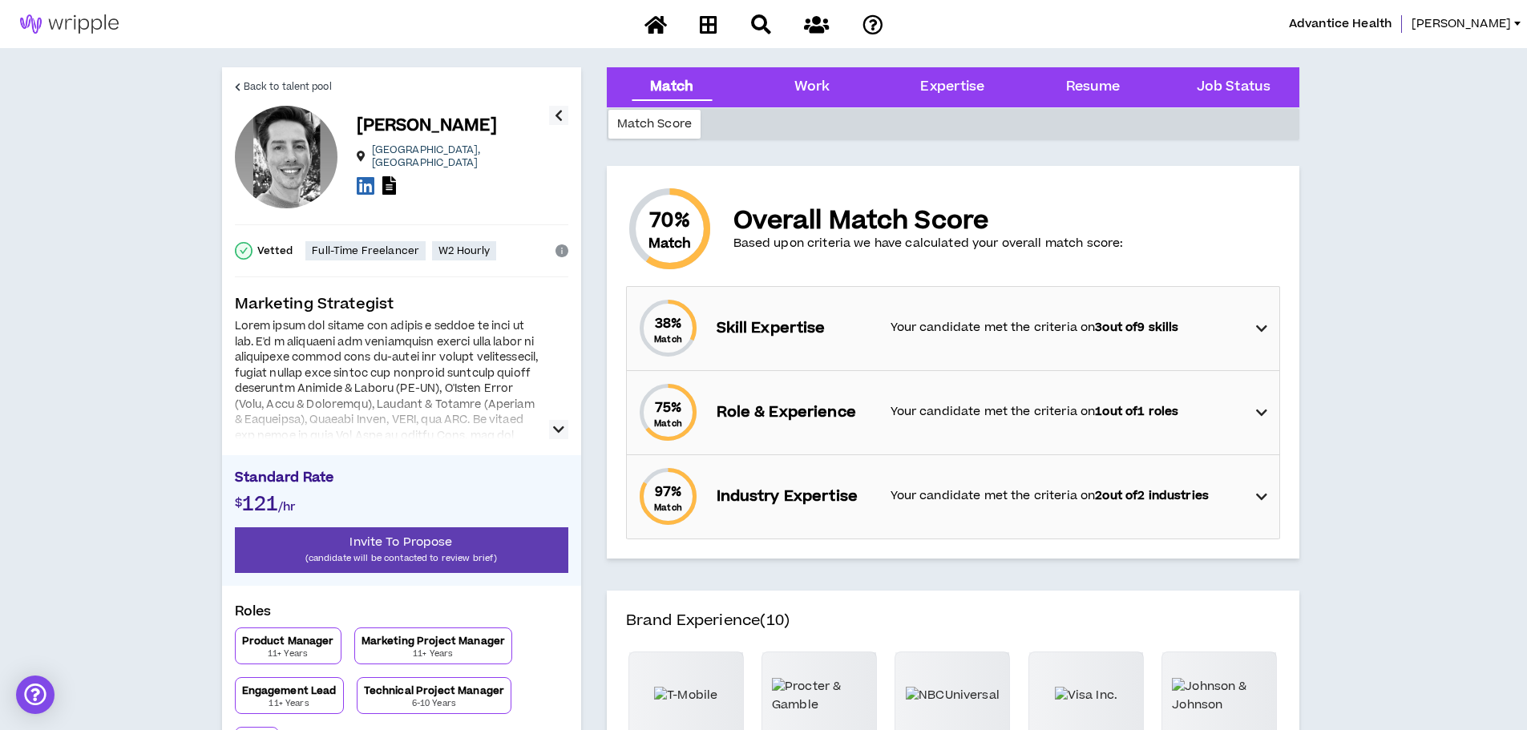
click at [321, 337] on div at bounding box center [387, 553] width 305 height 469
click at [547, 427] on div at bounding box center [401, 379] width 333 height 120
click at [560, 430] on icon "button" at bounding box center [558, 429] width 11 height 19
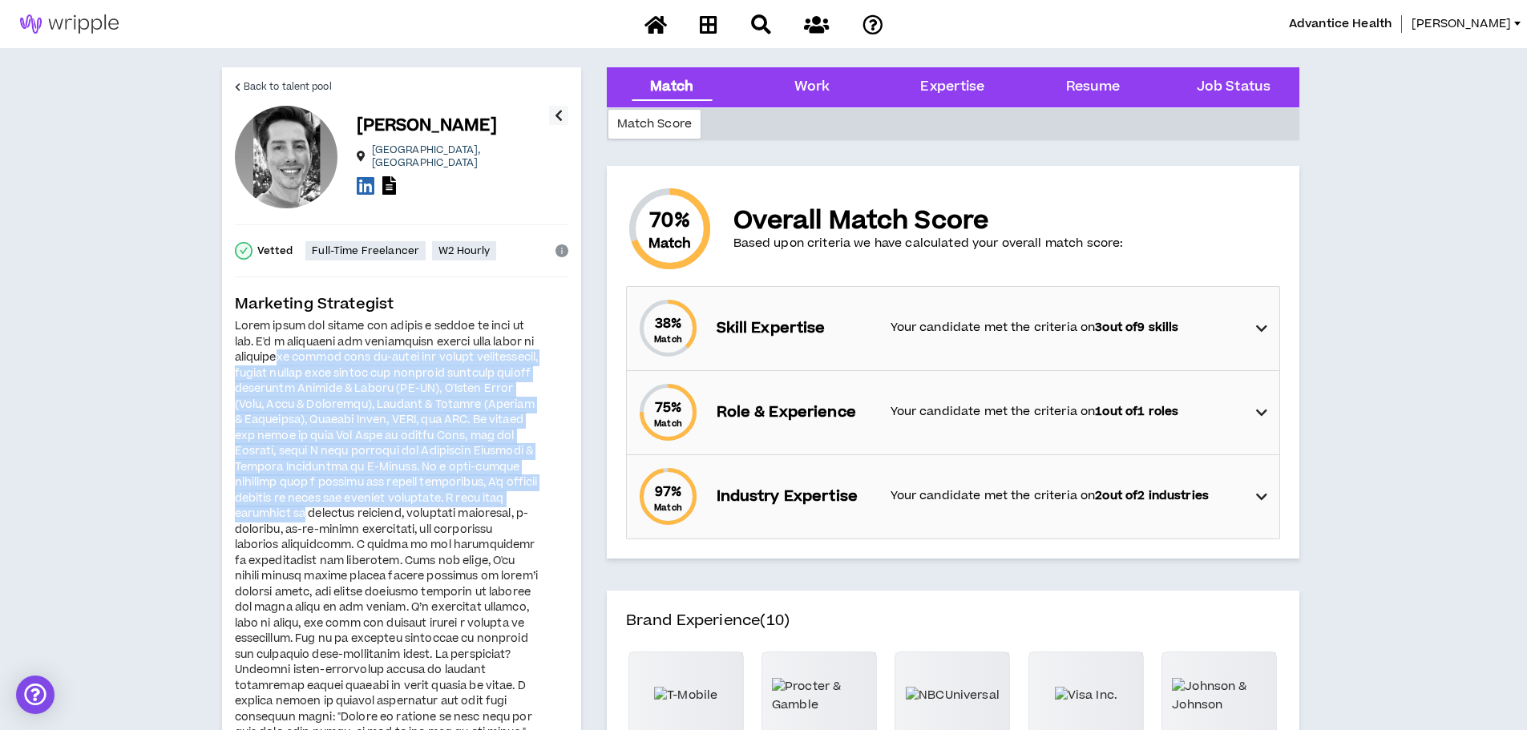
drag, startPoint x: 299, startPoint y: 364, endPoint x: 425, endPoint y: 507, distance: 190.3
click at [425, 507] on div at bounding box center [387, 553] width 305 height 469
click at [412, 510] on div at bounding box center [387, 553] width 305 height 469
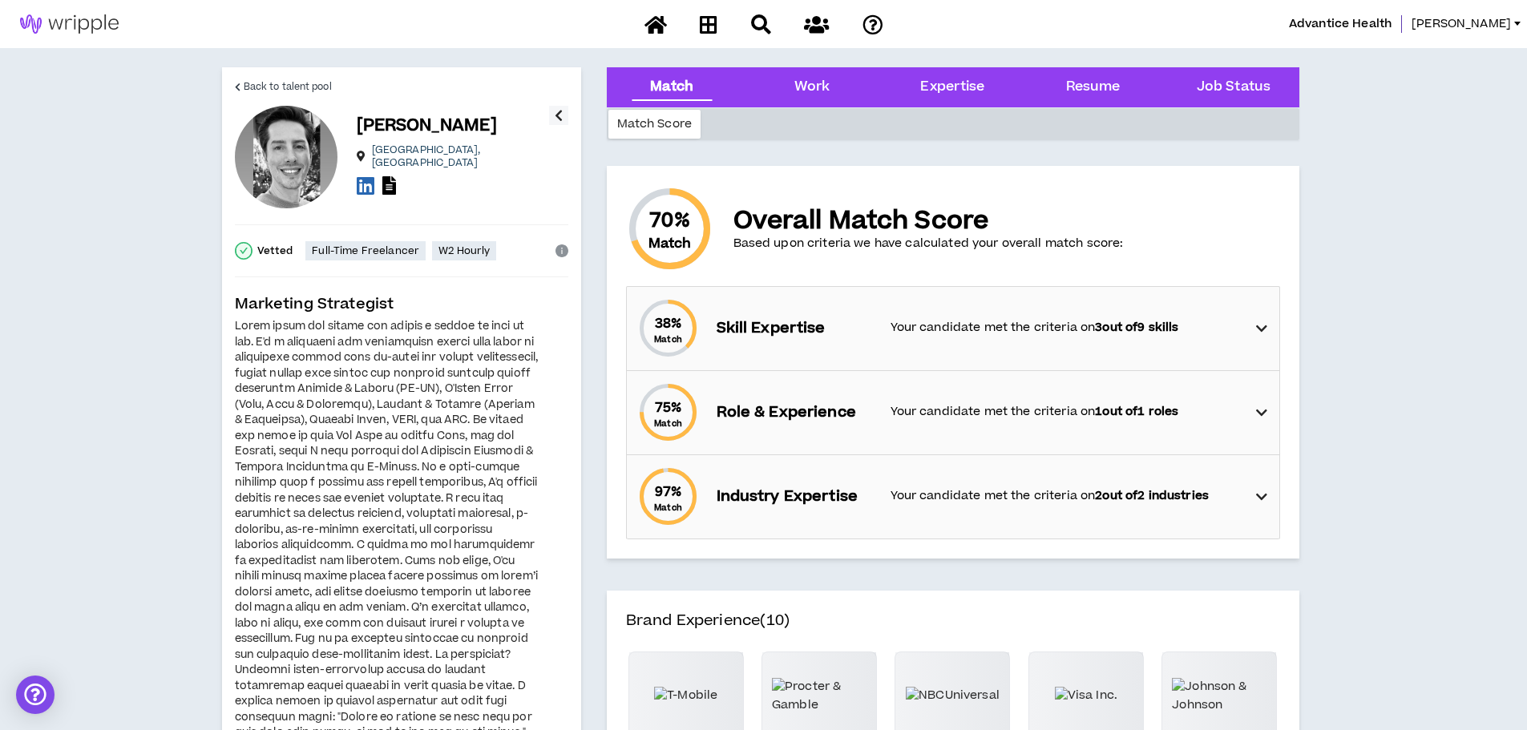
scroll to position [80, 0]
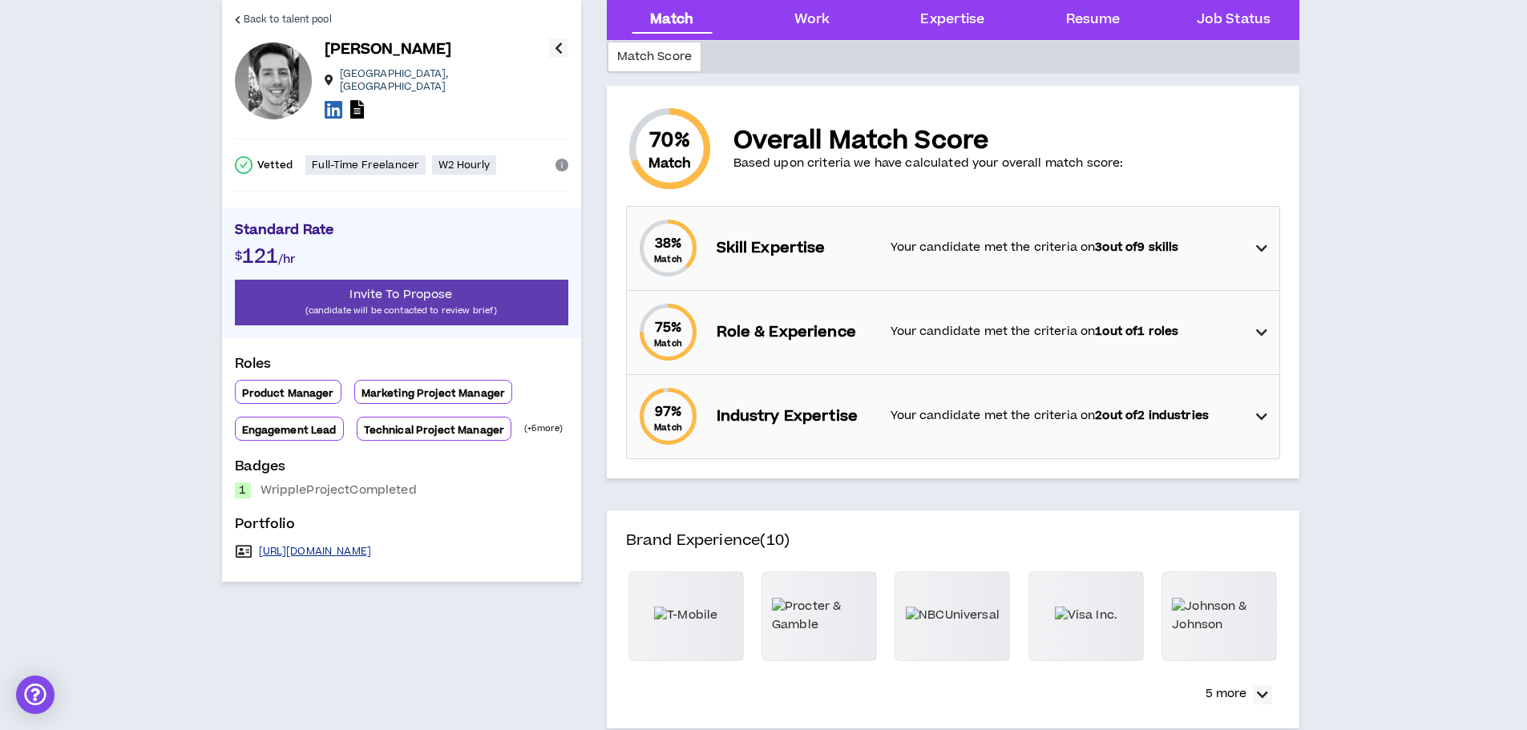
click at [372, 545] on link "https://www.linkedin.com/in/michaelmattinger/" at bounding box center [315, 551] width 113 height 13
click at [279, 23] on span "Back to talent pool" at bounding box center [288, 19] width 88 height 15
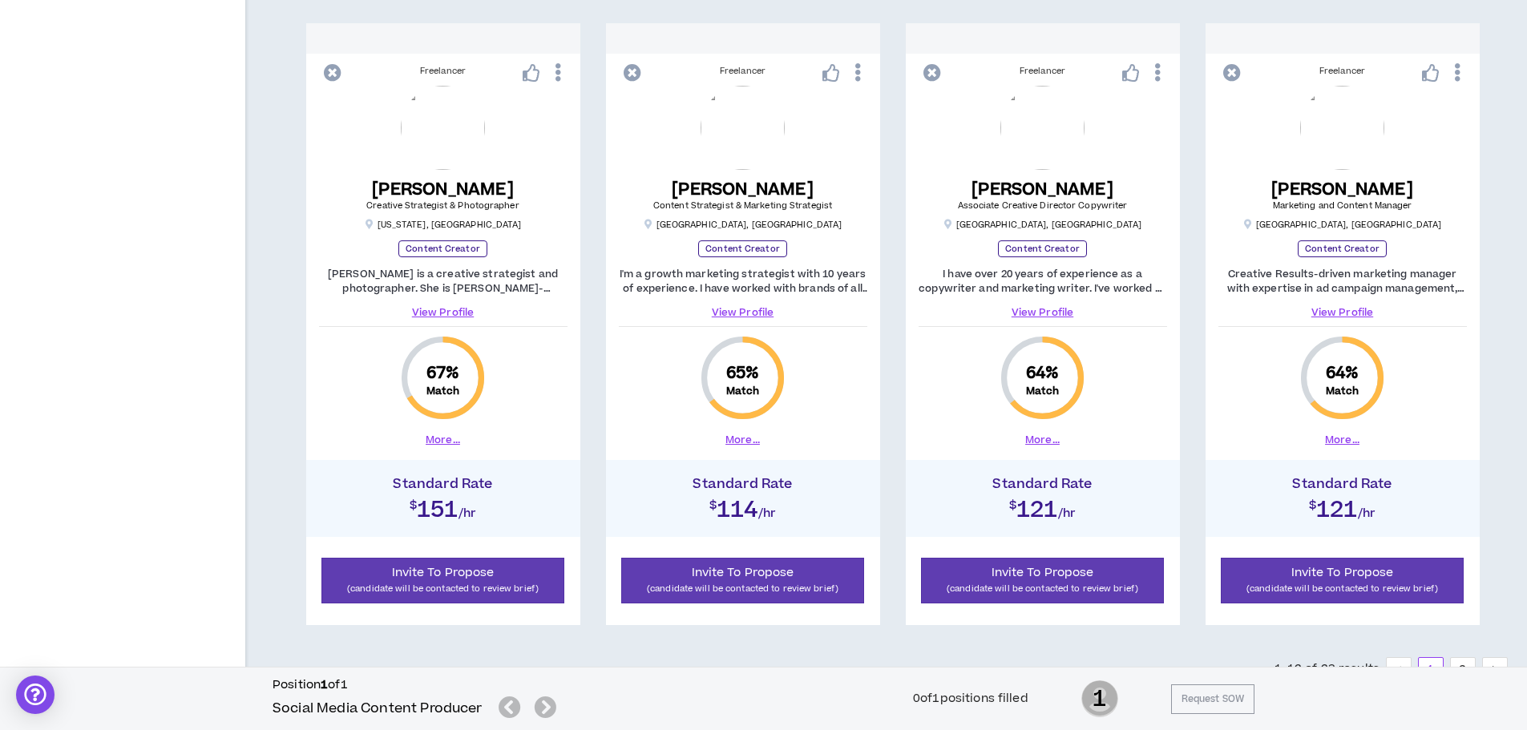
scroll to position [1584, 0]
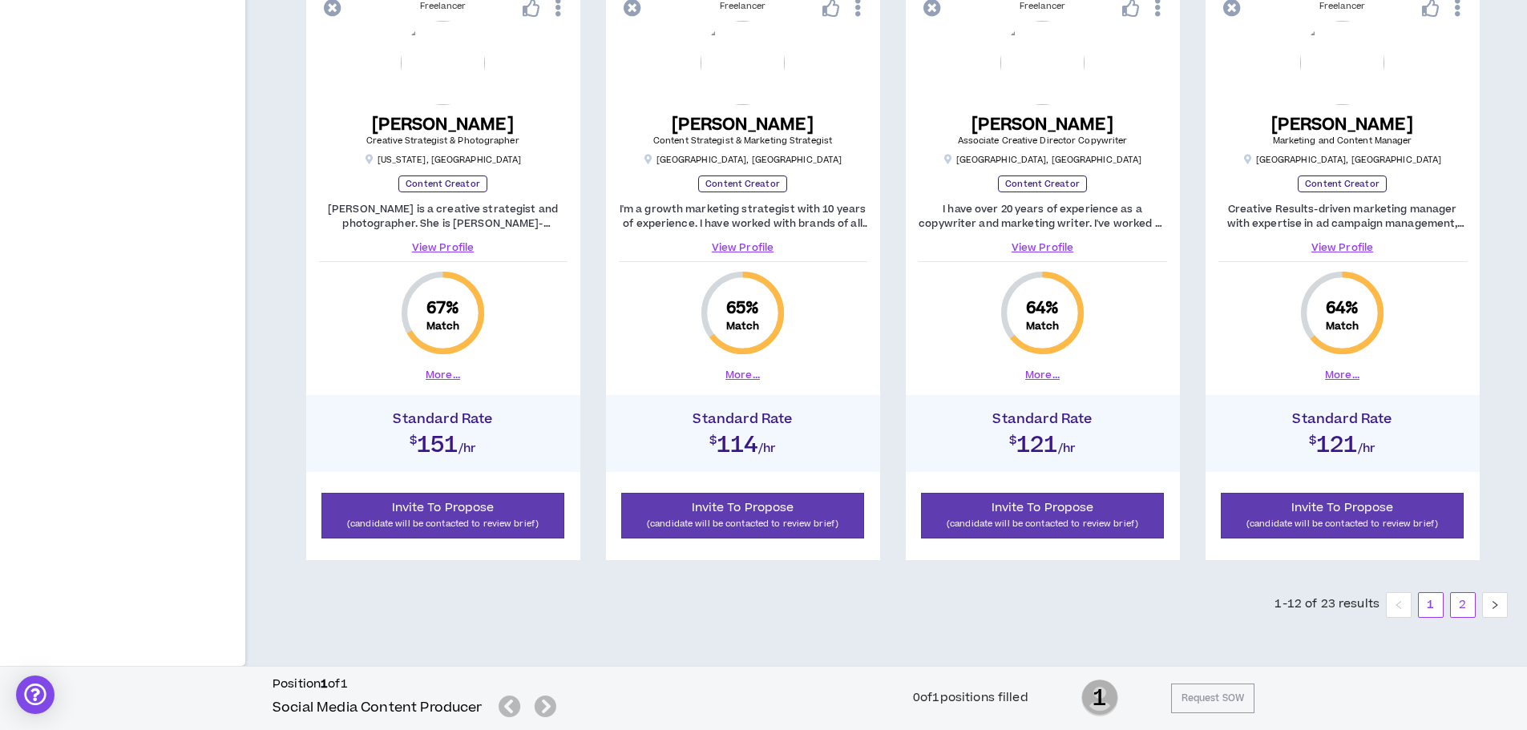
click at [1462, 597] on link "2" at bounding box center [1463, 605] width 24 height 24
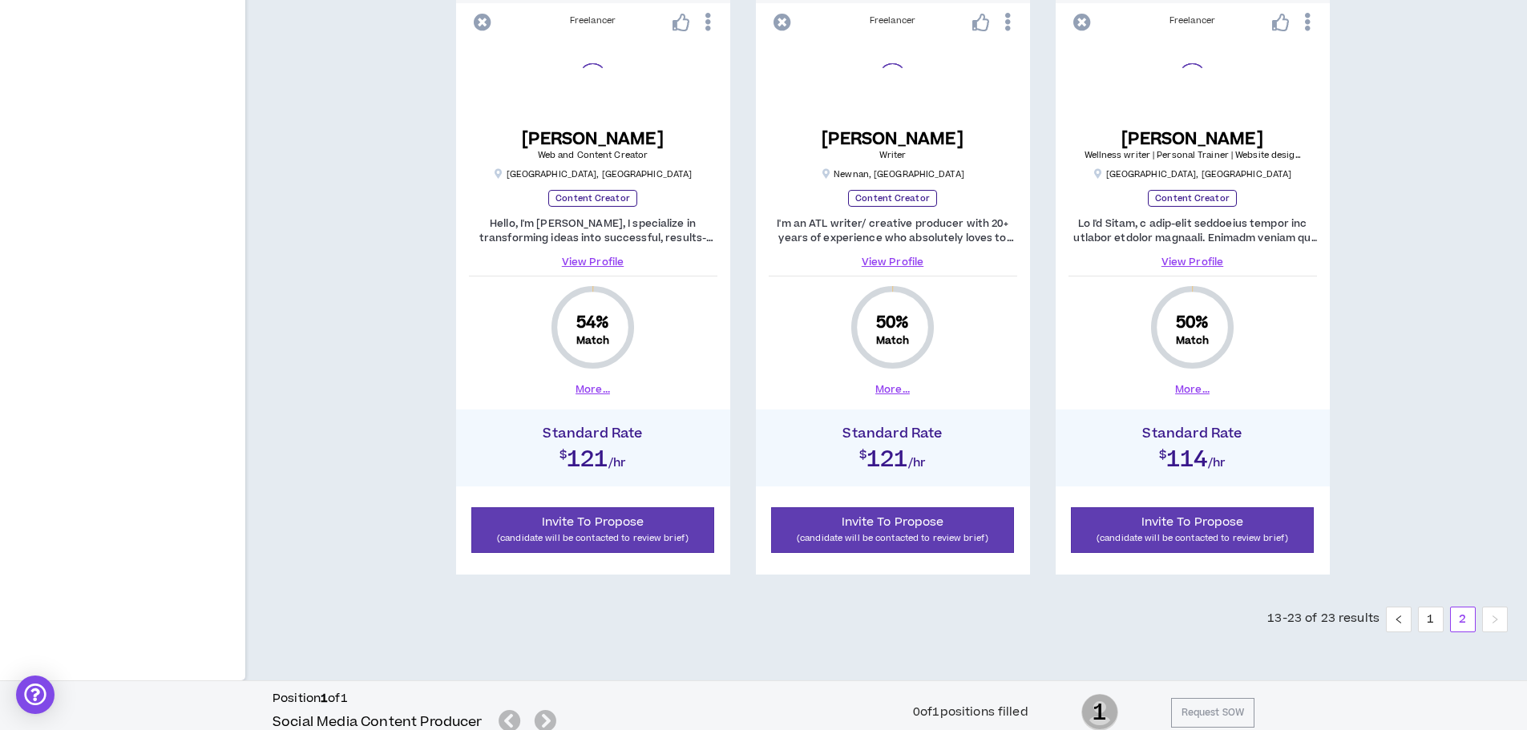
scroll to position [1584, 0]
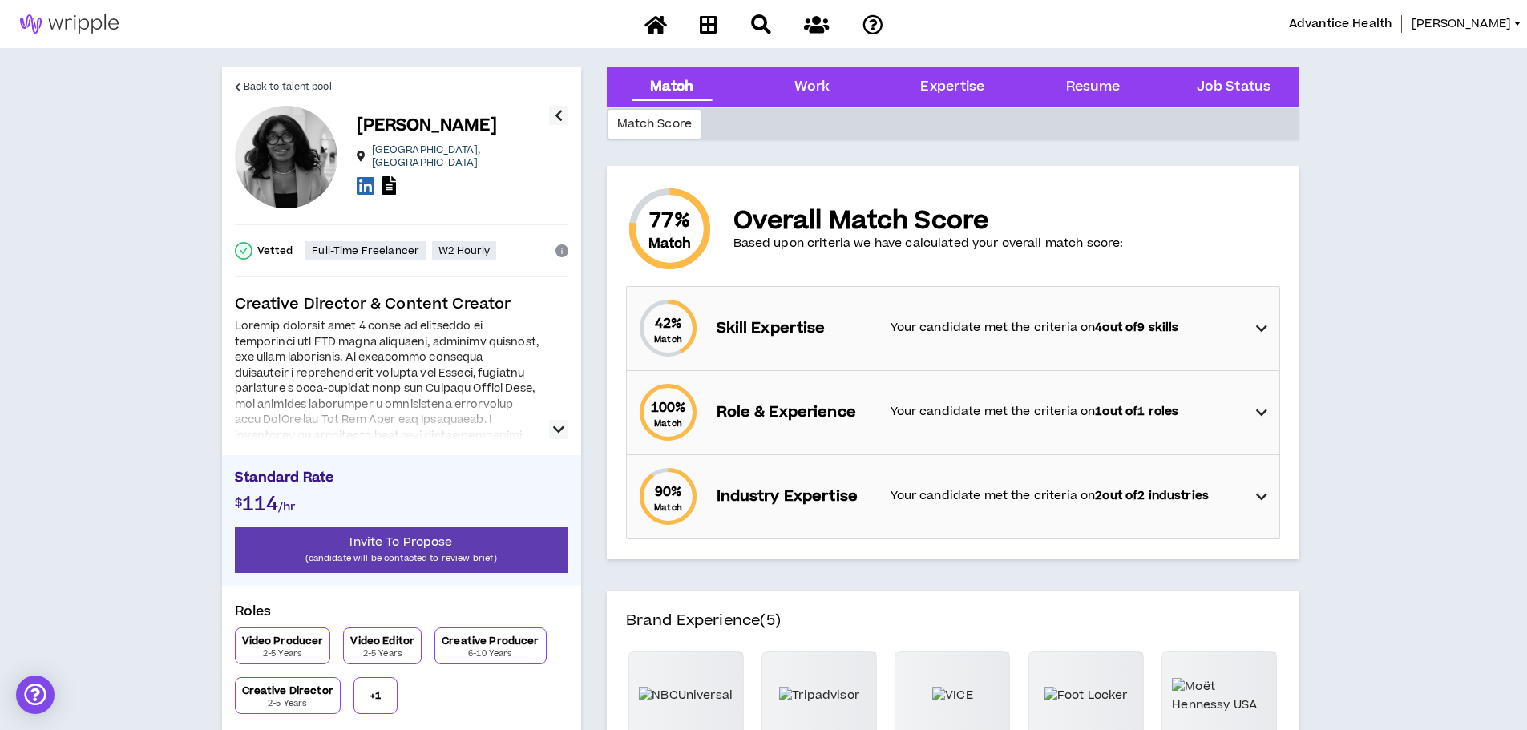
click at [558, 427] on icon "button" at bounding box center [558, 429] width 11 height 19
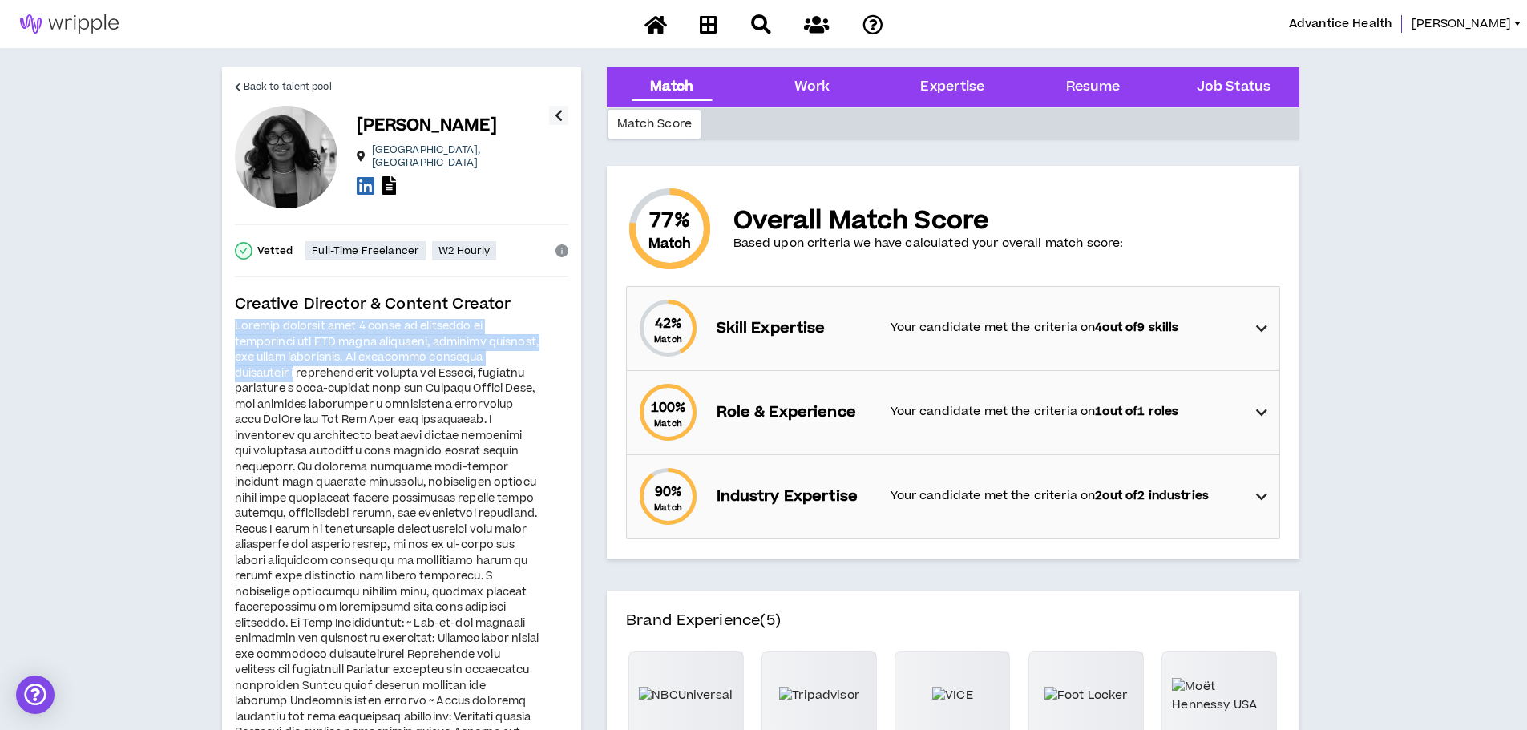
scroll to position [80, 0]
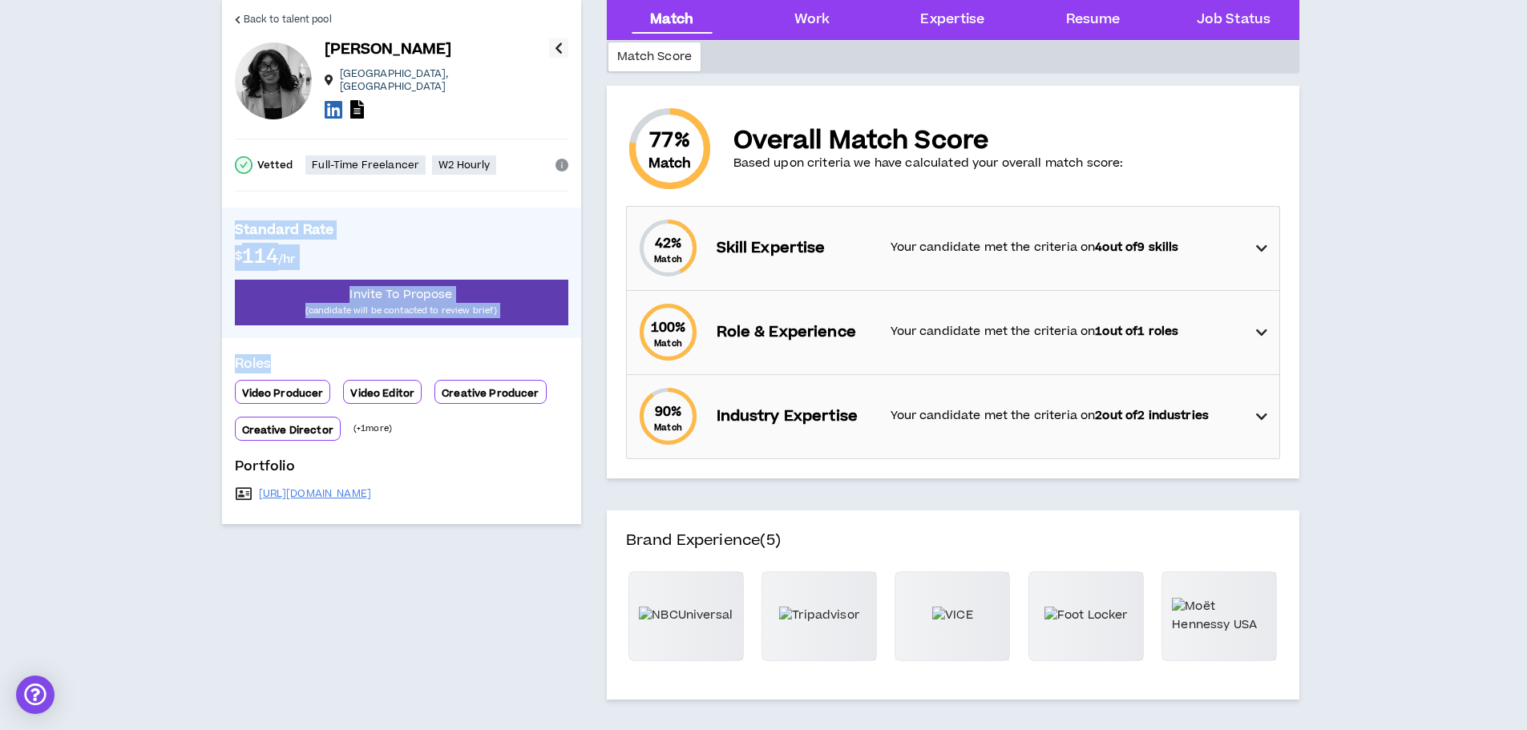
drag, startPoint x: 232, startPoint y: 324, endPoint x: 533, endPoint y: 355, distance: 302.2
click at [533, 355] on div "Back to talent pool Dayzia T. Philadelphia , PA Vetted Full-Time Freelancer W2 …" at bounding box center [401, 262] width 359 height 524
click at [422, 245] on div "$ 114 /hr" at bounding box center [401, 262] width 333 height 35
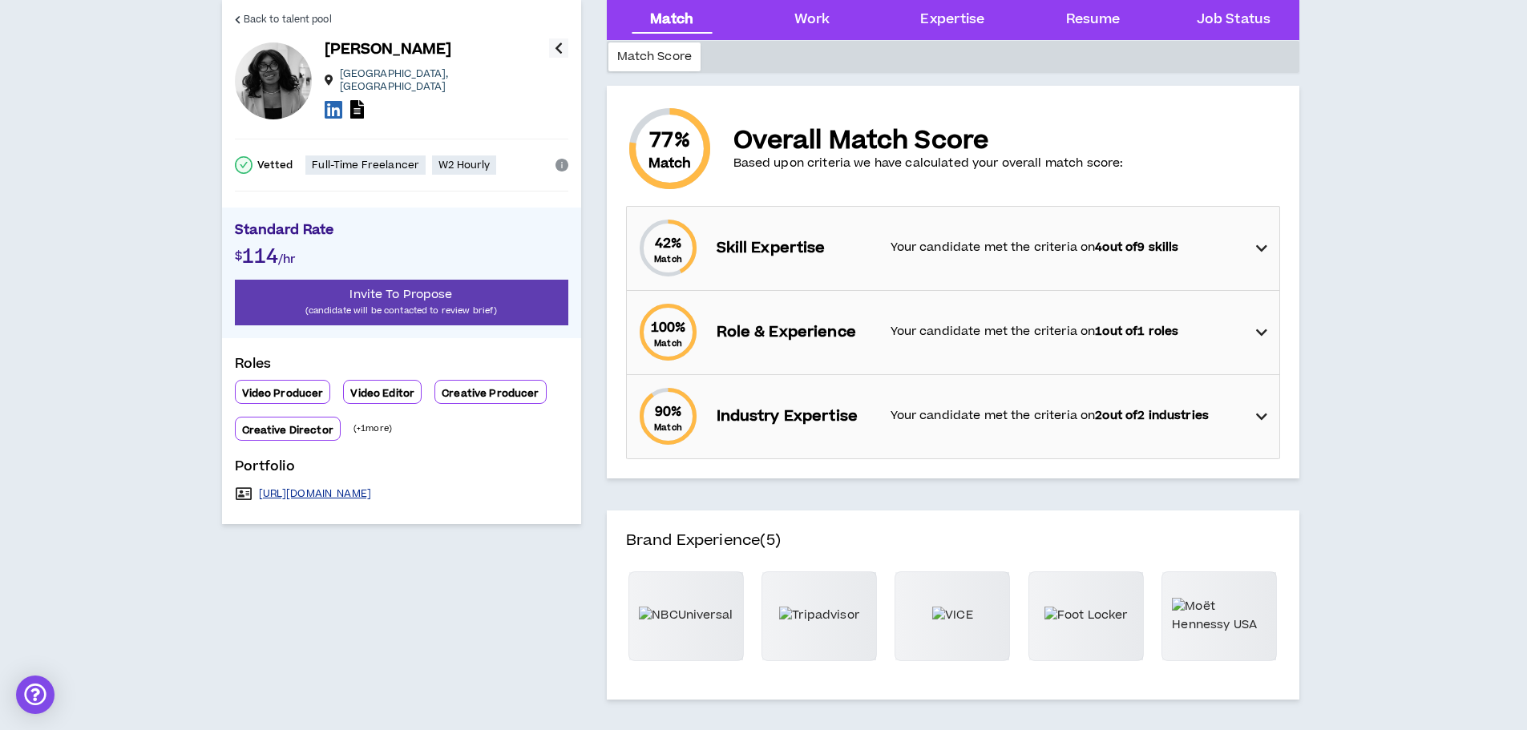
click at [372, 490] on link "https://lostinadayz.com/creativeportfolio/" at bounding box center [315, 493] width 113 height 13
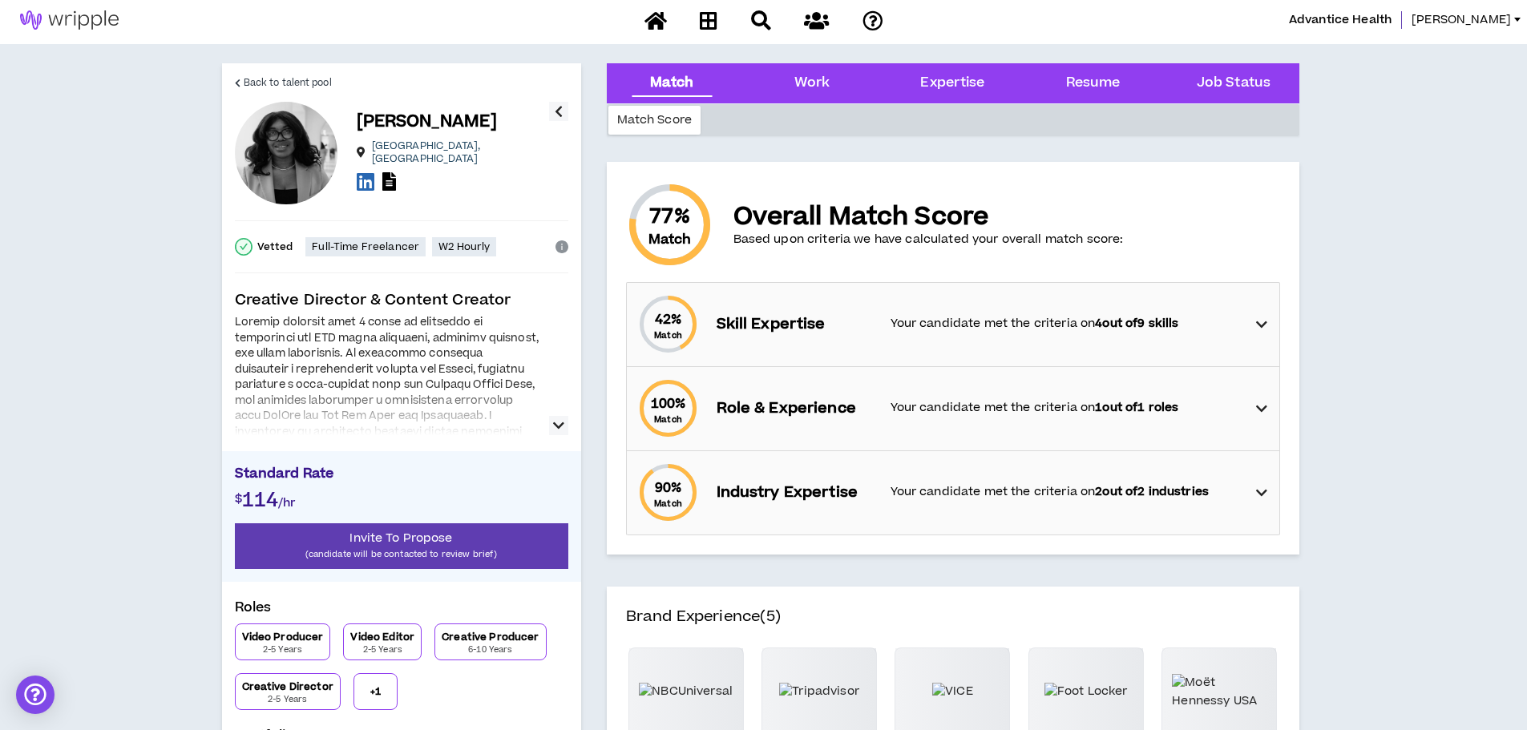
scroll to position [0, 0]
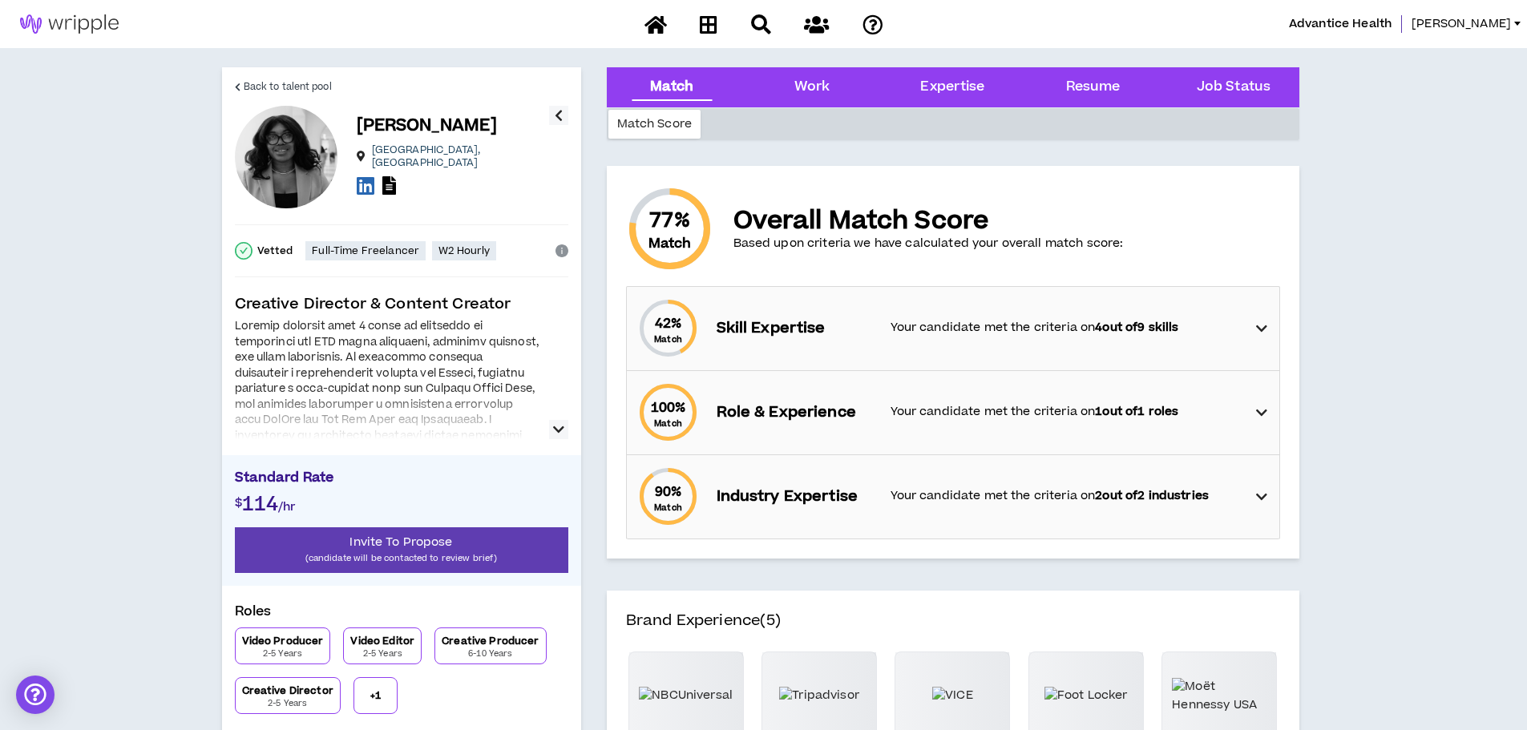
click at [565, 427] on button "button" at bounding box center [558, 429] width 19 height 19
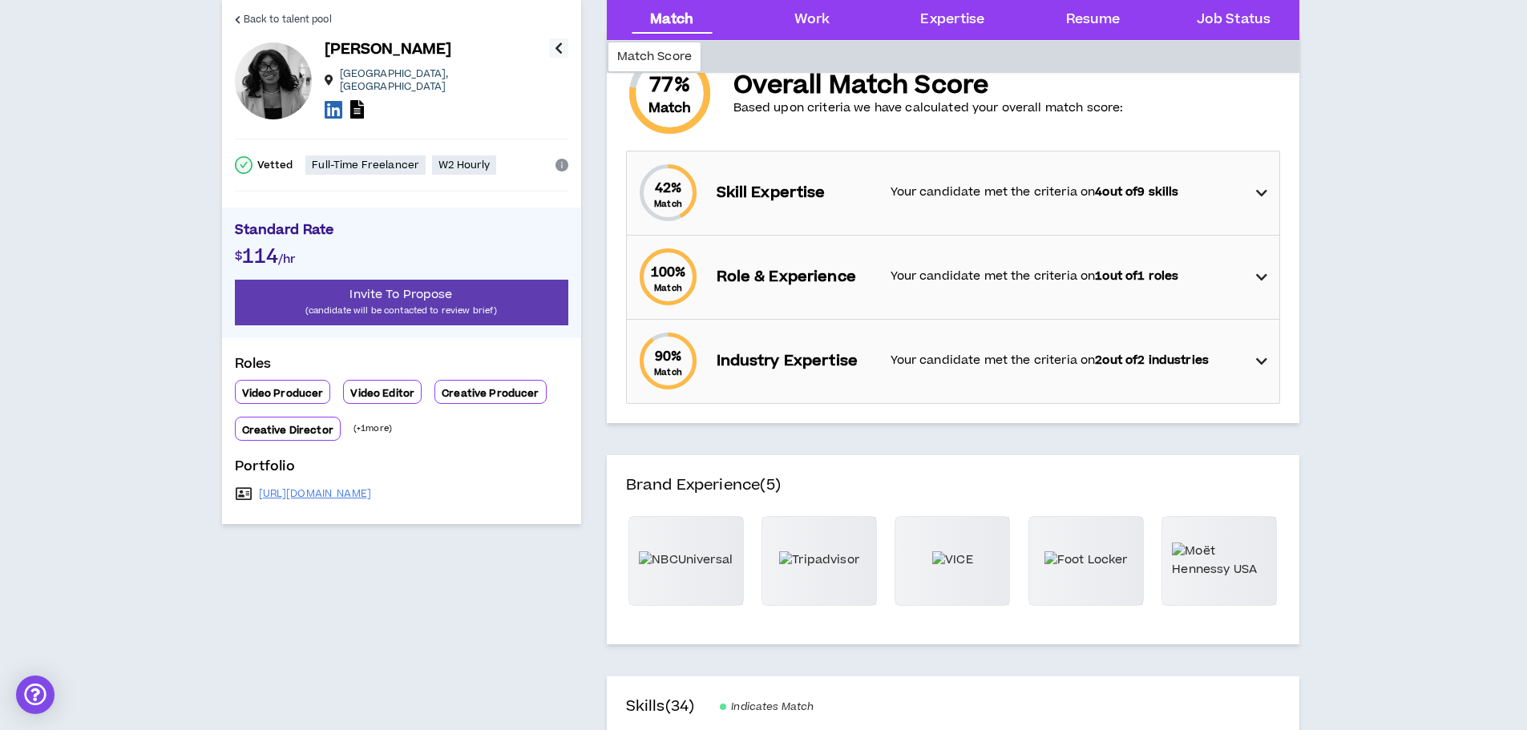
scroll to position [160, 0]
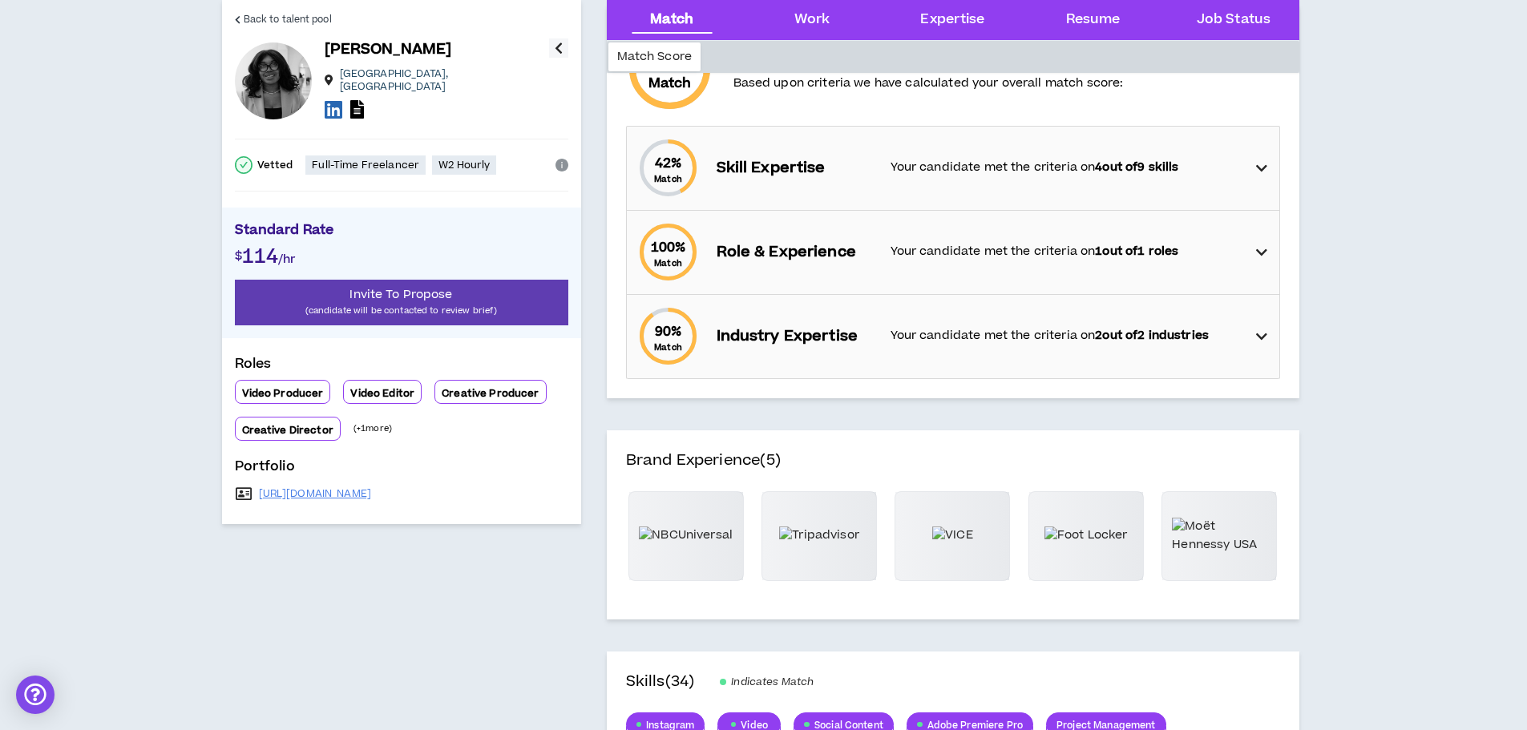
click at [496, 99] on div at bounding box center [437, 110] width 224 height 23
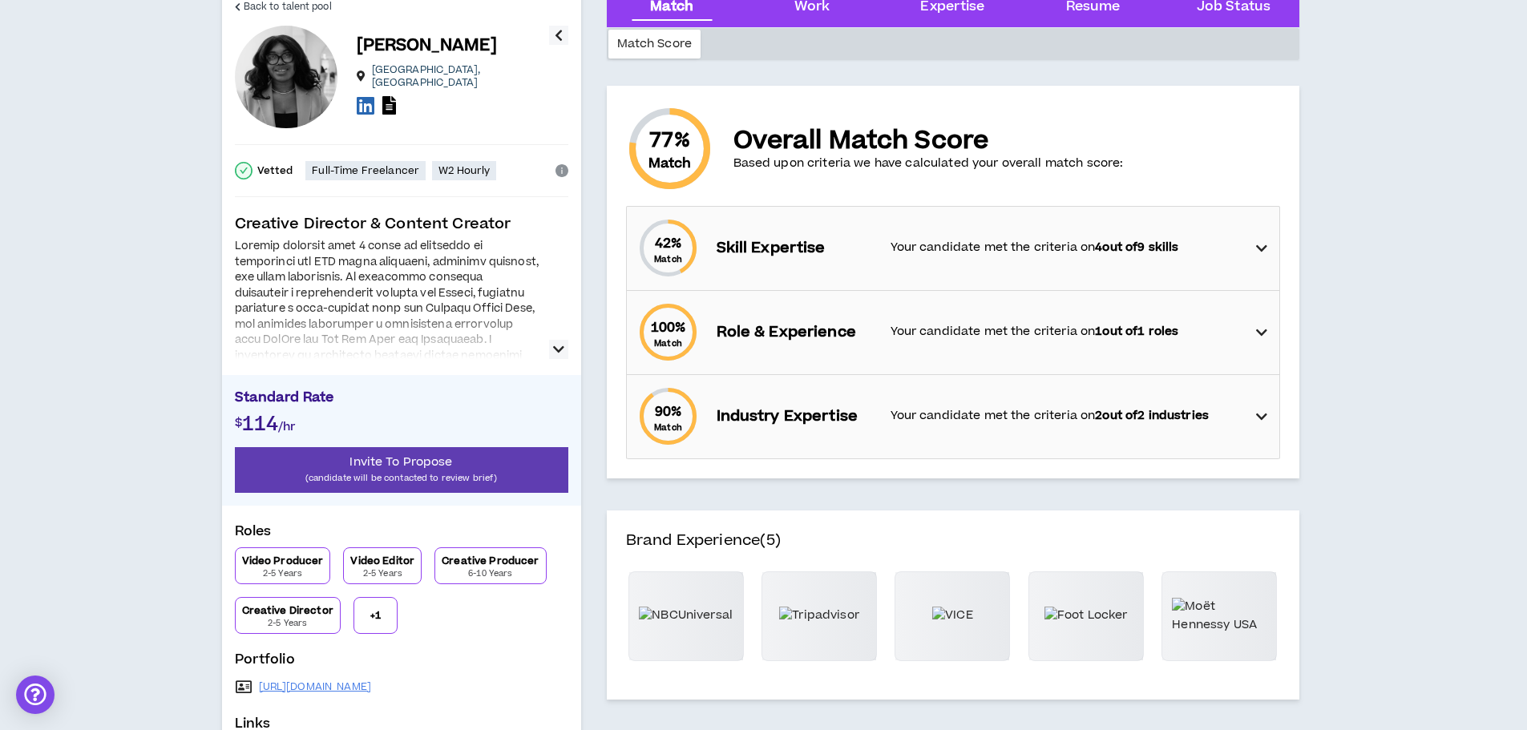
scroll to position [0, 0]
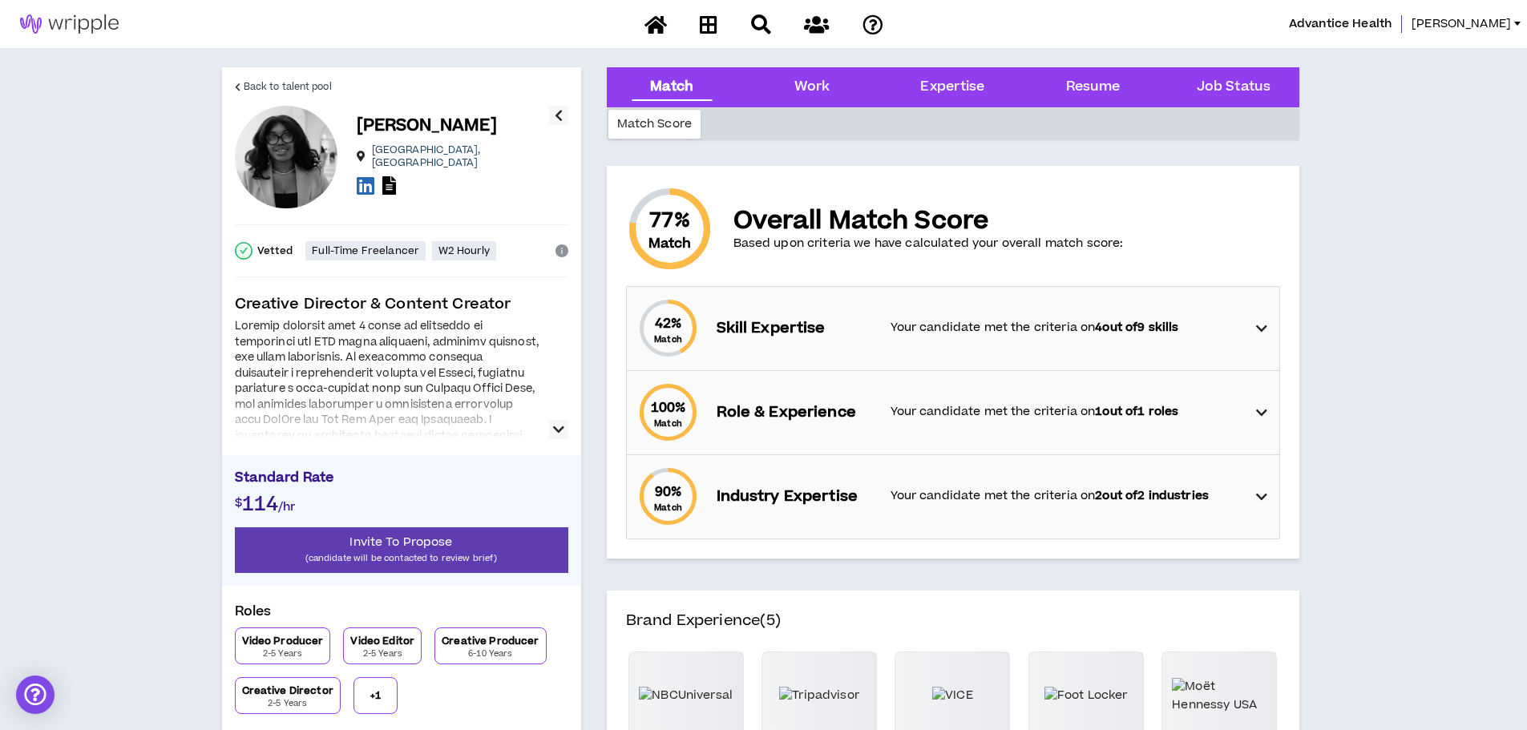
click at [433, 387] on div at bounding box center [387, 569] width 305 height 500
click at [559, 428] on icon "button" at bounding box center [558, 429] width 11 height 19
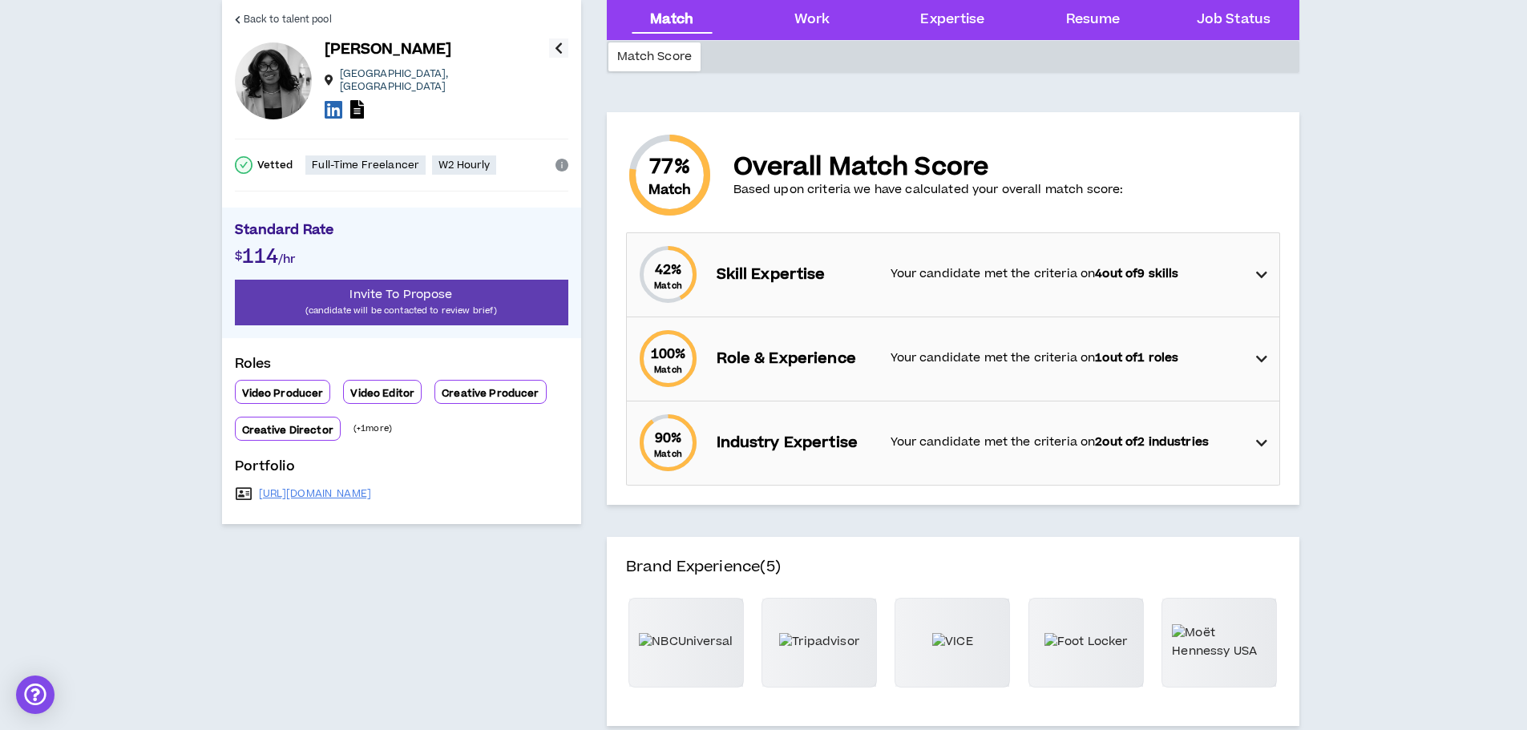
scroll to position [80, 0]
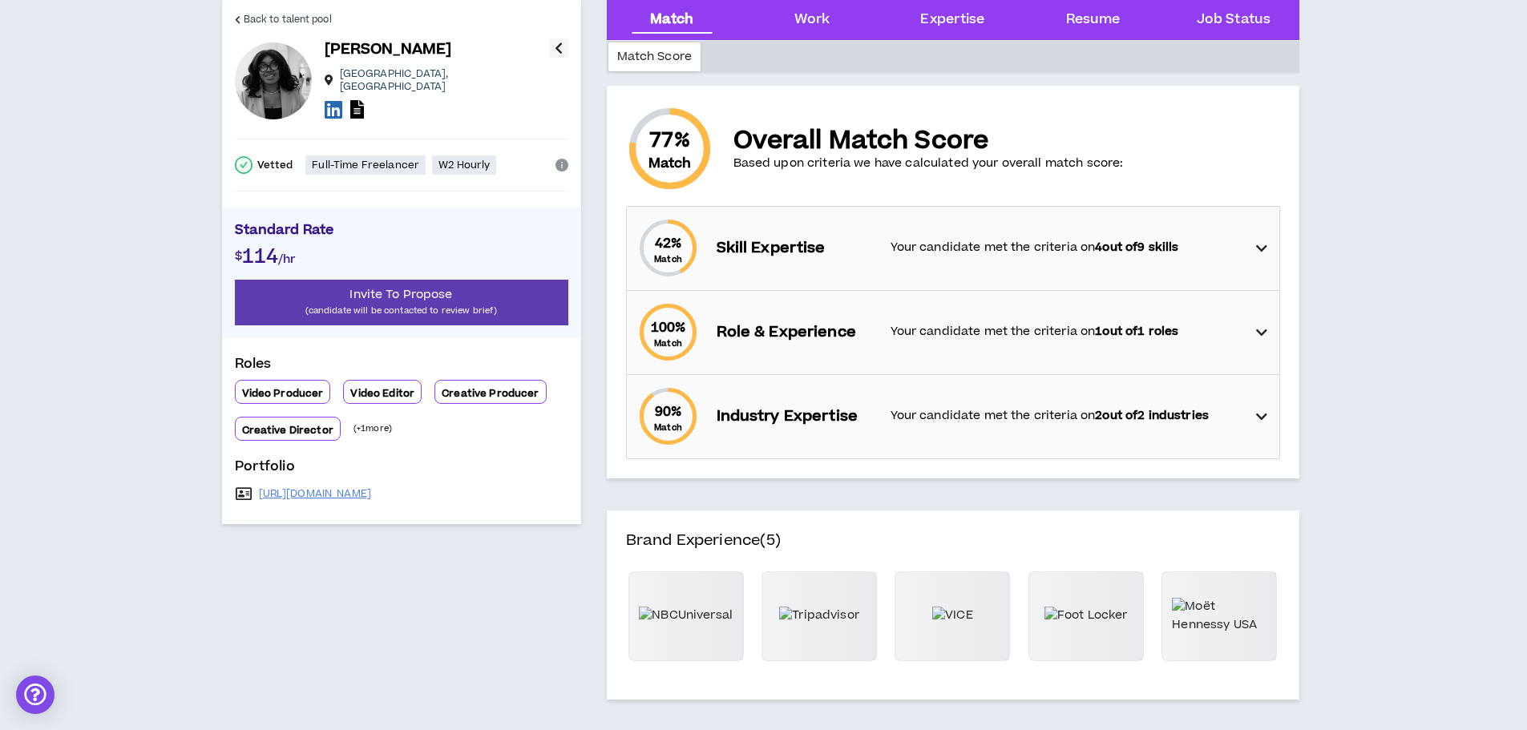
click at [483, 103] on div at bounding box center [437, 110] width 224 height 23
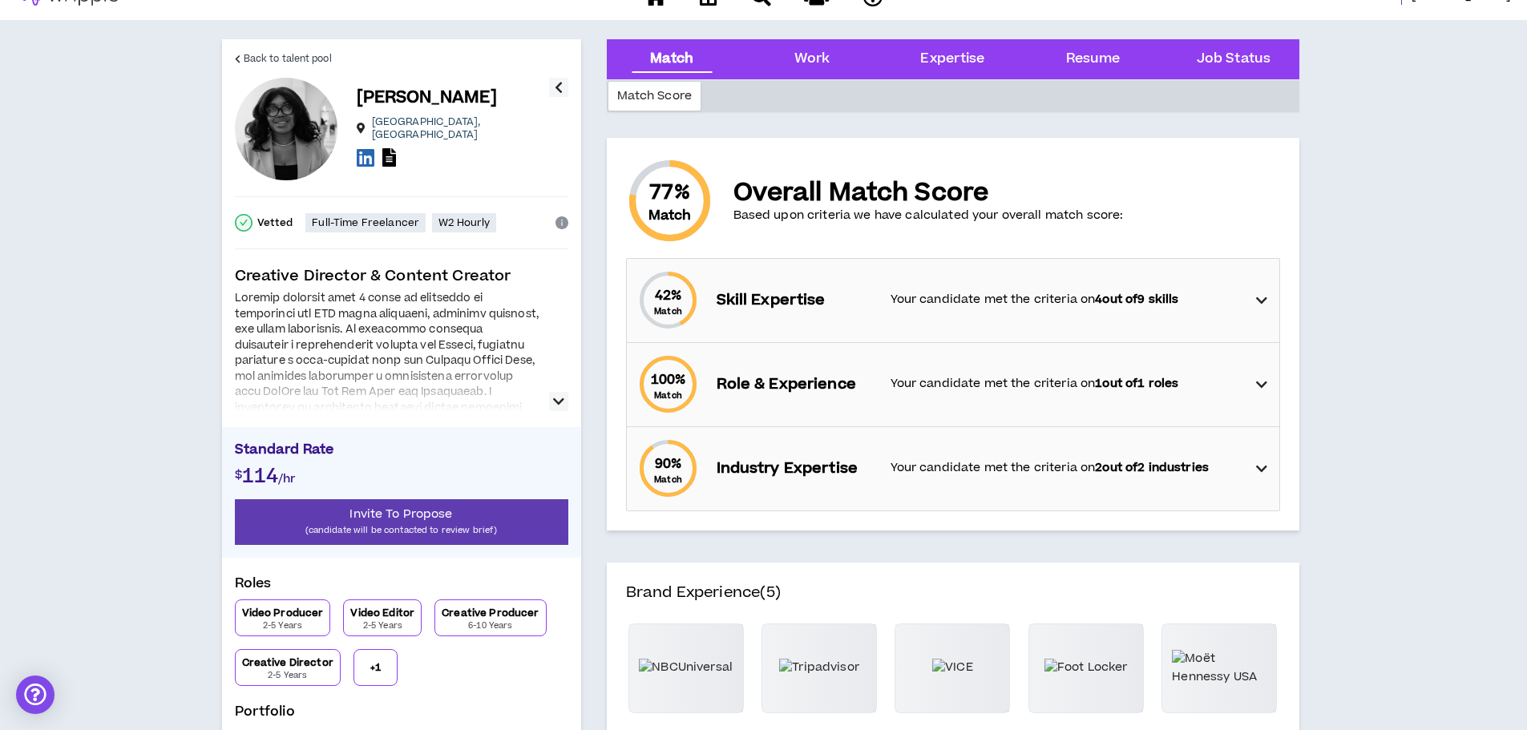
scroll to position [0, 0]
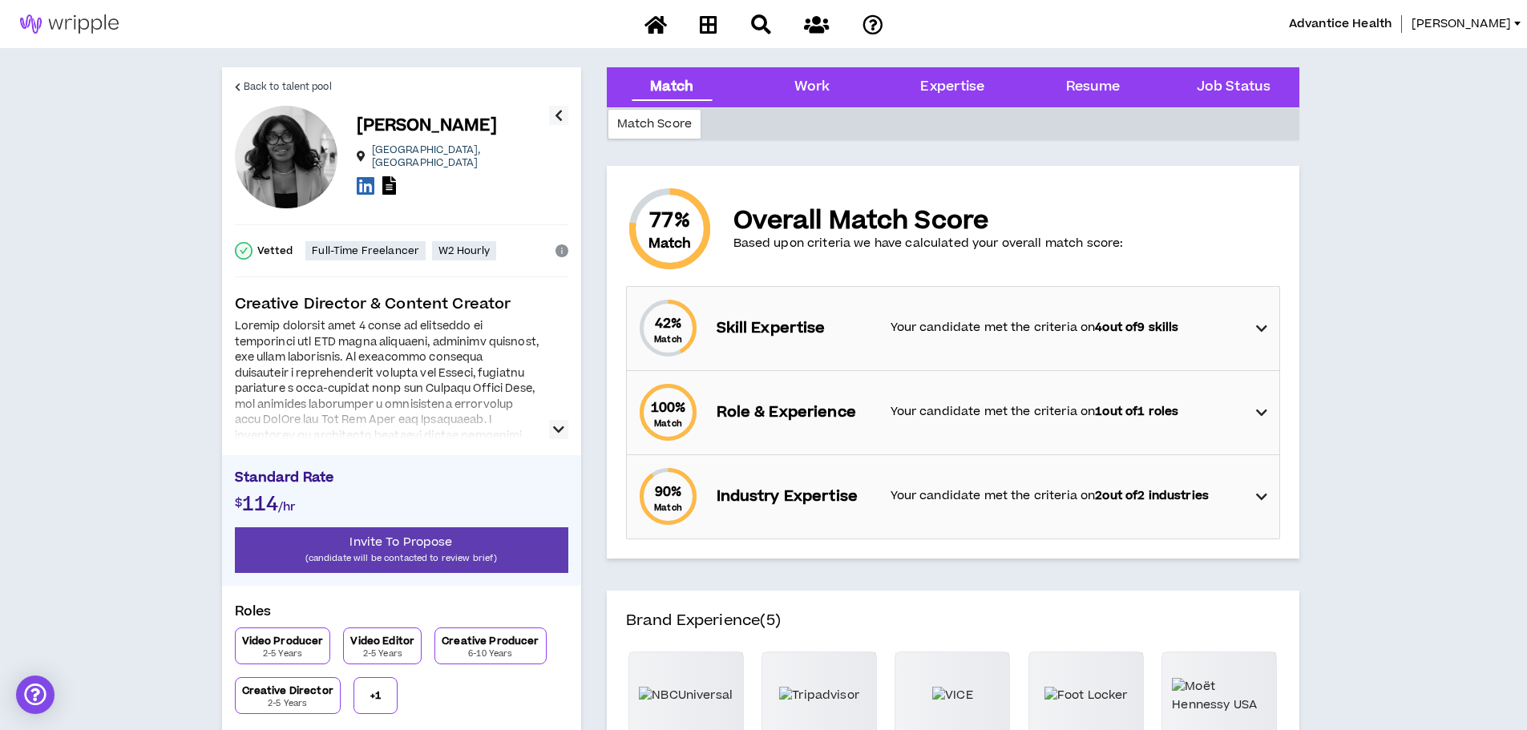
click at [425, 313] on p "Creative Director & Content Creator" at bounding box center [401, 304] width 333 height 22
click at [555, 430] on icon "button" at bounding box center [558, 429] width 11 height 19
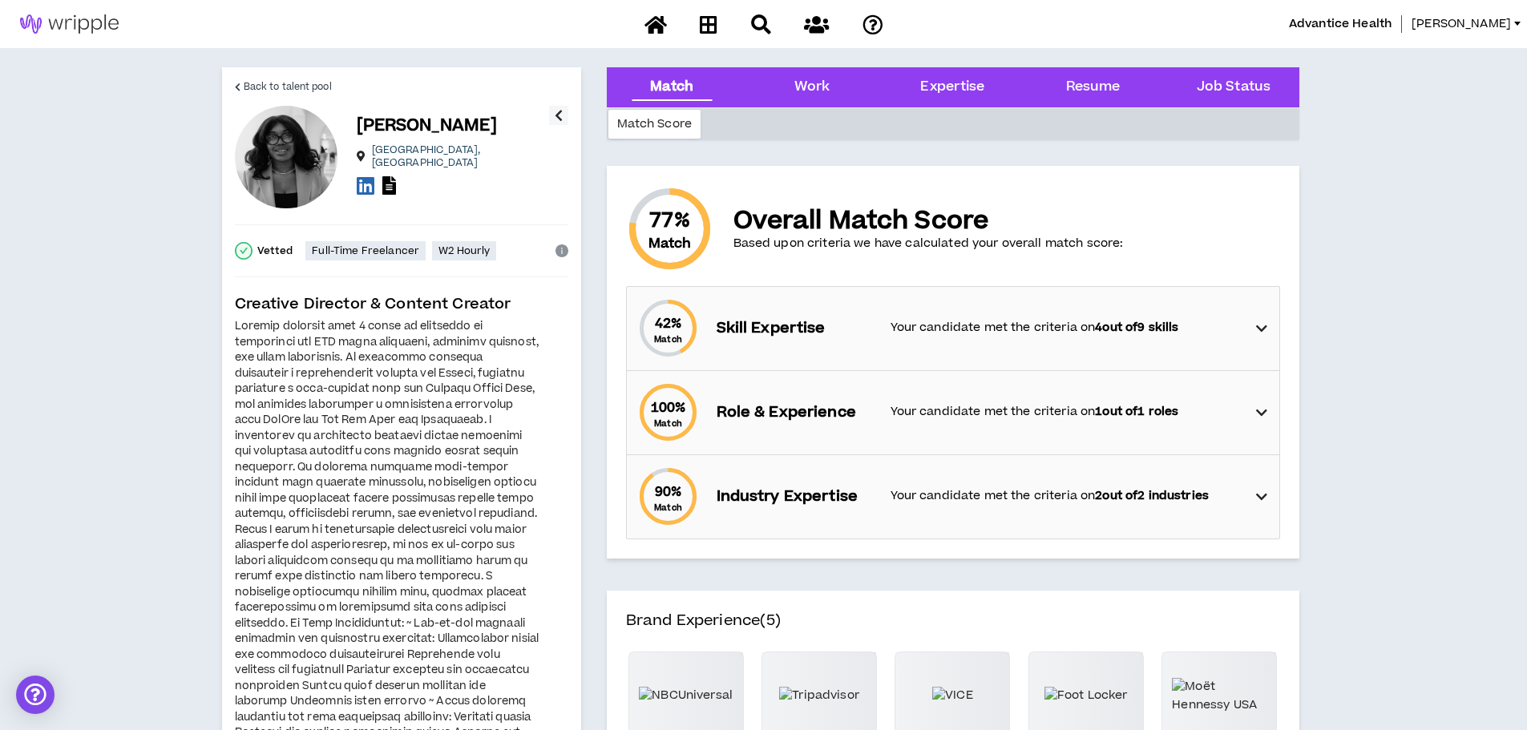
click at [402, 400] on div at bounding box center [387, 569] width 305 height 500
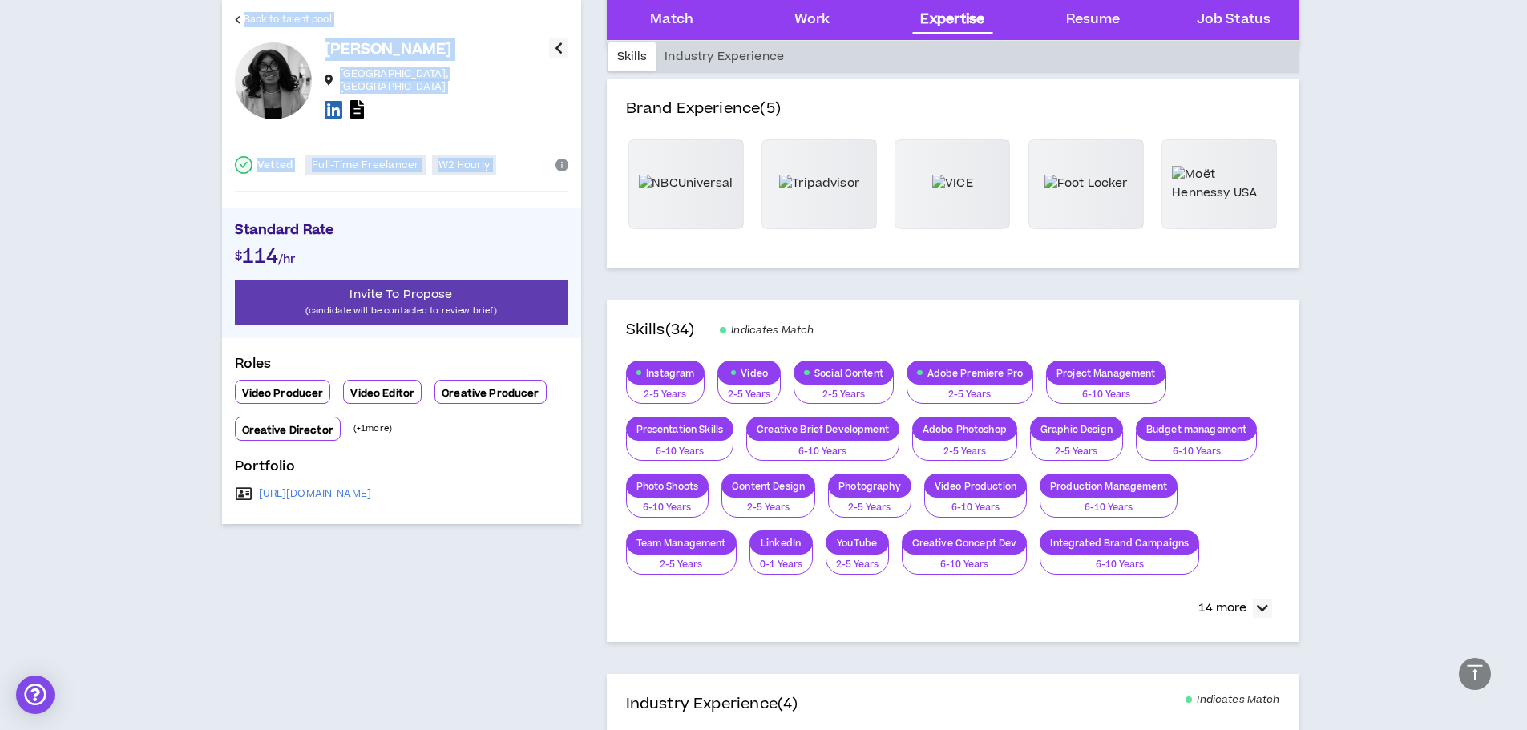
drag, startPoint x: 318, startPoint y: 395, endPoint x: 362, endPoint y: 544, distance: 155.5
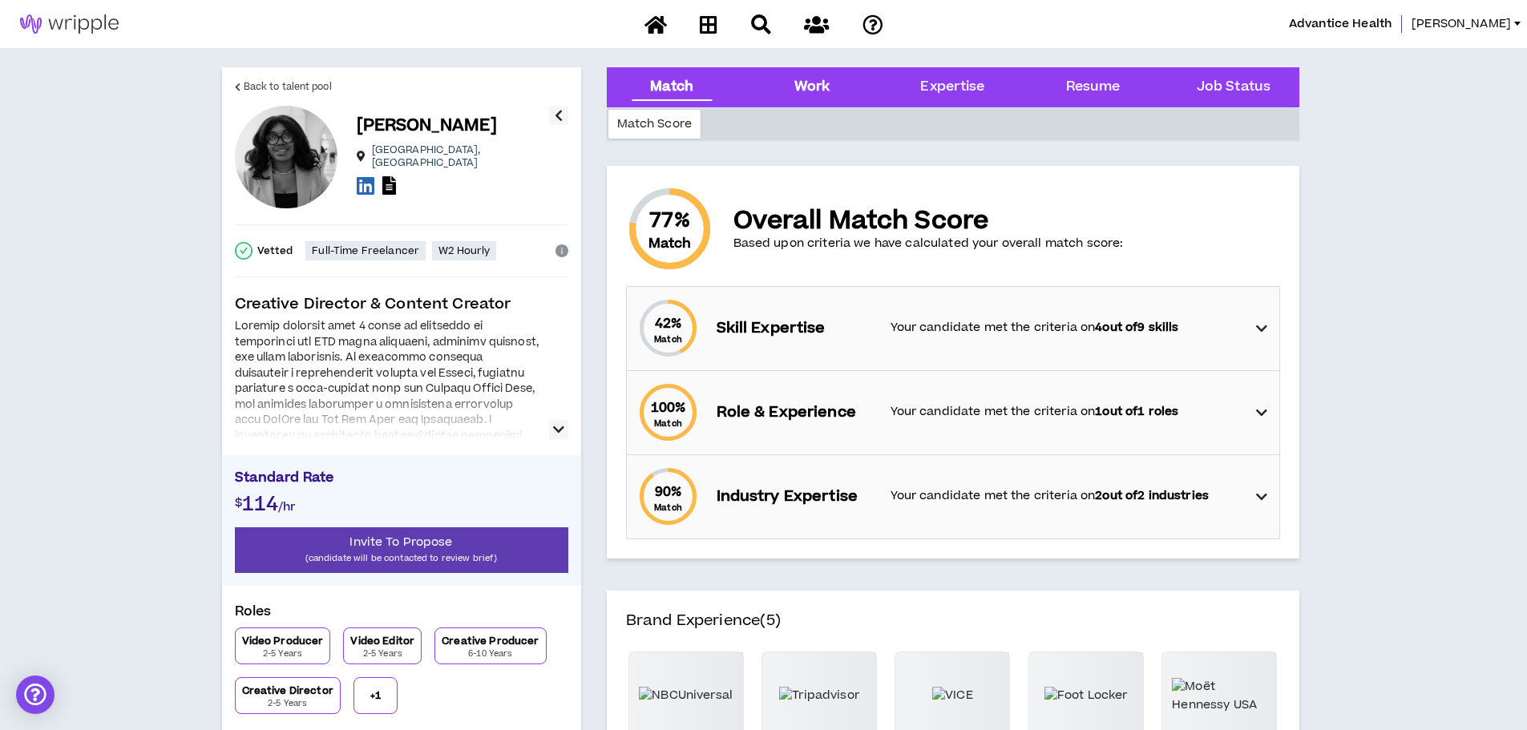
click at [794, 91] on div "Work" at bounding box center [812, 87] width 115 height 40
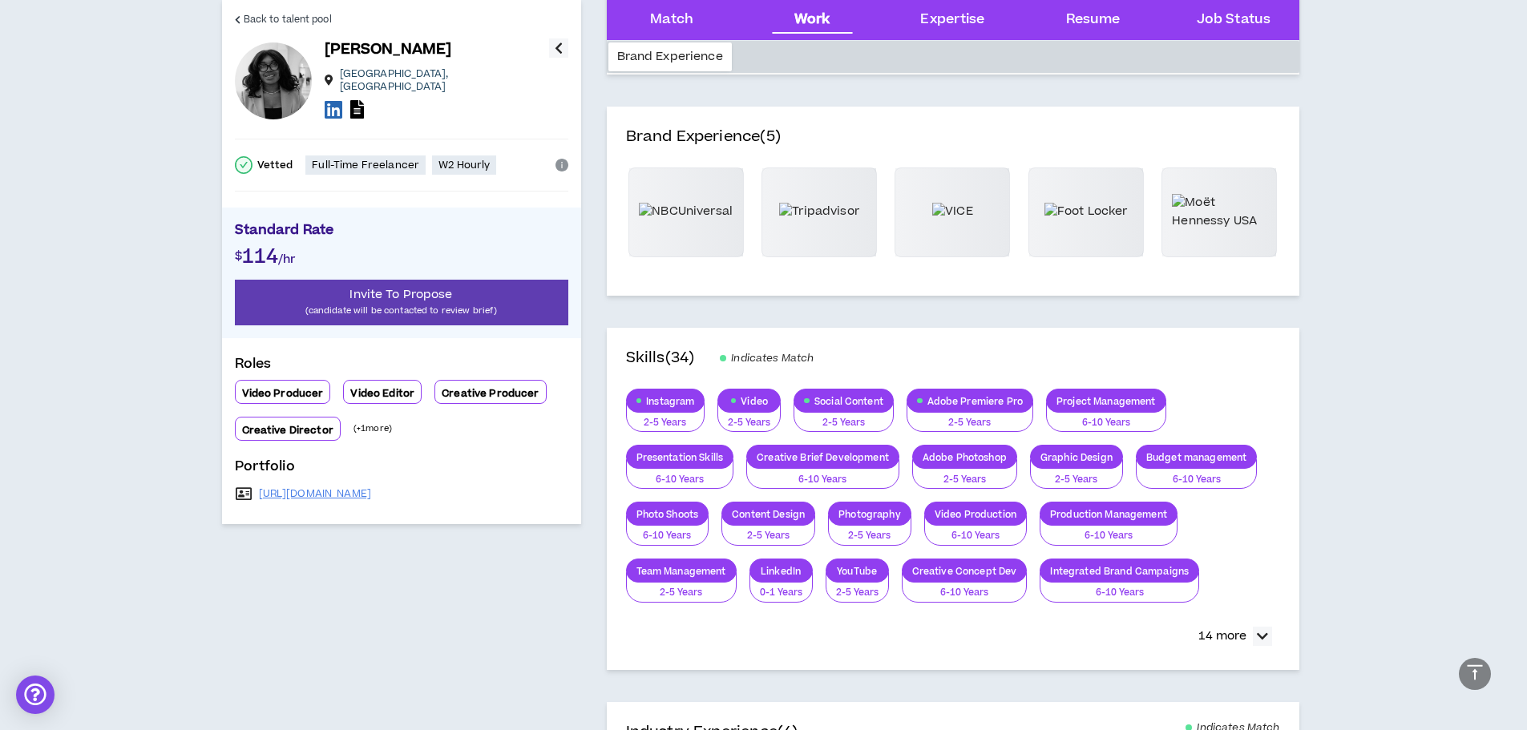
scroll to position [488, 0]
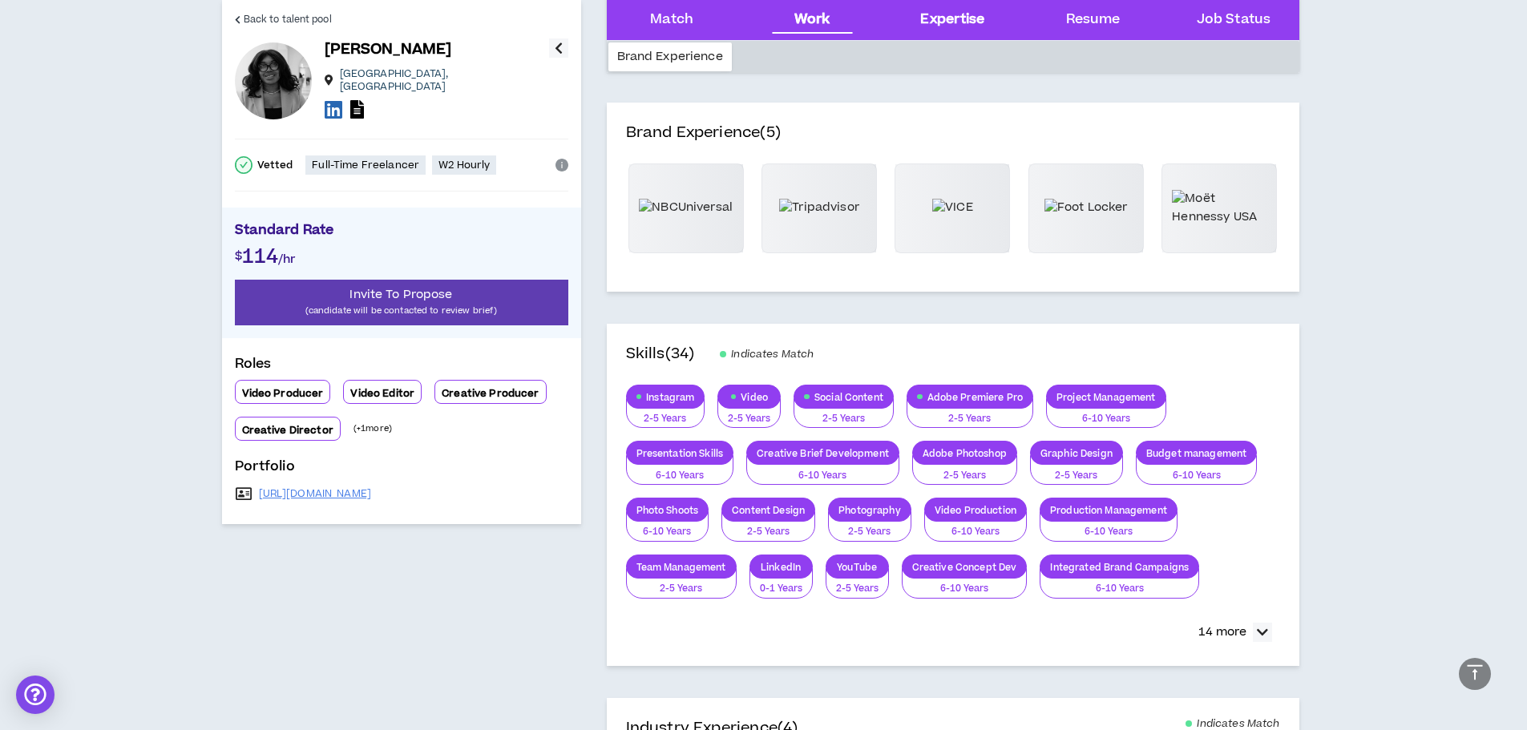
click at [953, 15] on div "Expertise" at bounding box center [952, 20] width 64 height 21
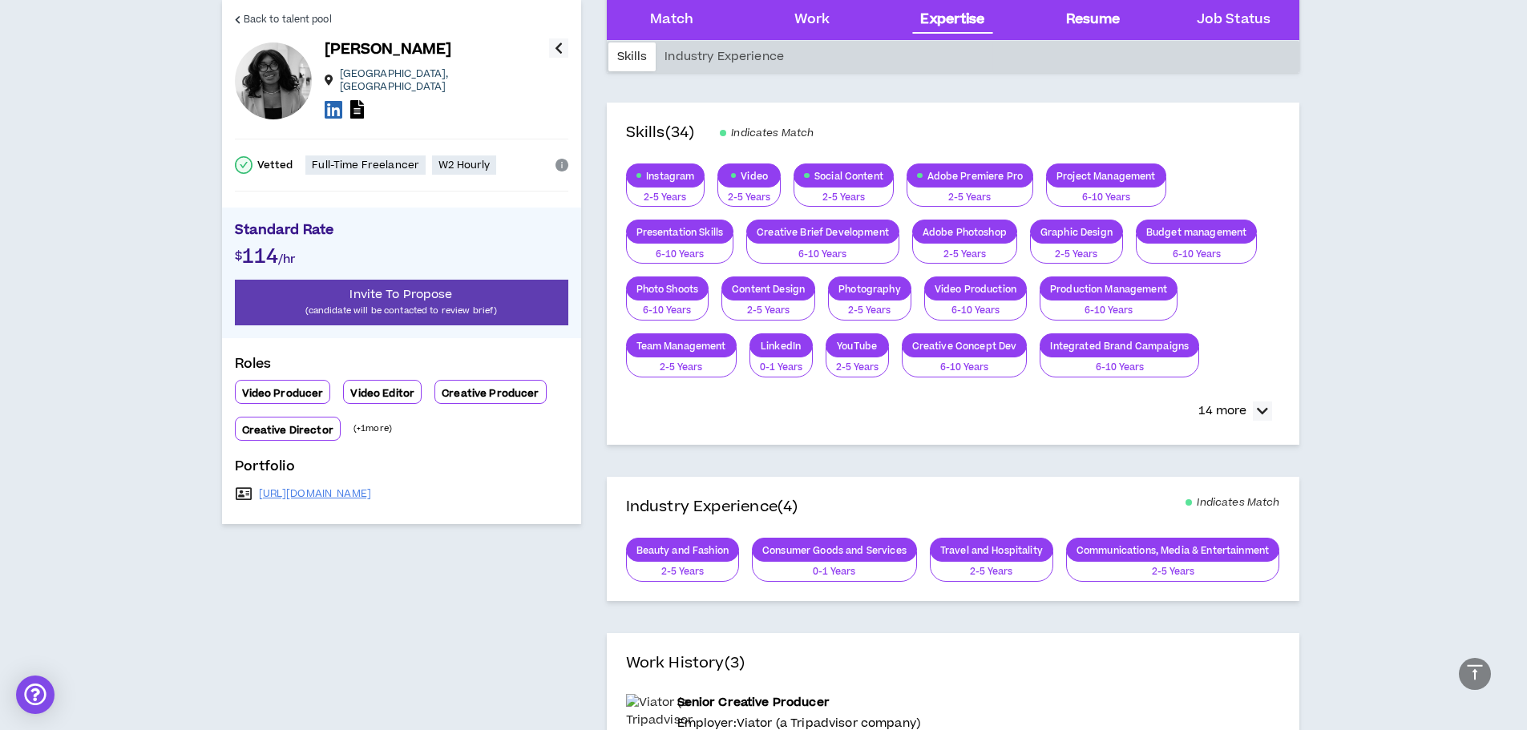
click at [1049, 20] on div "Resume" at bounding box center [1093, 20] width 115 height 40
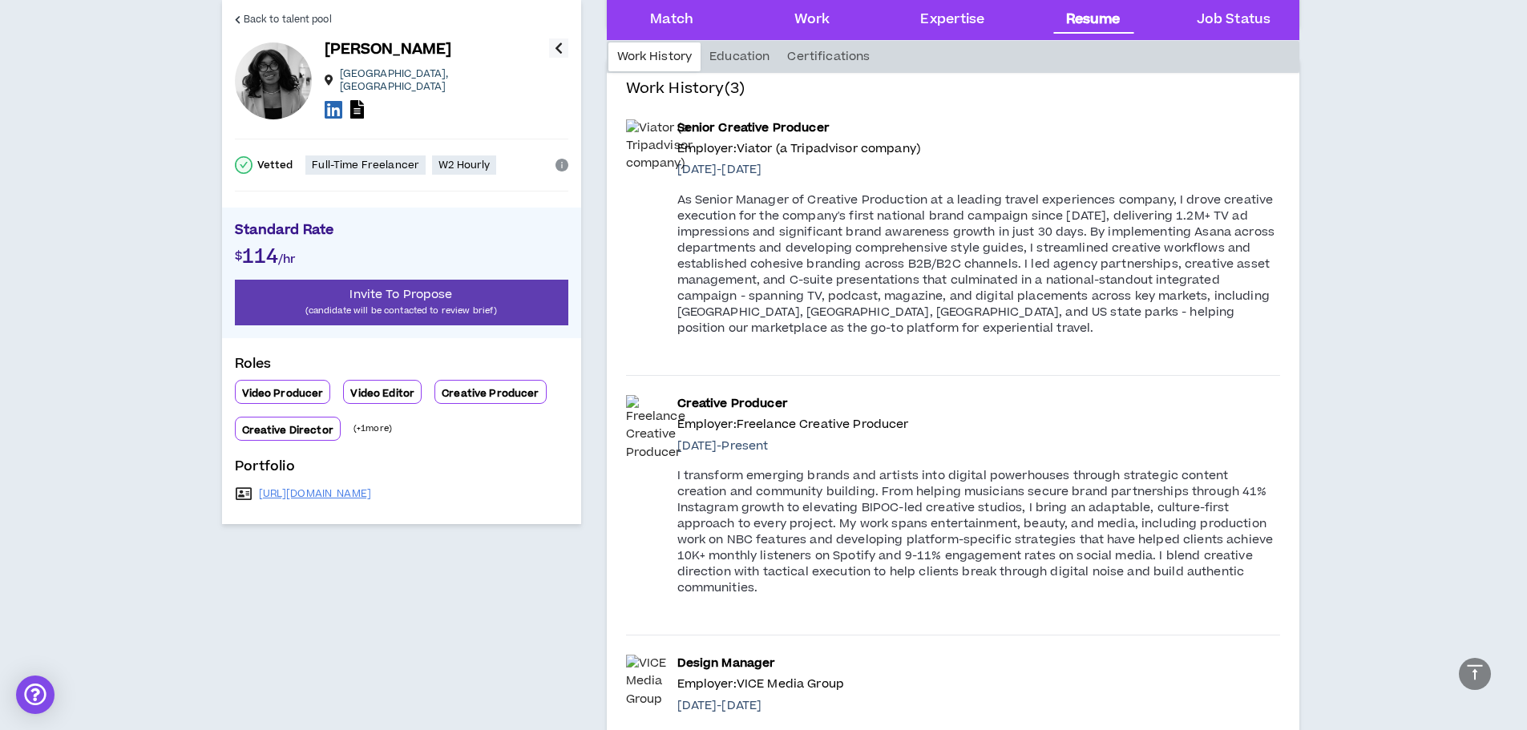
scroll to position [1296, 0]
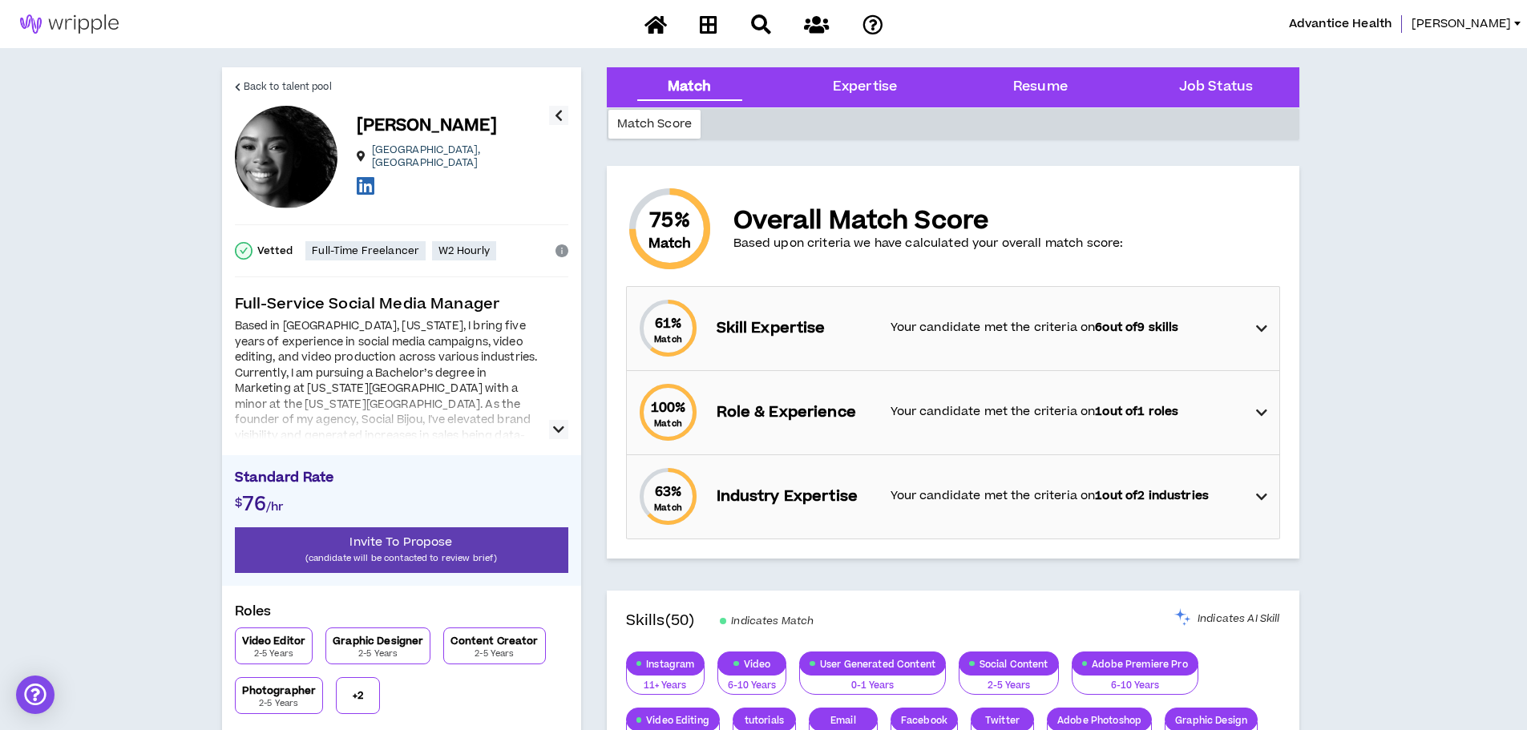
click at [556, 428] on icon "button" at bounding box center [558, 429] width 11 height 19
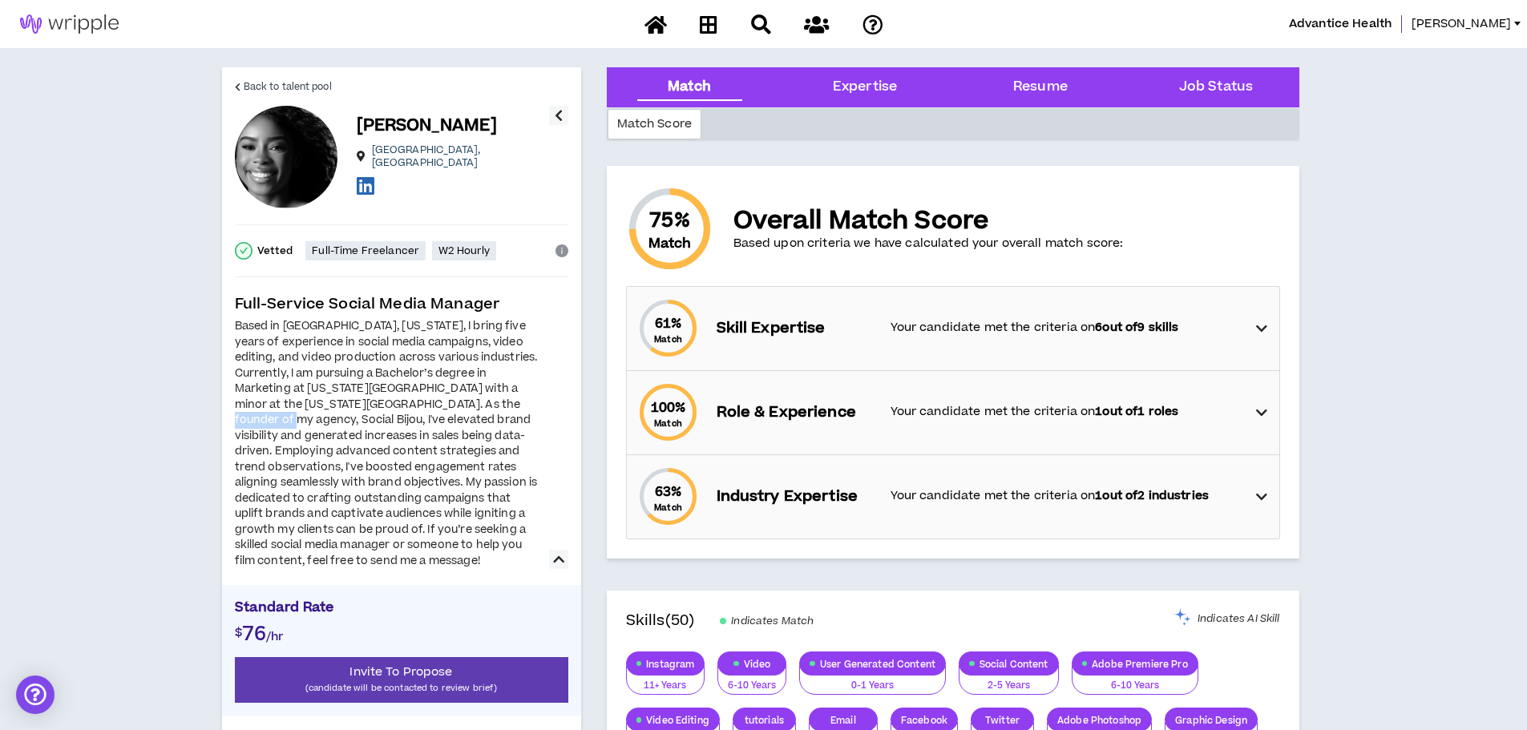
drag, startPoint x: 342, startPoint y: 421, endPoint x: 279, endPoint y: 420, distance: 63.3
click at [279, 420] on div "Based in [GEOGRAPHIC_DATA], [US_STATE], I bring five years of experience in soc…" at bounding box center [387, 444] width 305 height 250
copy div "Social Bijou"
click at [437, 442] on div "Based in [GEOGRAPHIC_DATA], [US_STATE], I bring five years of experience in soc…" at bounding box center [387, 444] width 305 height 250
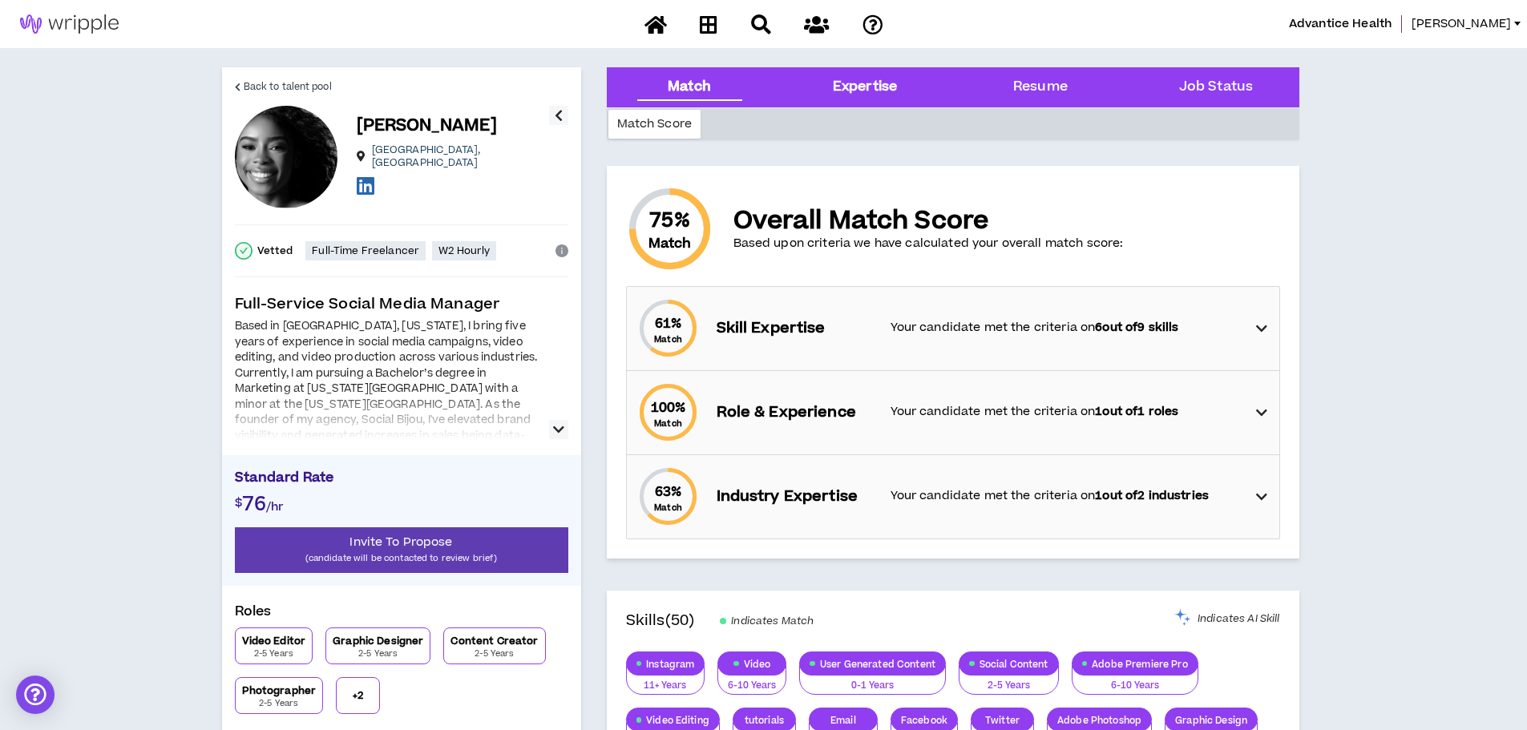
click at [875, 88] on div "Expertise" at bounding box center [865, 87] width 64 height 21
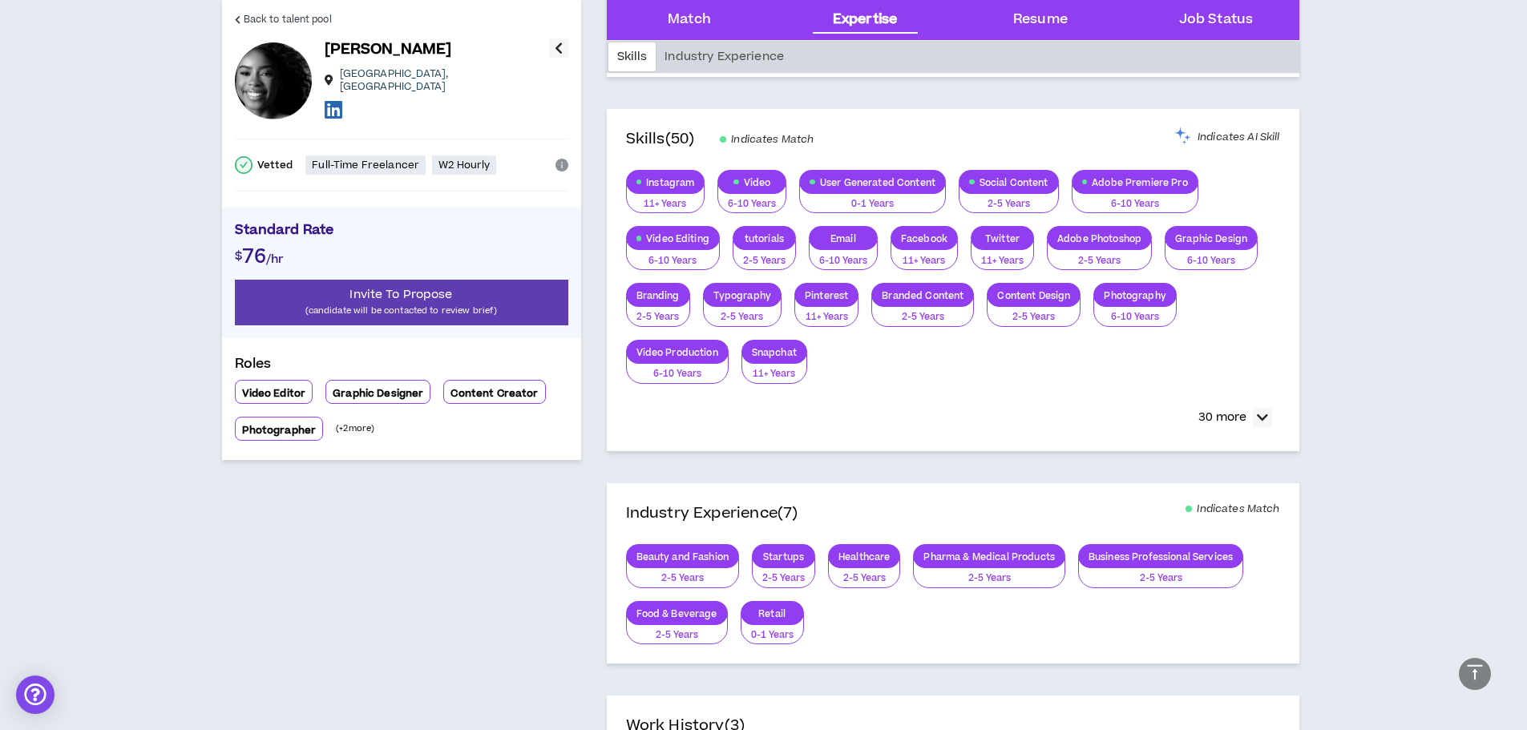
scroll to position [488, 0]
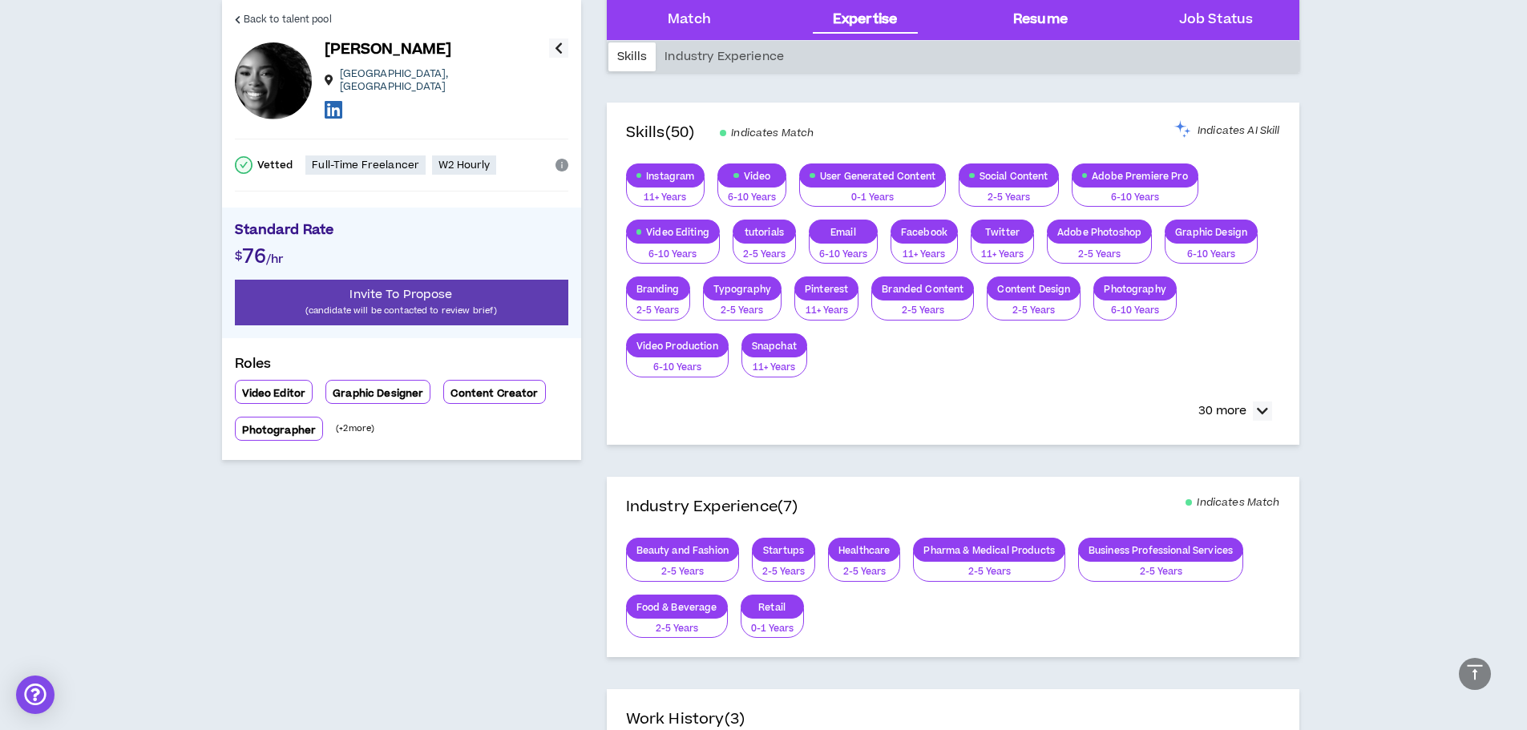
click at [1069, 17] on div "Resume" at bounding box center [1041, 20] width 150 height 40
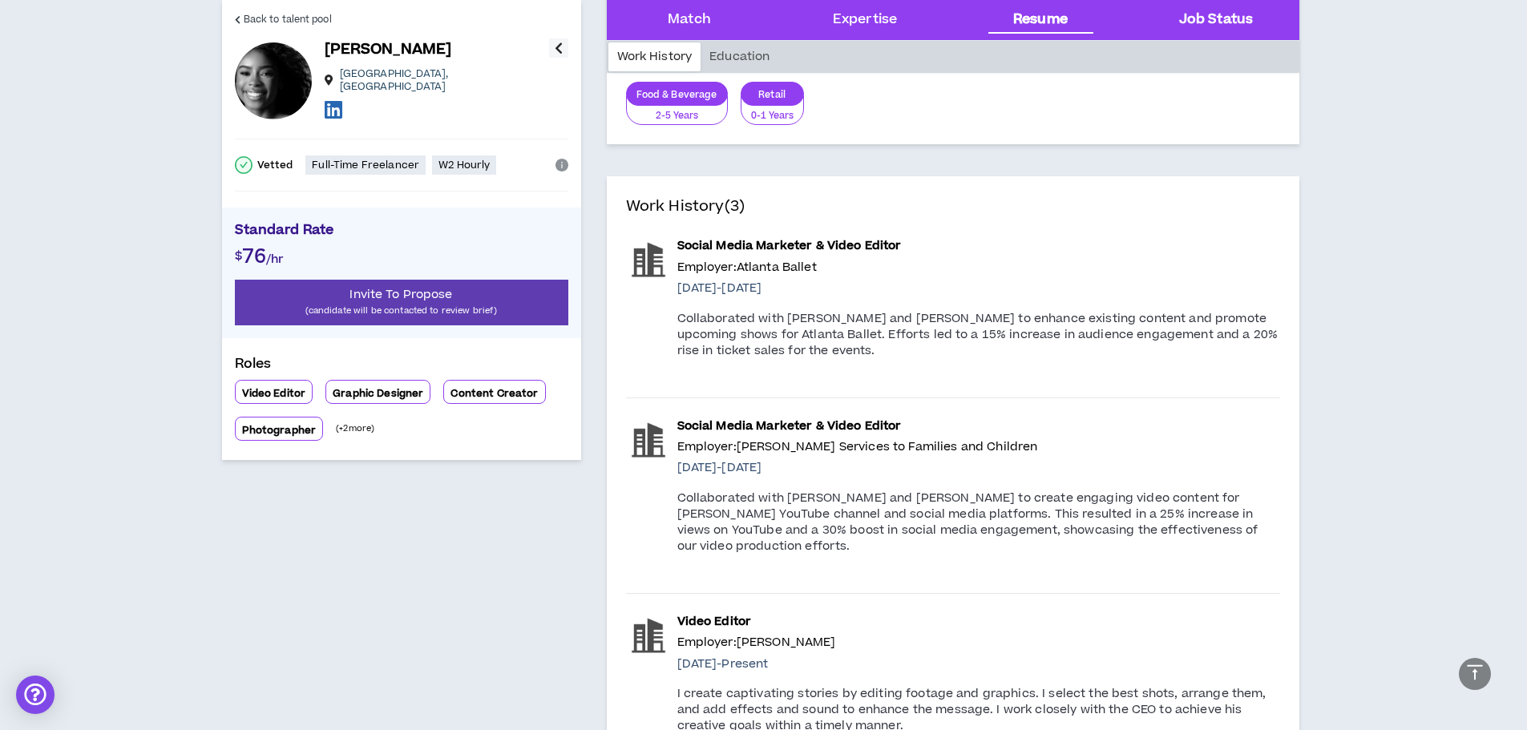
scroll to position [1075, 0]
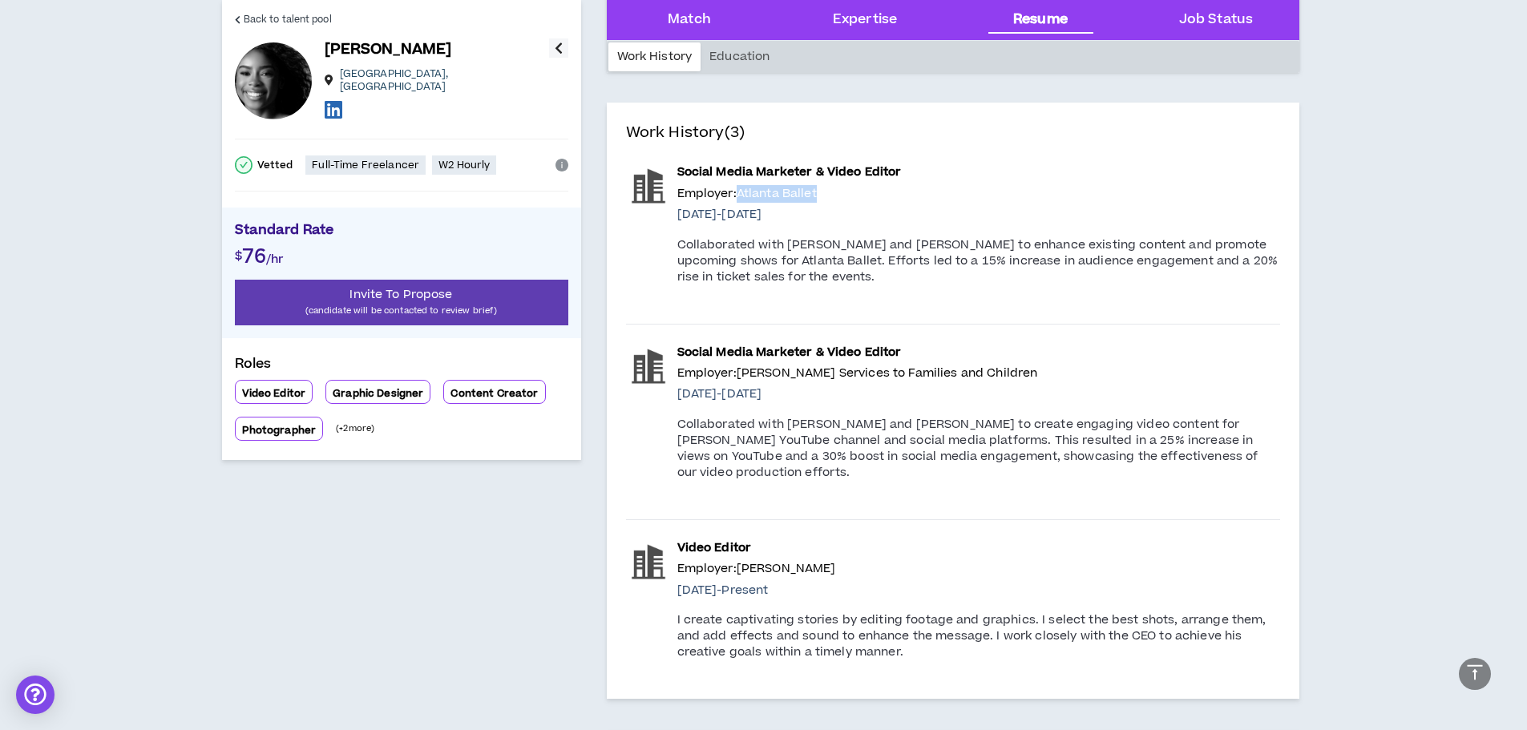
drag, startPoint x: 827, startPoint y: 192, endPoint x: 742, endPoint y: 199, distance: 86.0
click at [742, 199] on p "Employer: Atlanta Ballet" at bounding box center [978, 194] width 603 height 18
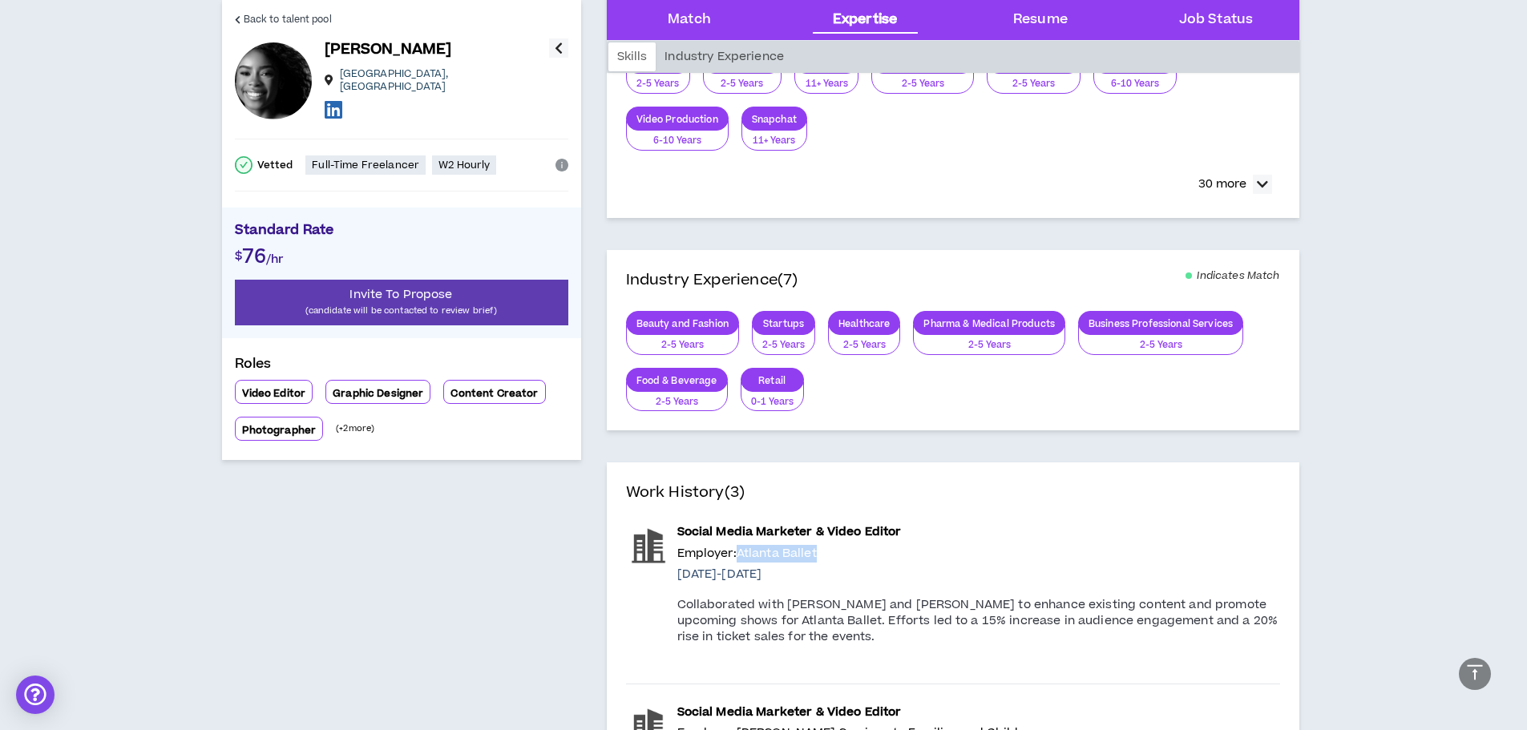
scroll to position [514, 0]
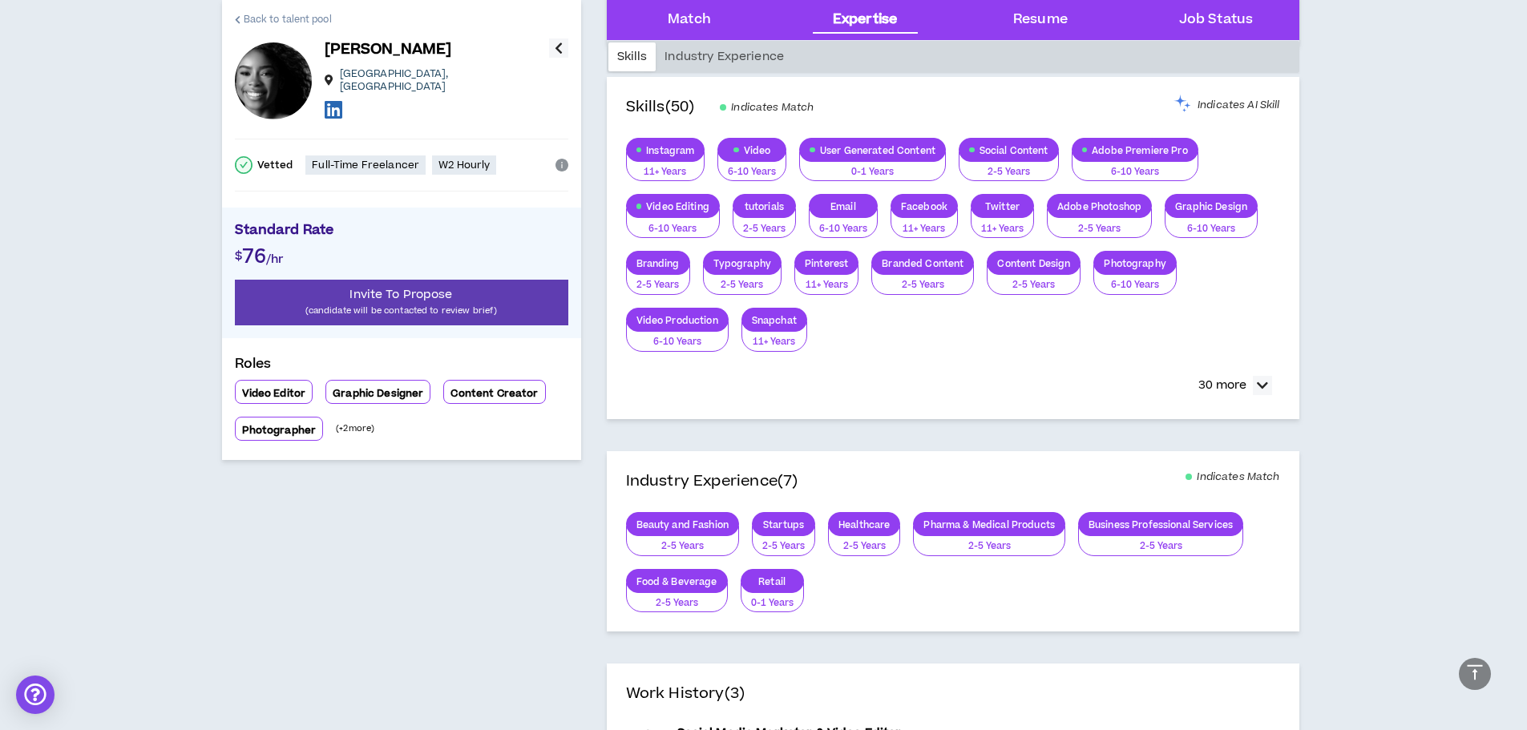
click at [247, 18] on span "Back to talent pool" at bounding box center [288, 19] width 88 height 15
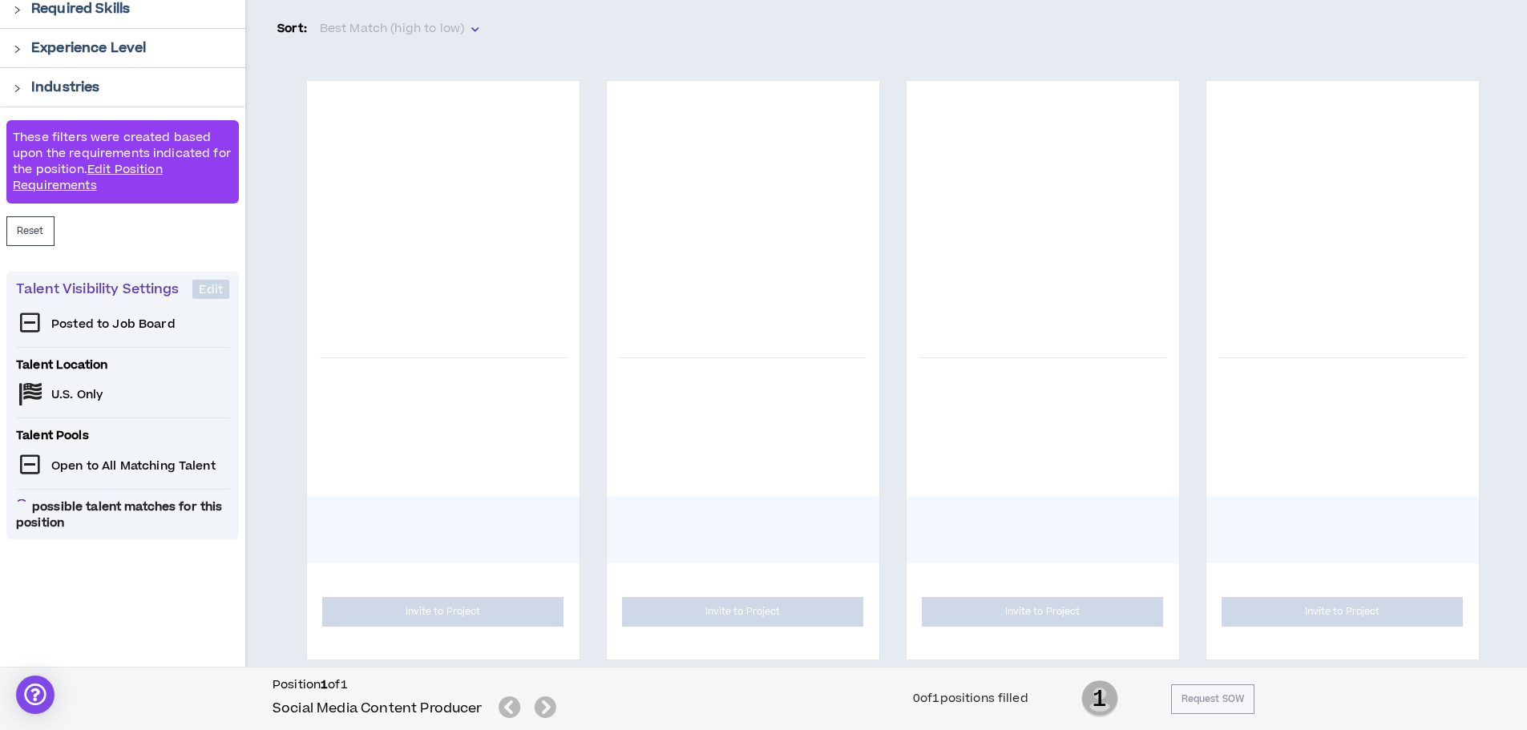
scroll to position [240, 0]
